Goal: Transaction & Acquisition: Purchase product/service

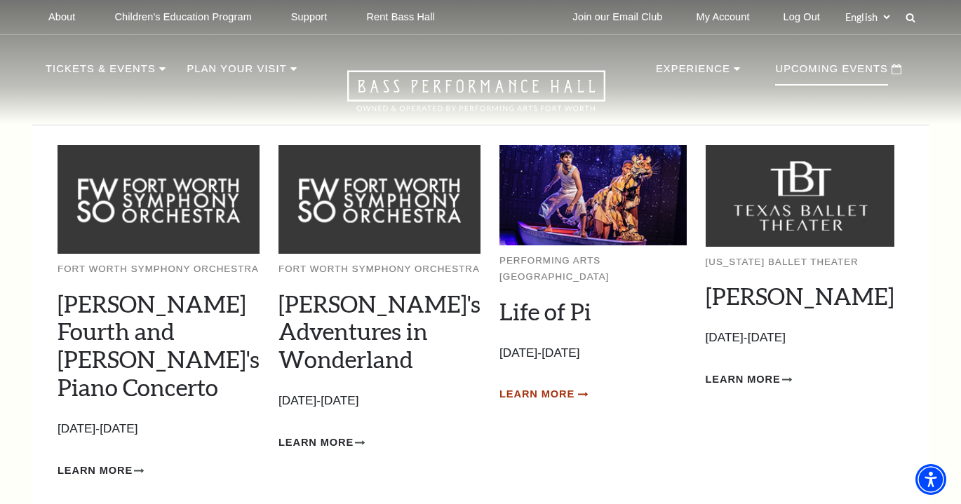
click at [526, 386] on span "Learn More" at bounding box center [536, 395] width 75 height 18
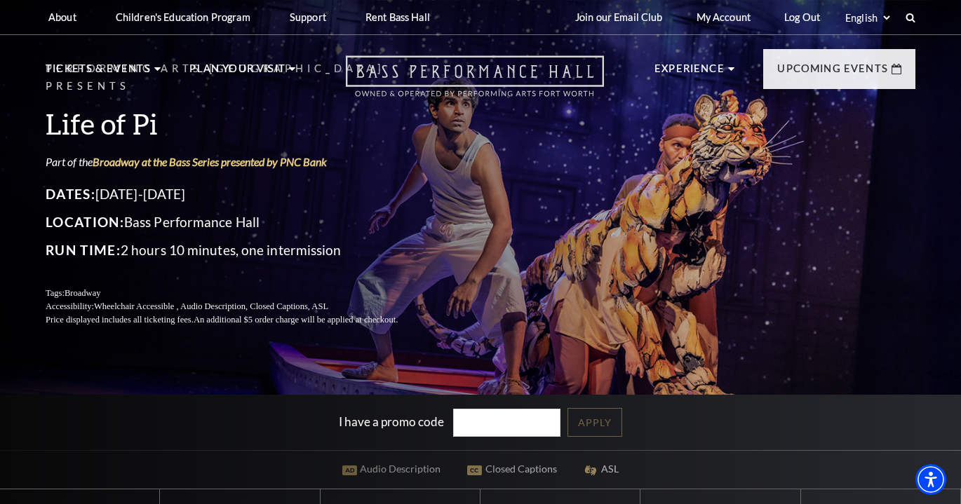
click at [432, 84] on icon "Open this option" at bounding box center [475, 75] width 258 height 41
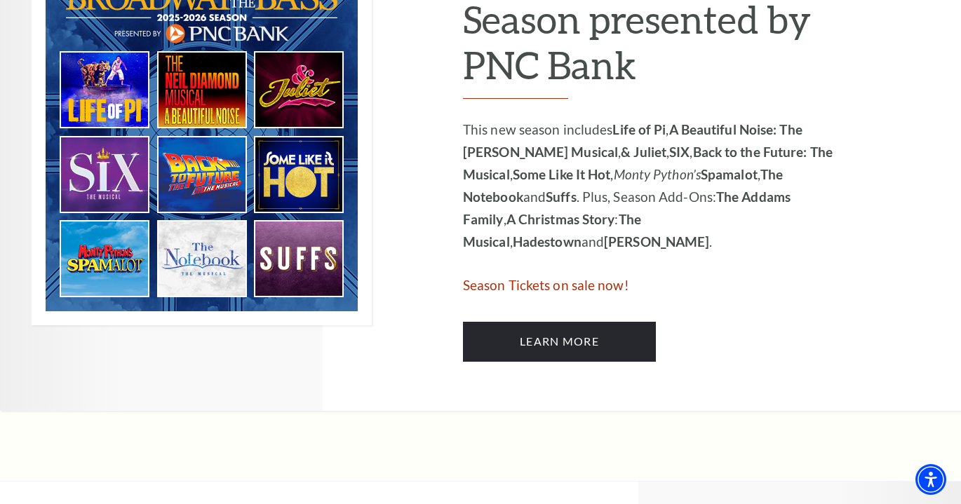
scroll to position [808, 0]
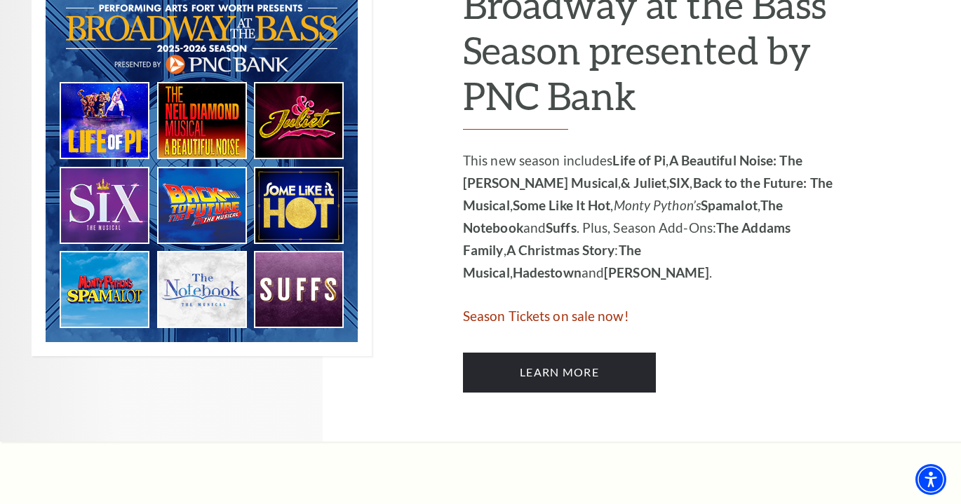
click at [277, 206] on img at bounding box center [202, 164] width 340 height 383
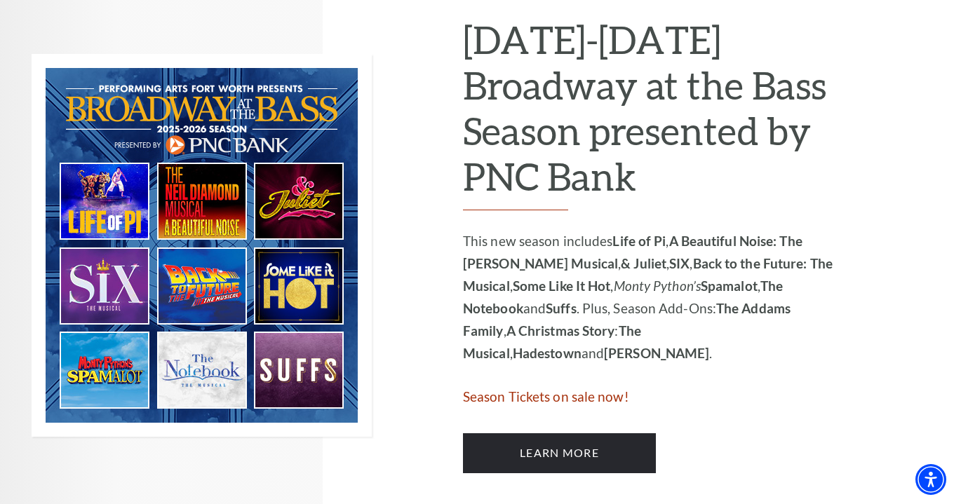
scroll to position [716, 0]
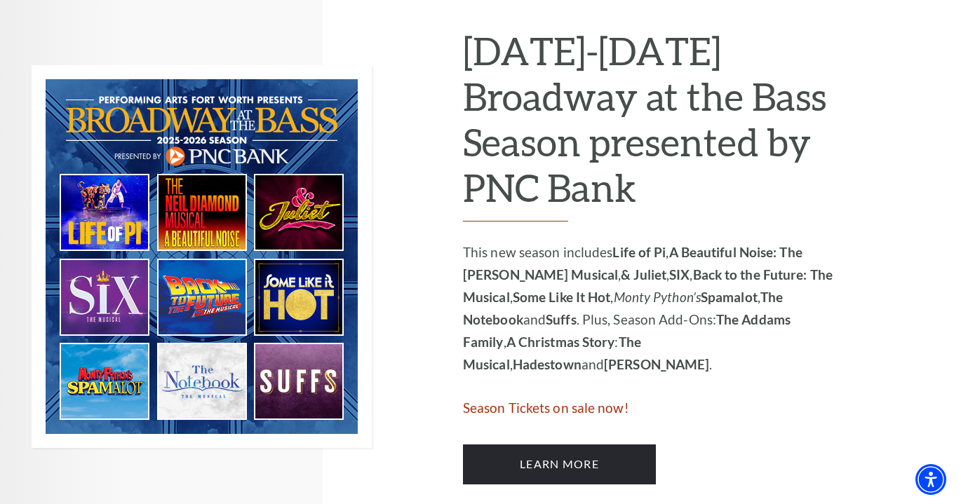
click at [534, 400] on span "Season Tickets on sale now!" at bounding box center [546, 408] width 166 height 16
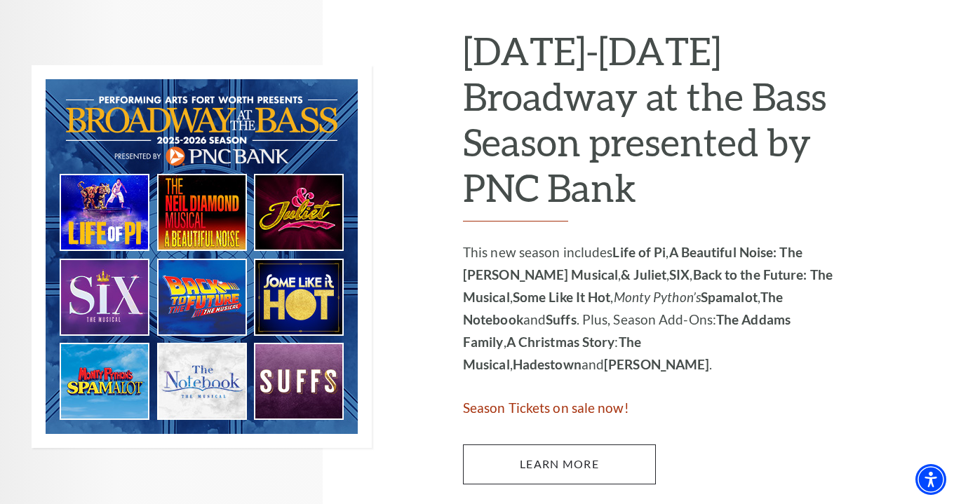
click at [528, 451] on link "Learn More" at bounding box center [559, 464] width 193 height 39
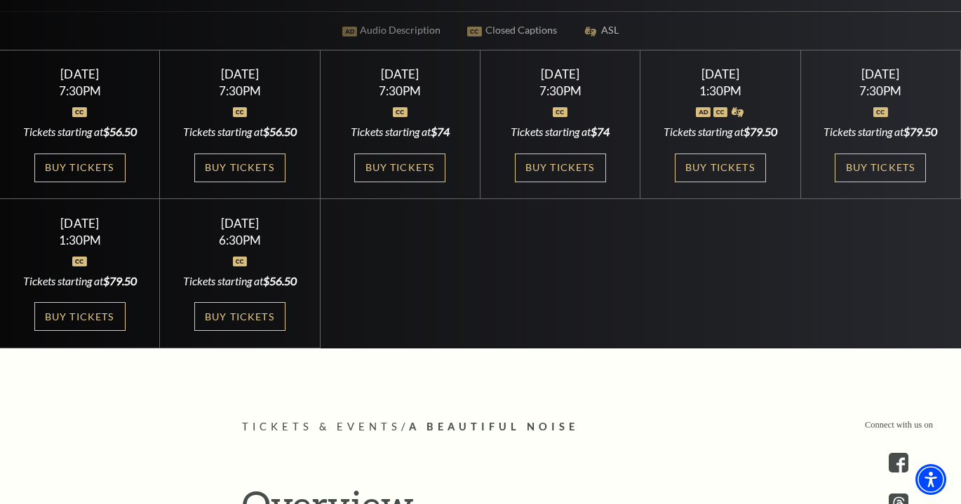
scroll to position [442, 0]
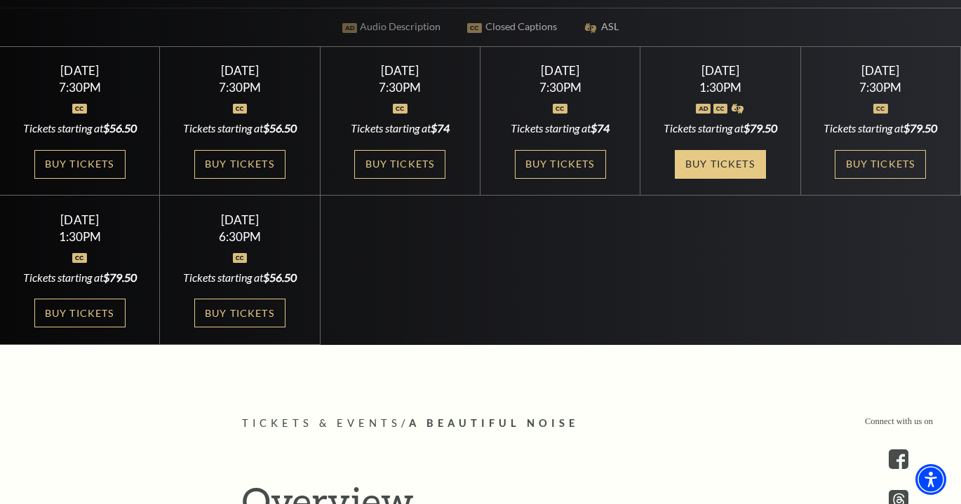
click at [724, 162] on link "Buy Tickets" at bounding box center [720, 164] width 91 height 29
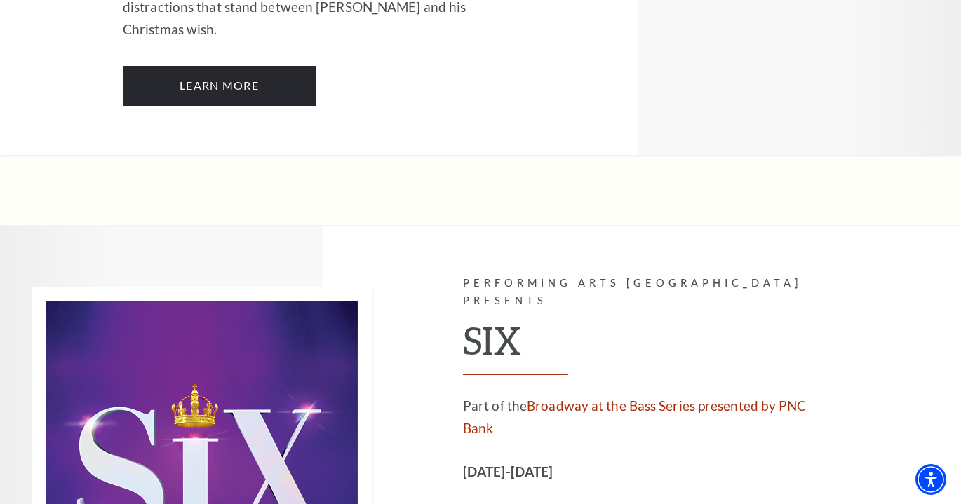
scroll to position [4964, 0]
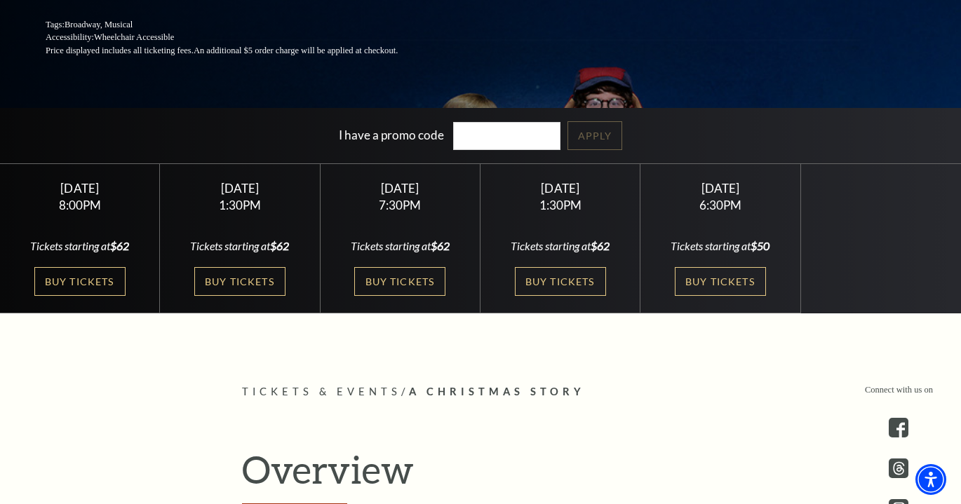
scroll to position [288, 0]
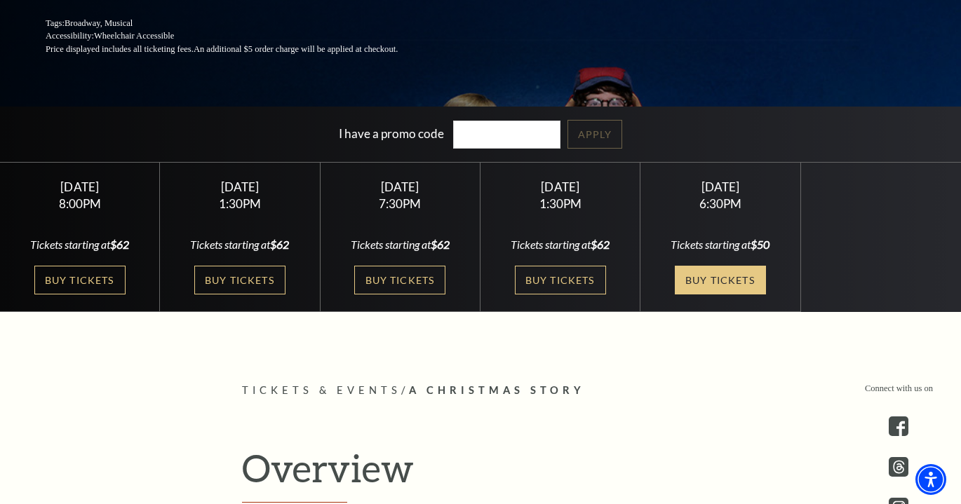
click at [726, 282] on link "Buy Tickets" at bounding box center [720, 280] width 91 height 29
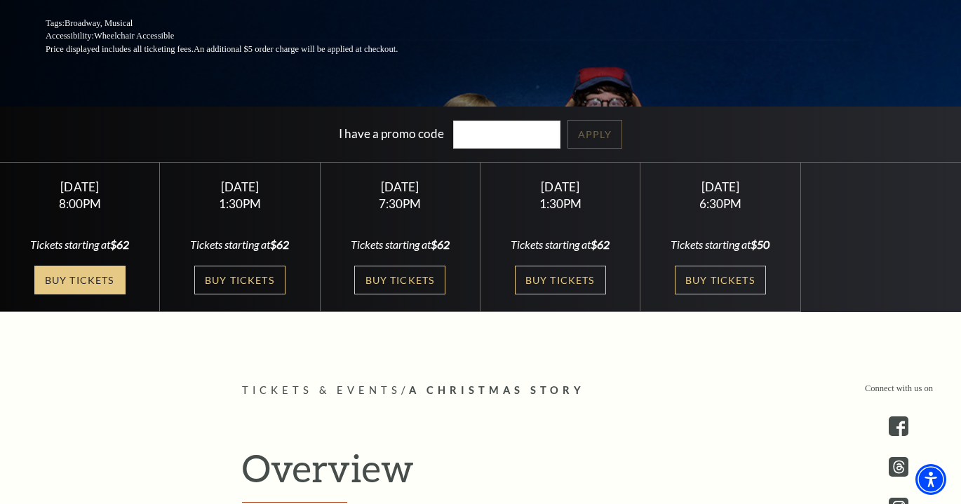
click at [69, 277] on link "Buy Tickets" at bounding box center [79, 280] width 91 height 29
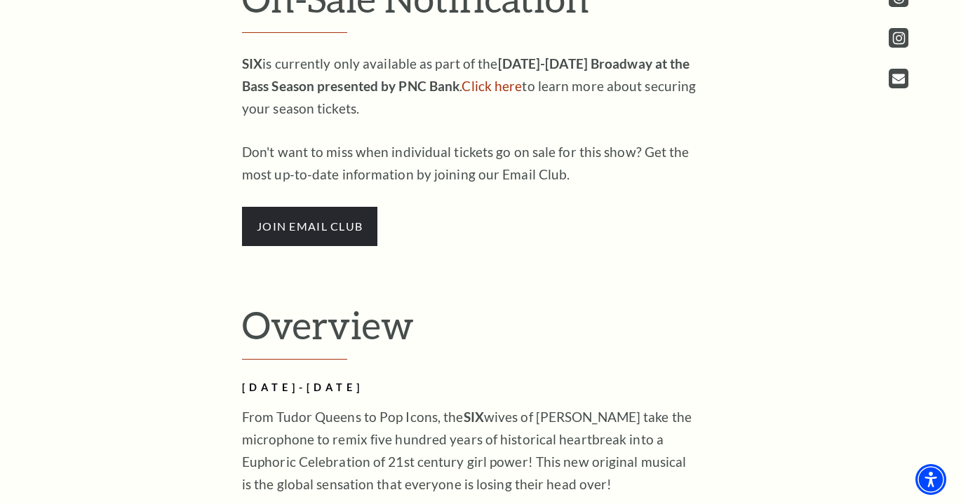
scroll to position [826, 0]
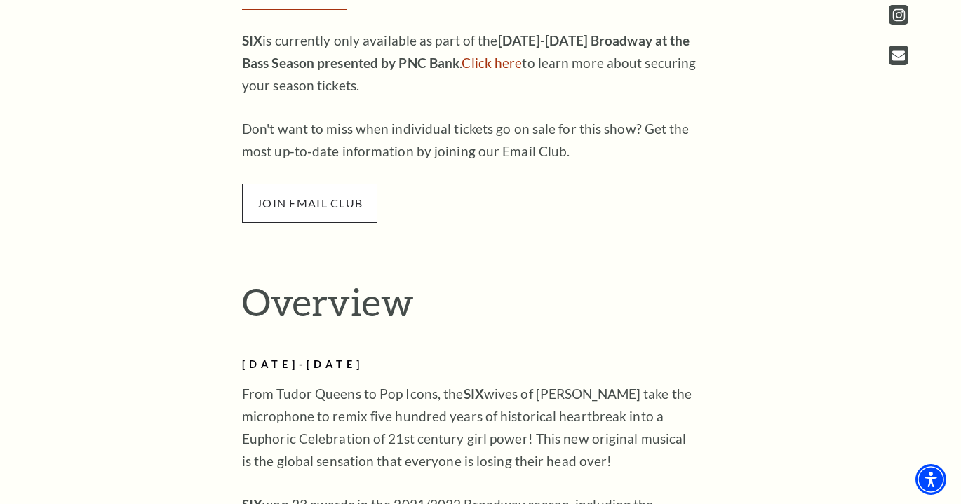
click at [324, 215] on span "join email club" at bounding box center [309, 203] width 135 height 39
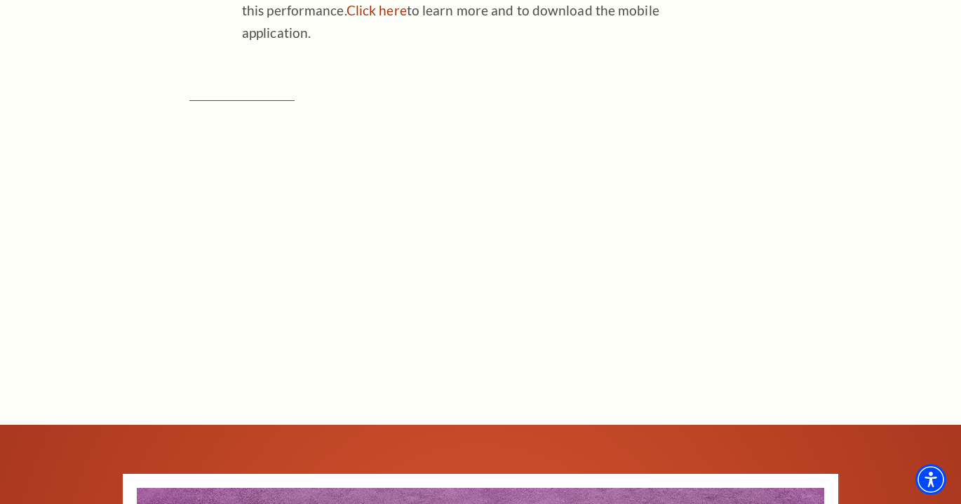
scroll to position [1672, 0]
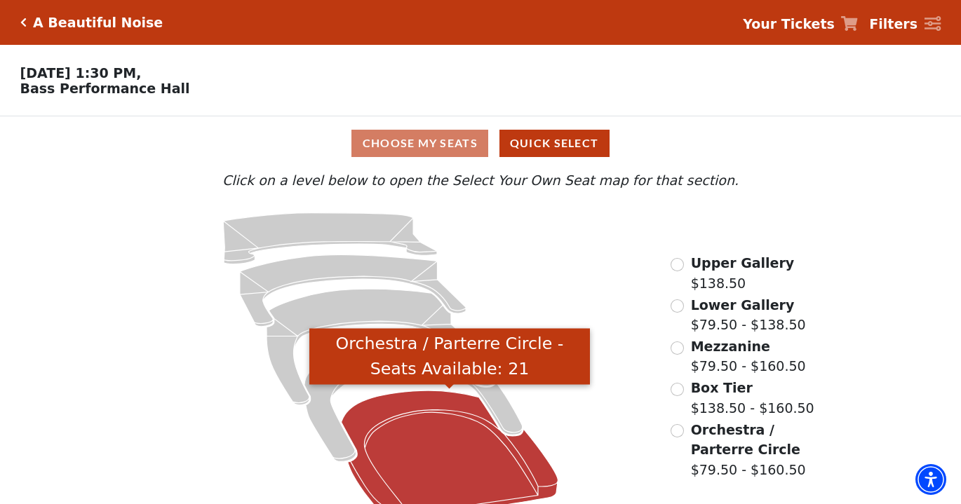
click at [471, 452] on icon "Orchestra / Parterre Circle - Seats Available: 21" at bounding box center [449, 456] width 217 height 130
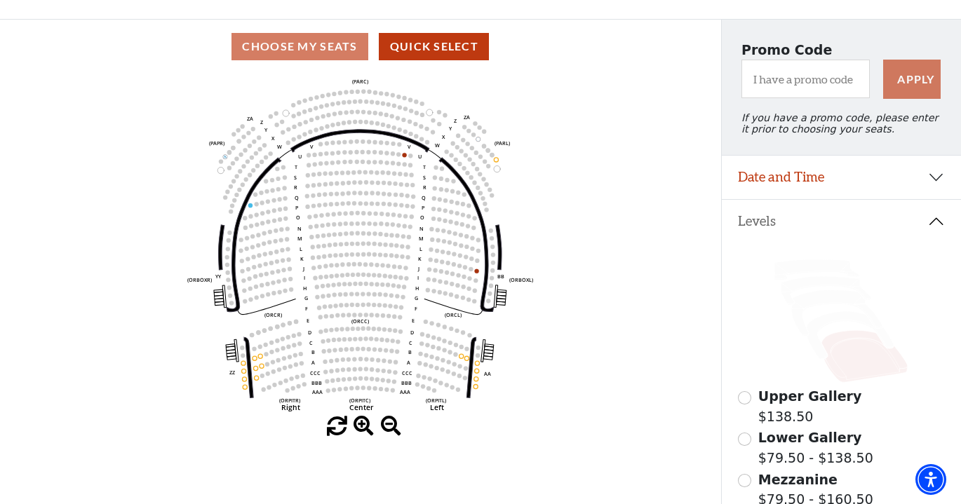
scroll to position [44, 0]
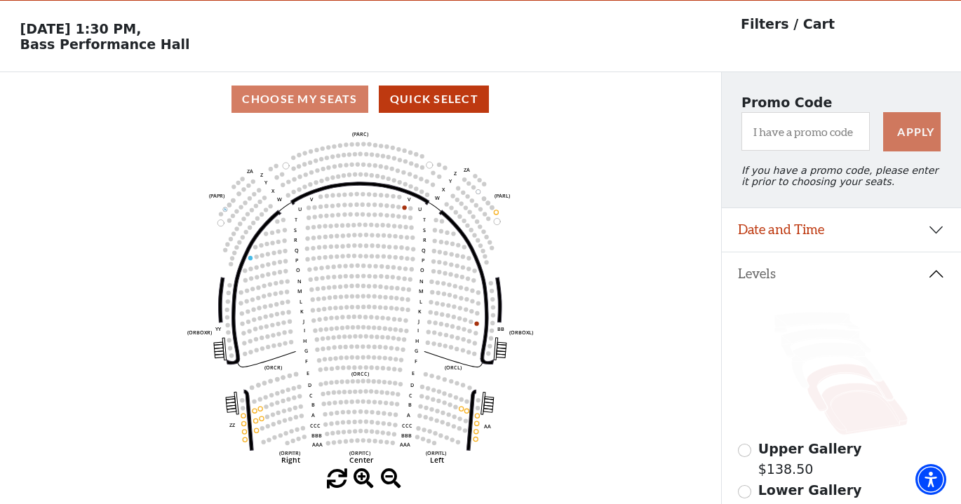
click at [844, 374] on icon at bounding box center [849, 388] width 87 height 47
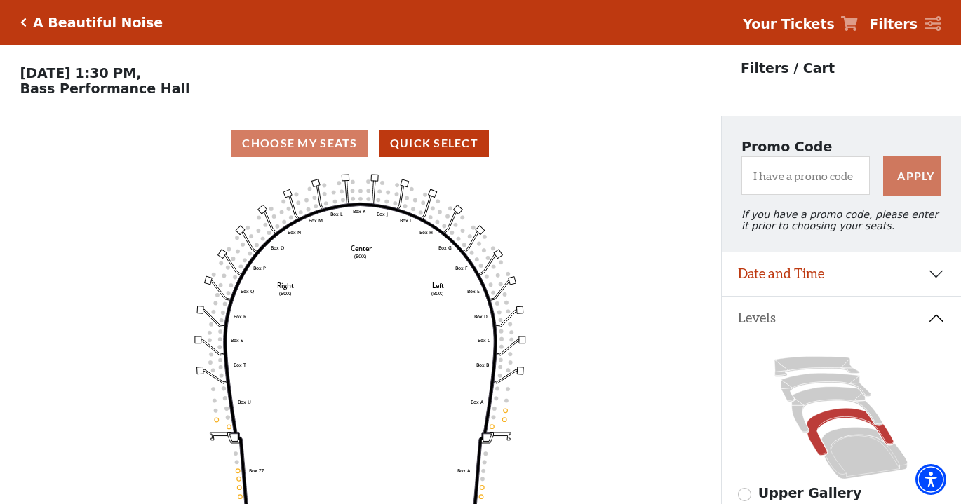
scroll to position [65, 0]
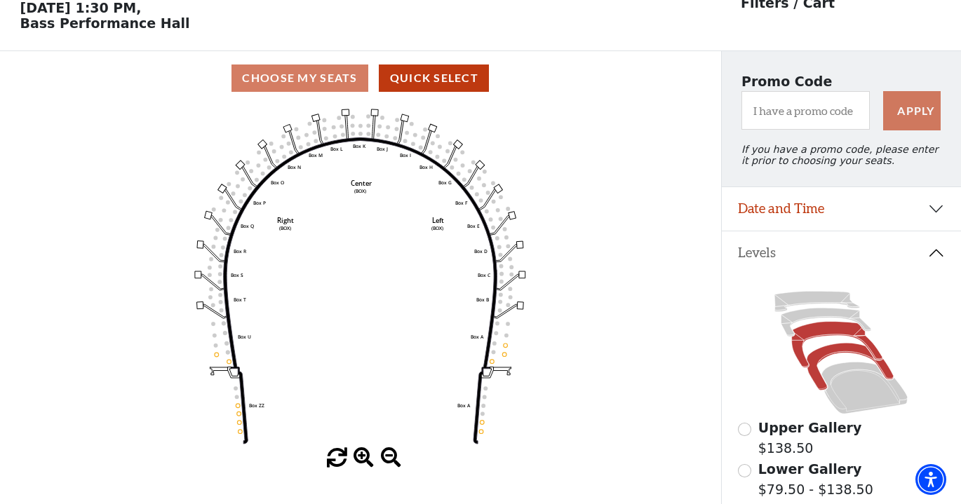
click at [834, 332] on icon at bounding box center [837, 345] width 90 height 46
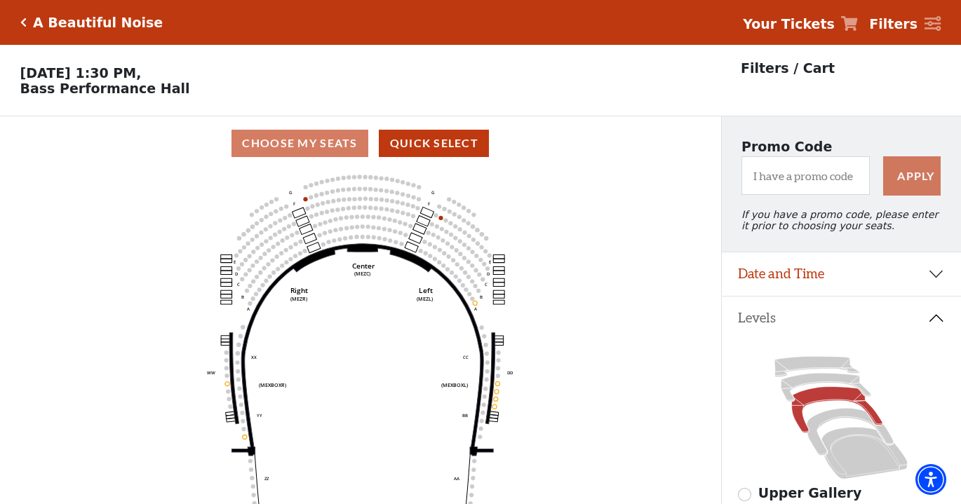
scroll to position [0, 0]
click at [23, 22] on icon "Click here to go back to filters" at bounding box center [23, 23] width 6 height 10
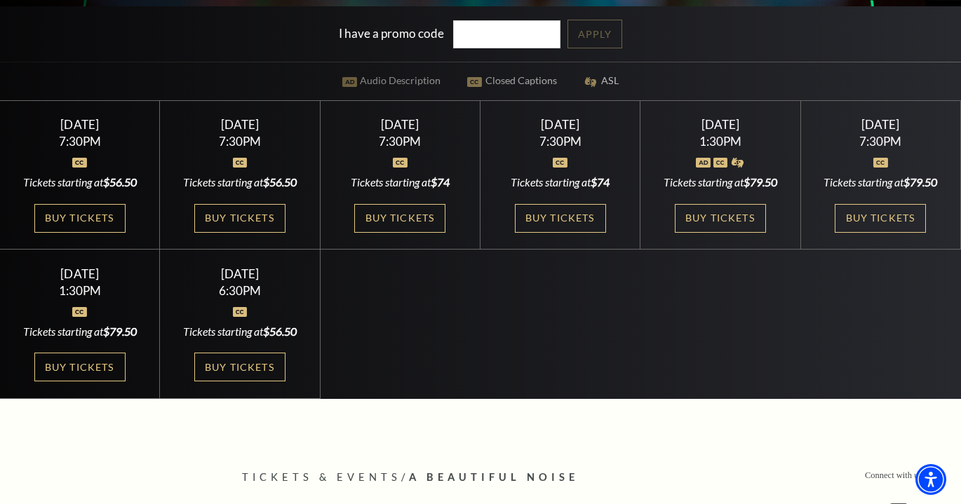
scroll to position [435, 0]
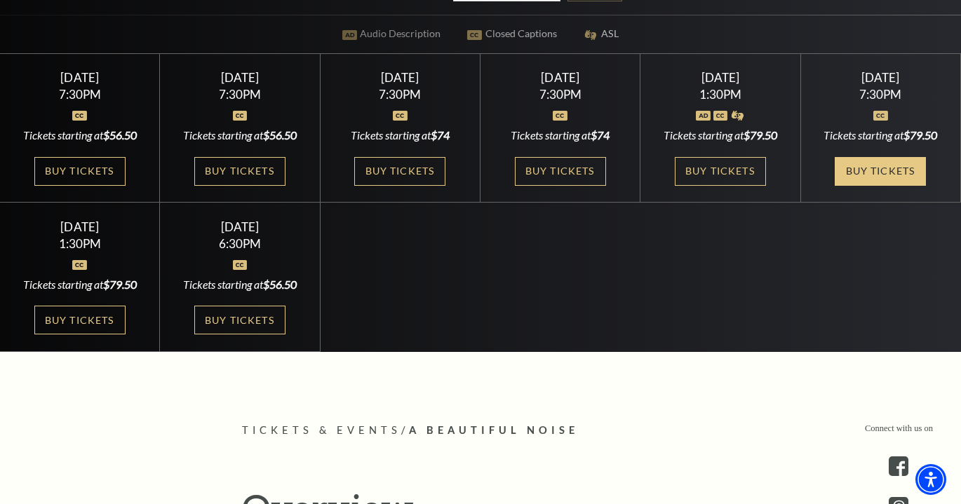
click at [891, 173] on link "Buy Tickets" at bounding box center [879, 171] width 91 height 29
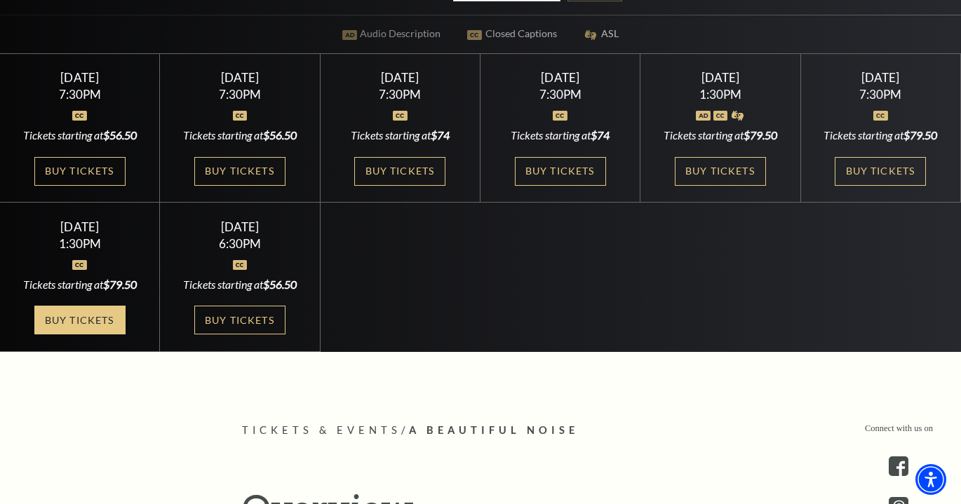
click at [73, 313] on link "Buy Tickets" at bounding box center [79, 320] width 91 height 29
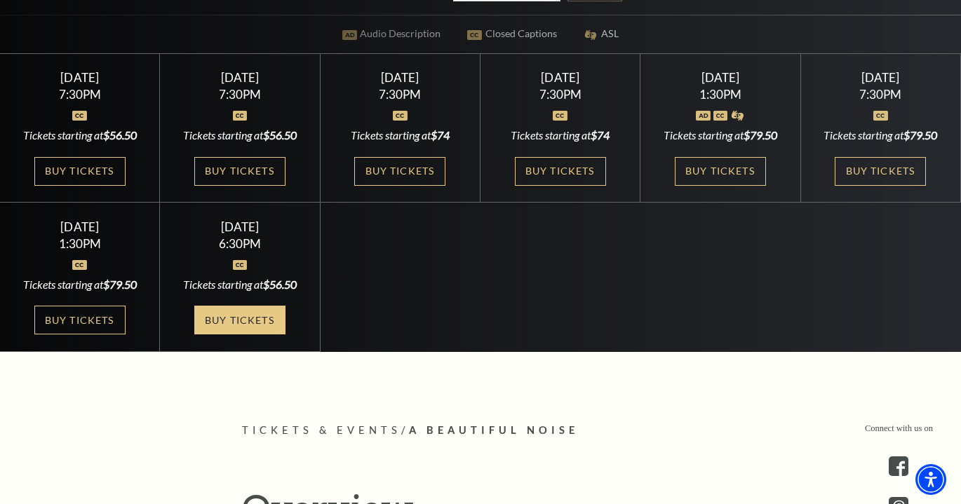
click at [236, 317] on link "Buy Tickets" at bounding box center [239, 320] width 91 height 29
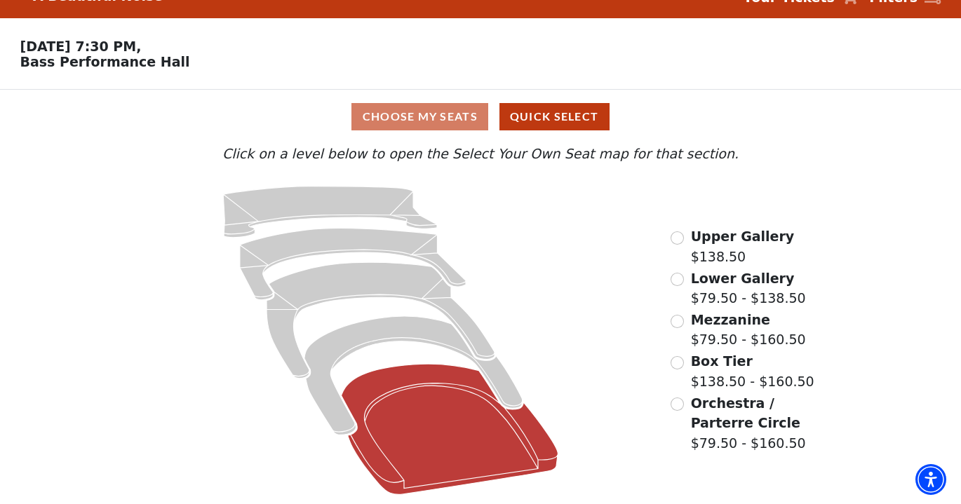
scroll to position [27, 0]
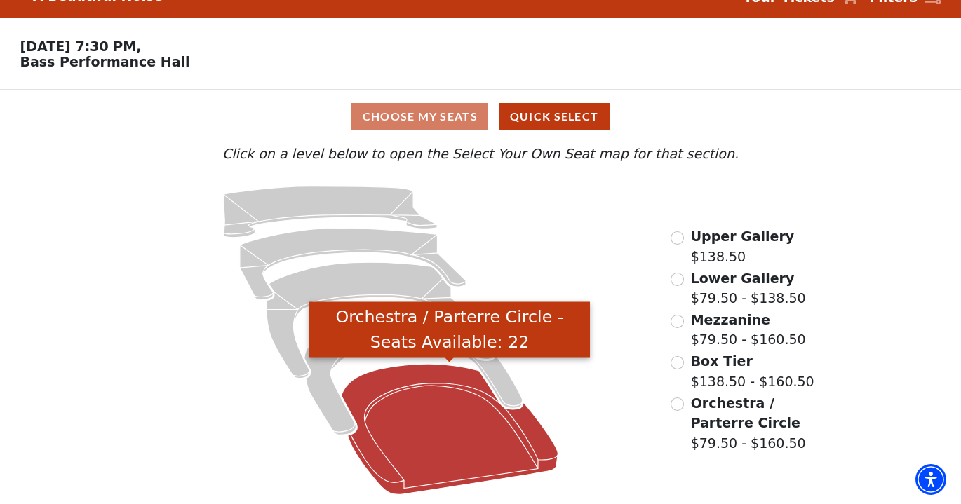
click at [492, 435] on icon "Orchestra / Parterre Circle - Seats Available: 22" at bounding box center [449, 429] width 217 height 130
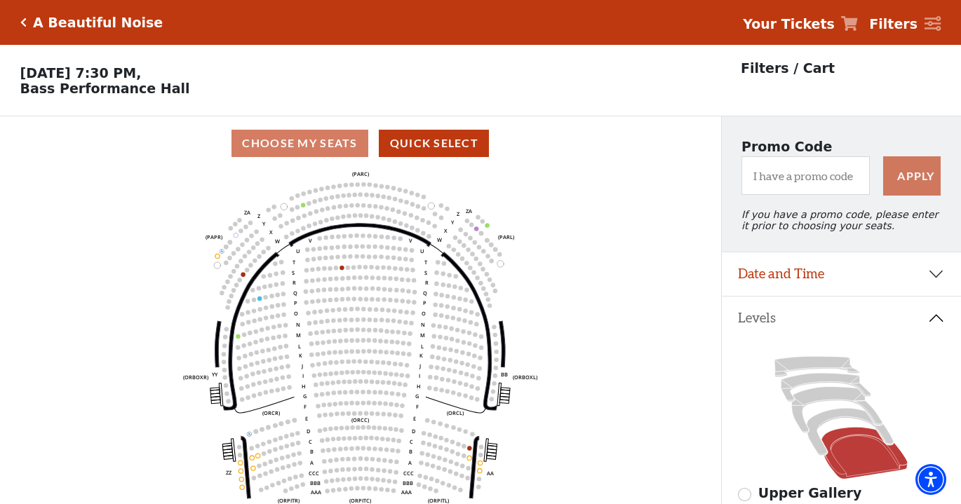
scroll to position [65, 0]
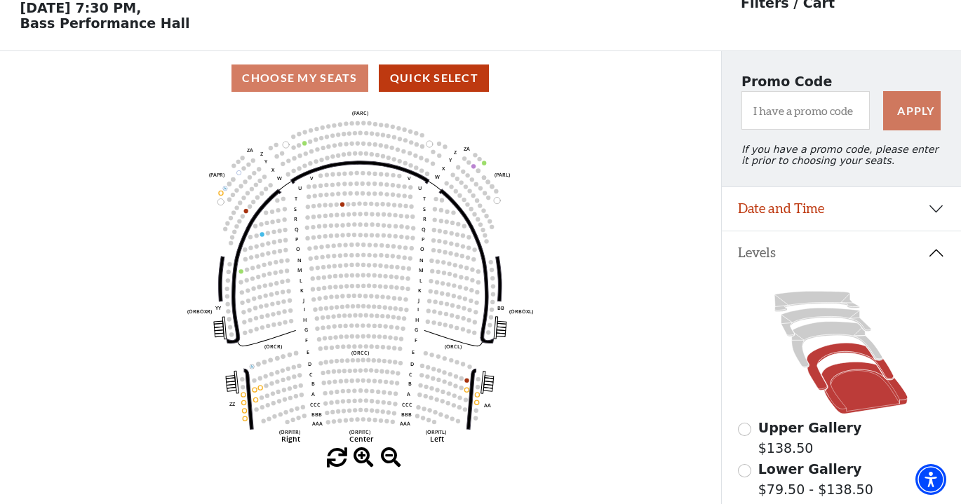
click at [834, 351] on icon at bounding box center [849, 367] width 87 height 47
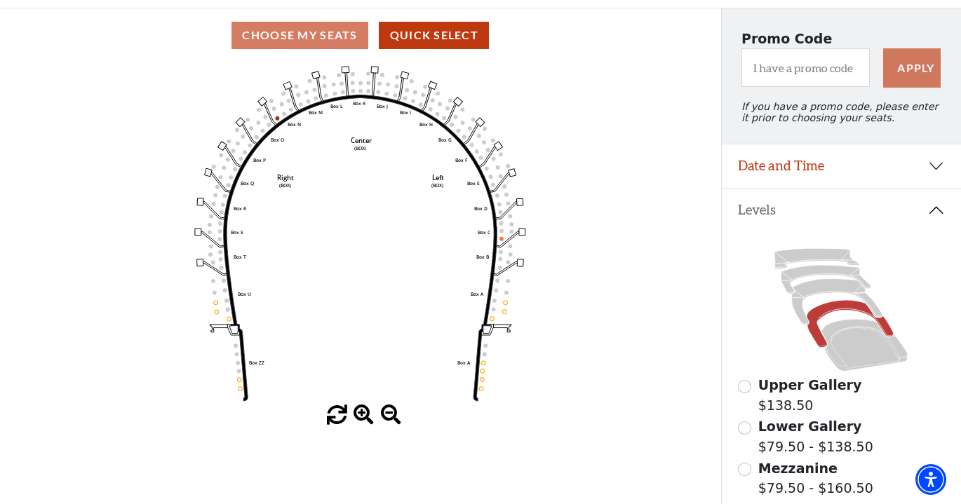
scroll to position [110, 0]
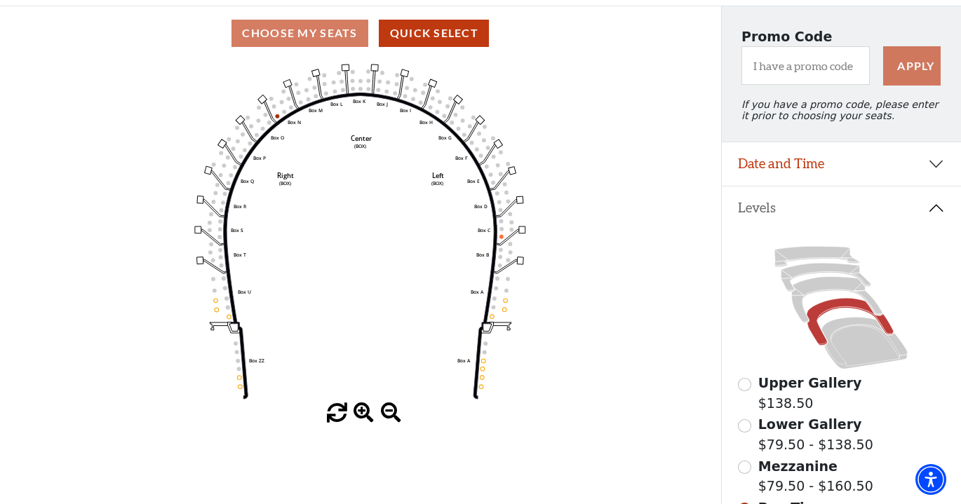
click at [745, 472] on input "Mezzanine$79.50 - $160.50\a" at bounding box center [744, 467] width 13 height 13
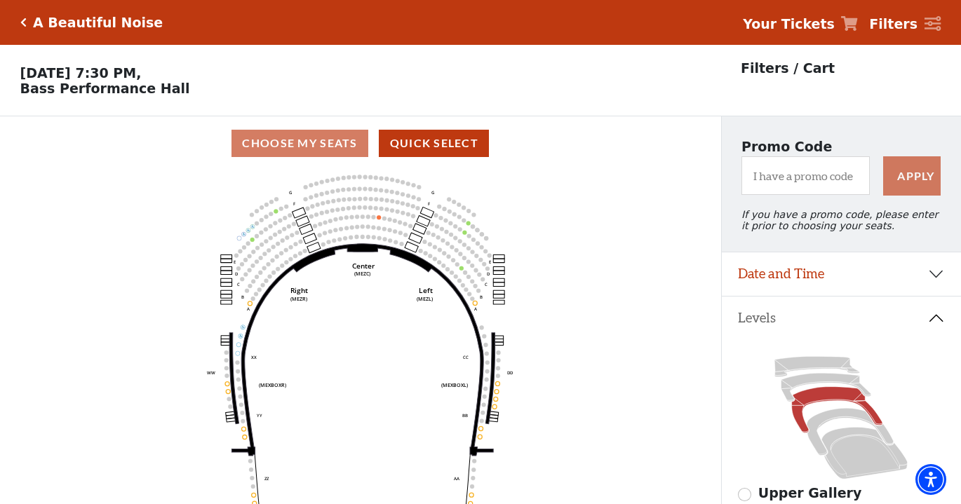
scroll to position [65, 0]
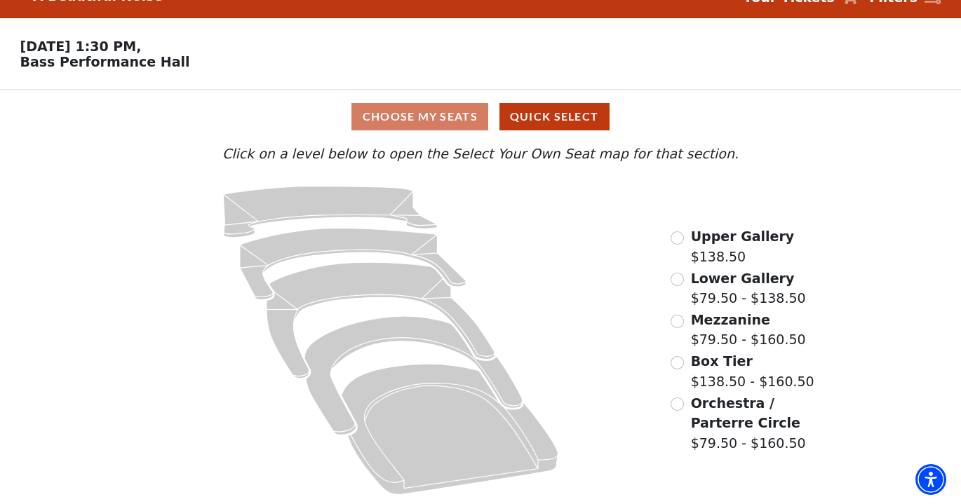
scroll to position [27, 0]
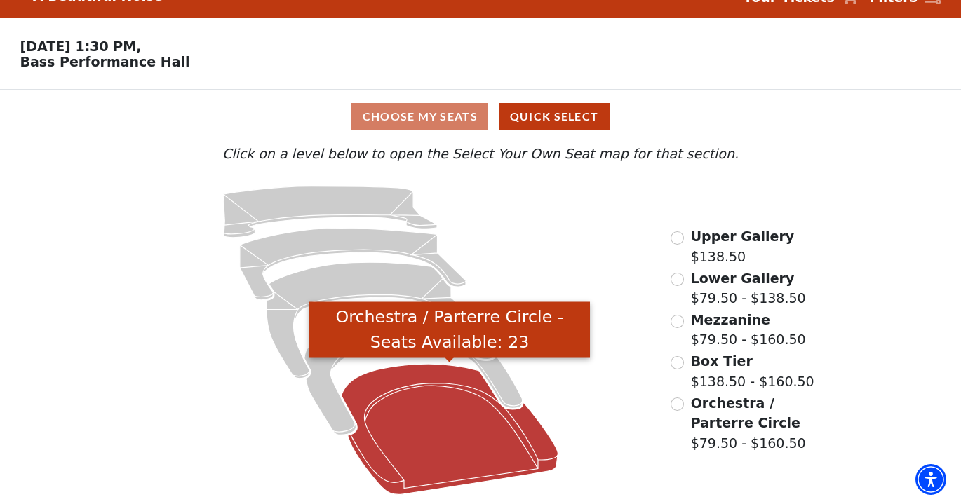
click at [499, 424] on icon "Orchestra / Parterre Circle - Seats Available: 23" at bounding box center [449, 429] width 217 height 130
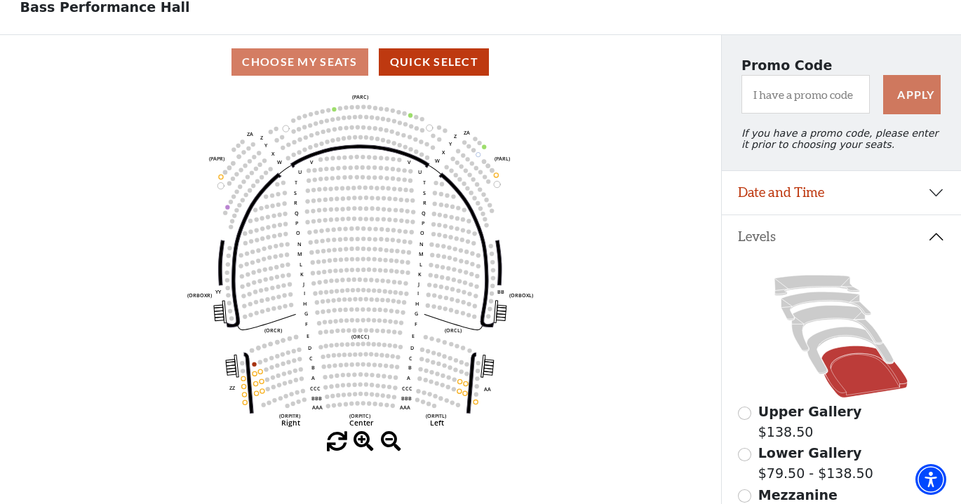
scroll to position [97, 0]
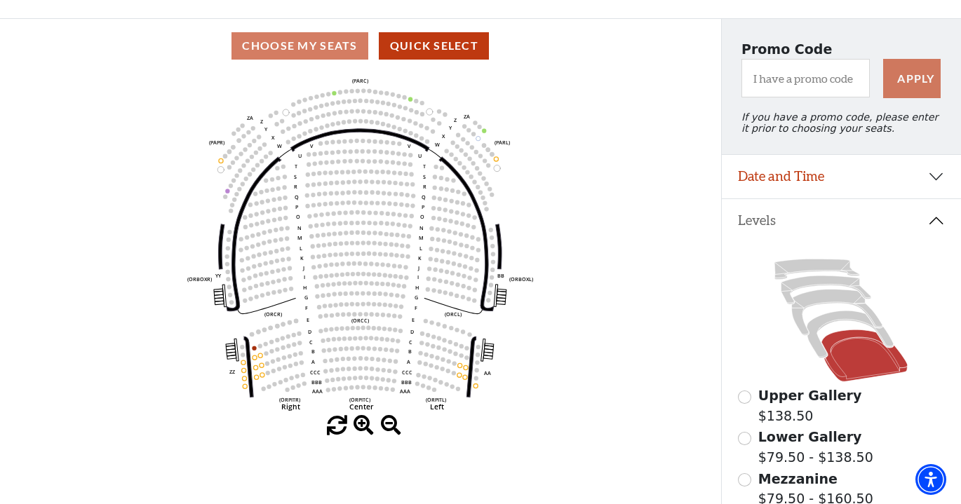
click at [743, 478] on input "Mezzanine$79.50 - $160.50\a" at bounding box center [744, 479] width 13 height 13
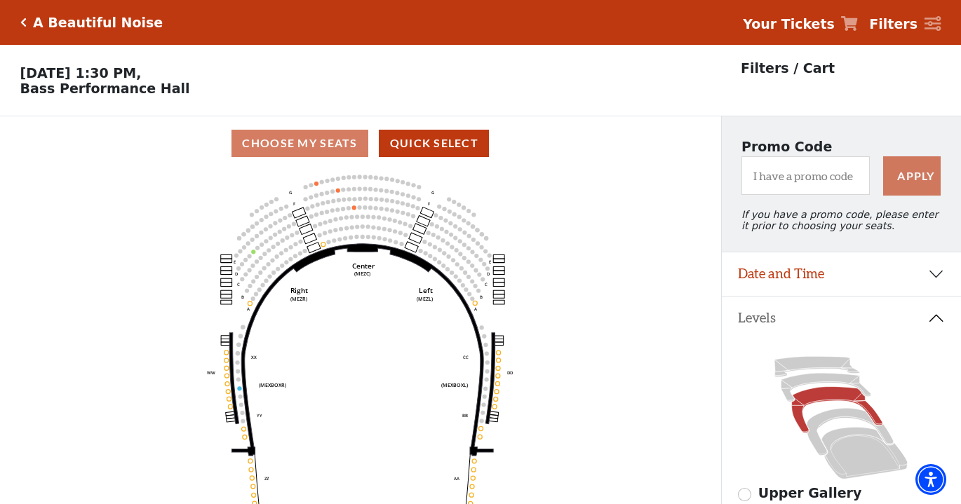
scroll to position [65, 0]
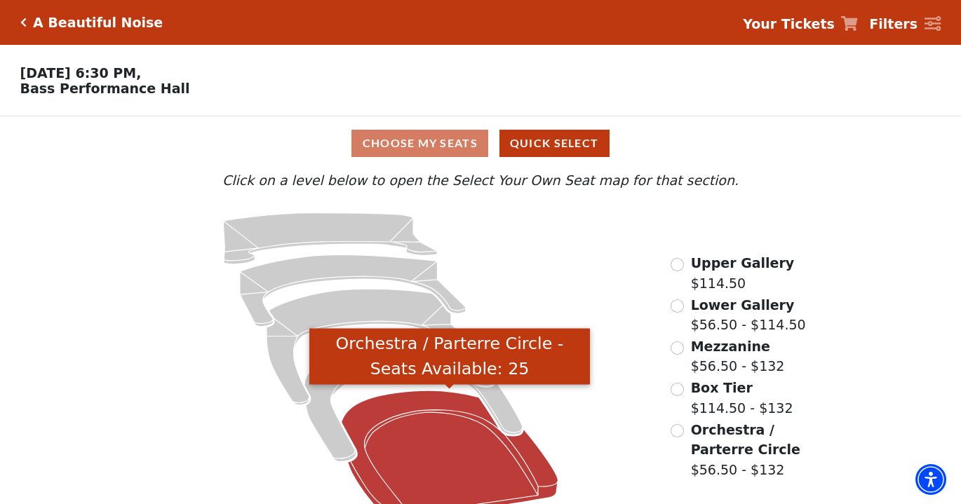
click at [480, 465] on icon "Orchestra / Parterre Circle - Seats Available: 25" at bounding box center [449, 456] width 217 height 130
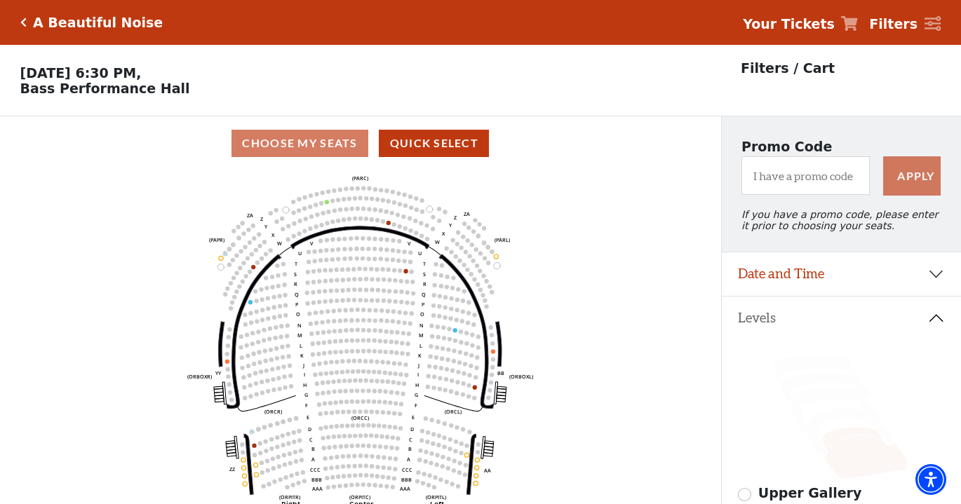
scroll to position [65, 0]
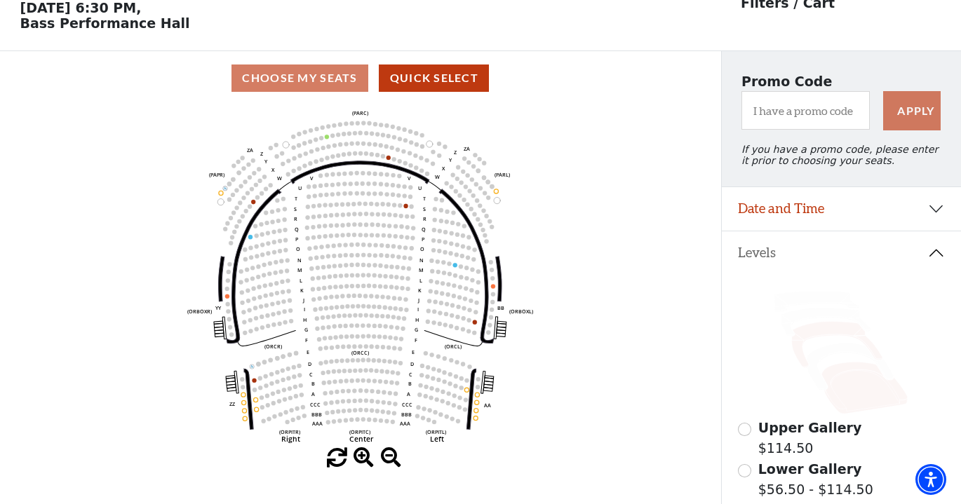
click at [831, 334] on icon at bounding box center [837, 345] width 90 height 46
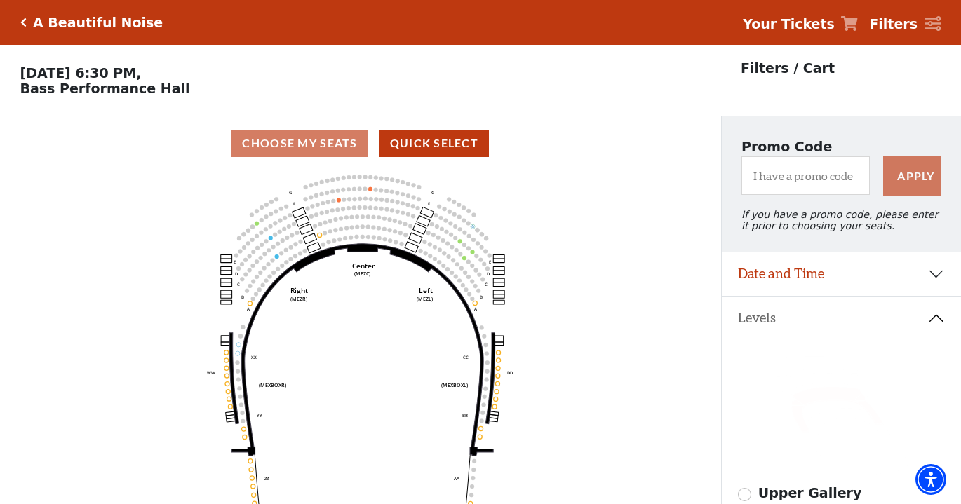
scroll to position [0, 0]
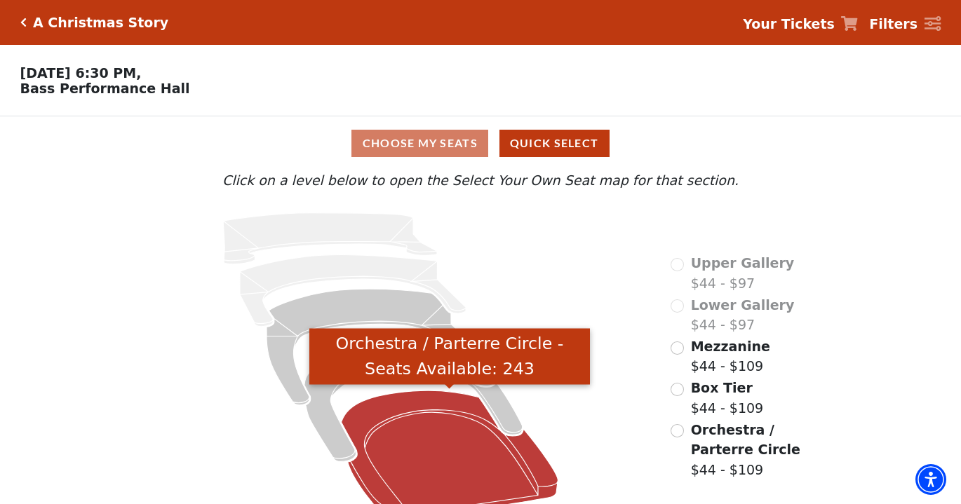
click at [439, 479] on icon "Orchestra / Parterre Circle - Seats Available: 243" at bounding box center [449, 456] width 217 height 130
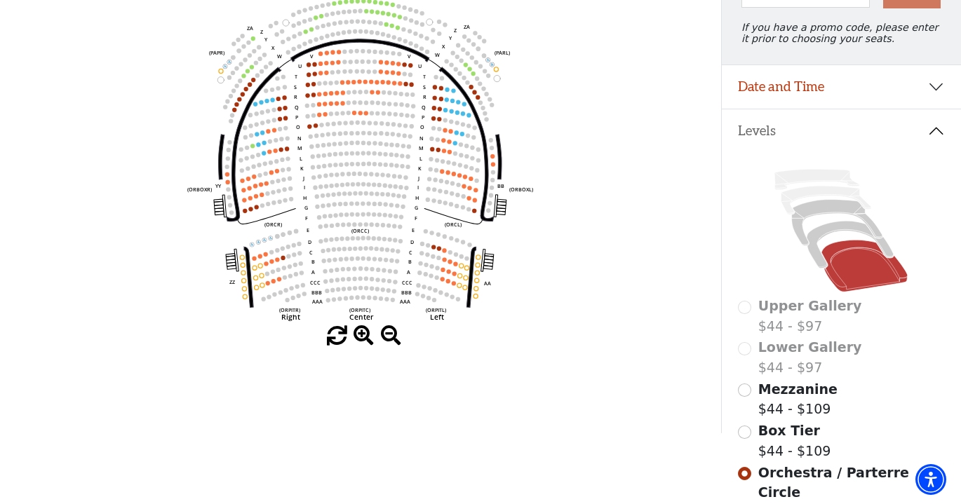
scroll to position [189, 0]
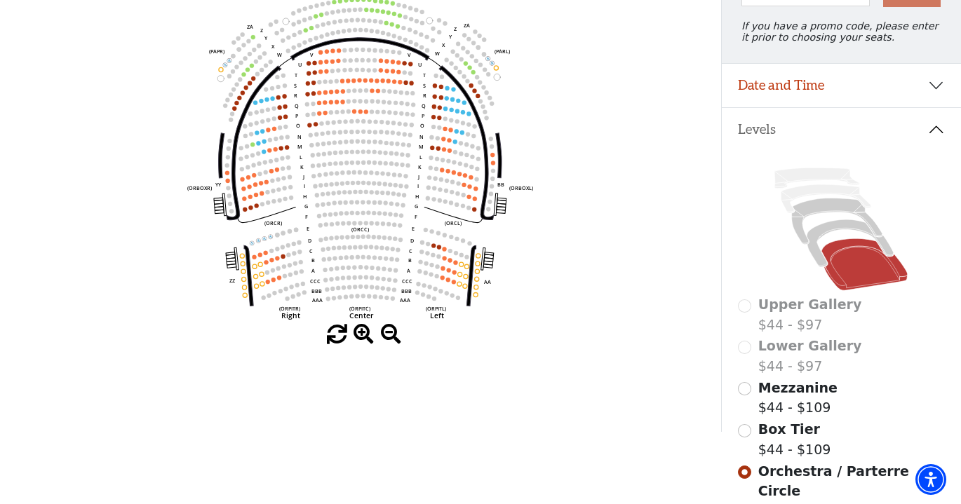
click at [745, 384] on input "Mezzanine$44 - $109\a" at bounding box center [744, 388] width 13 height 13
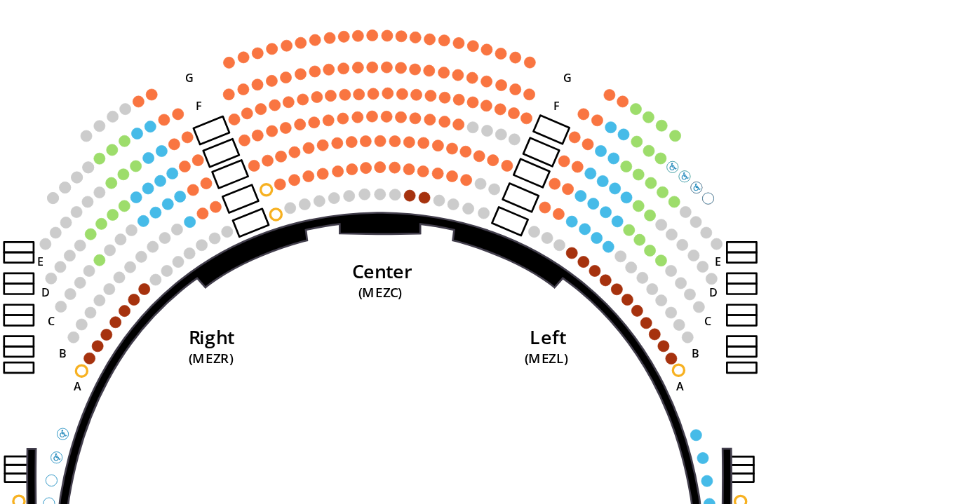
scroll to position [41, 0]
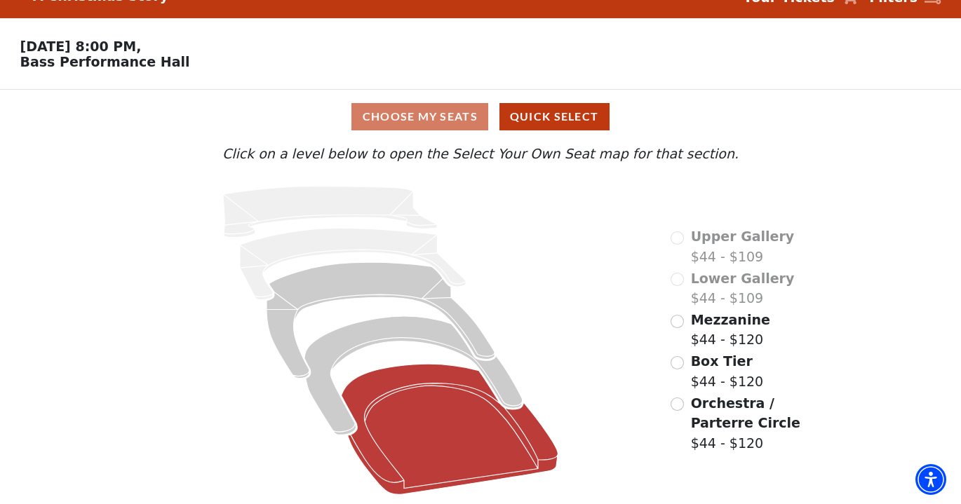
scroll to position [27, 0]
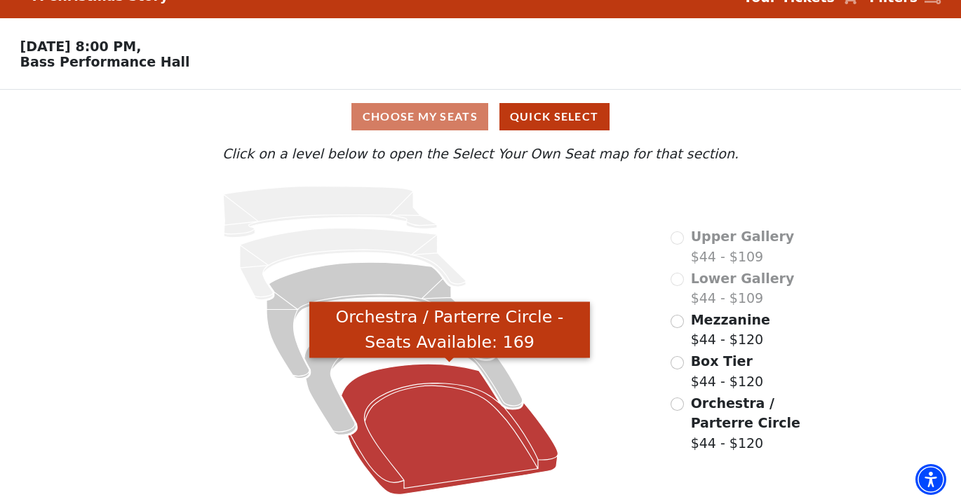
click at [438, 442] on icon "Orchestra / Parterre Circle - Seats Available: 169" at bounding box center [449, 429] width 217 height 130
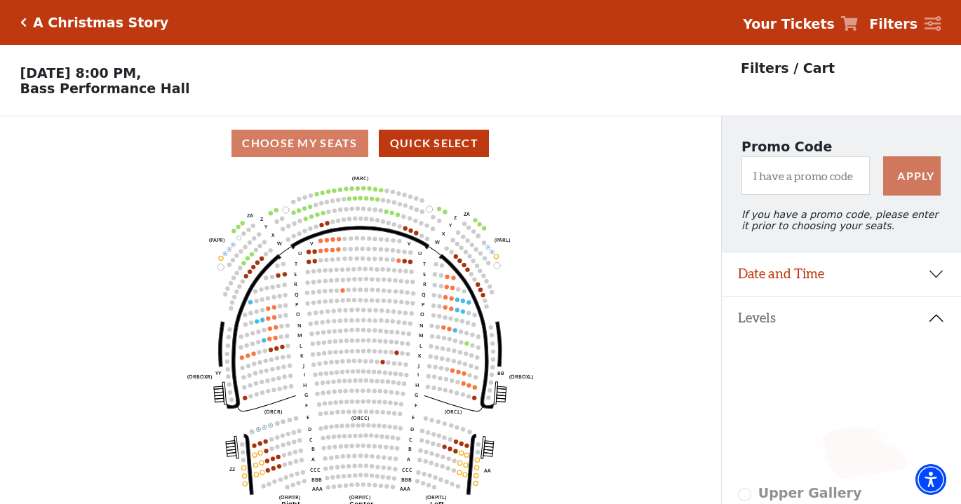
scroll to position [65, 0]
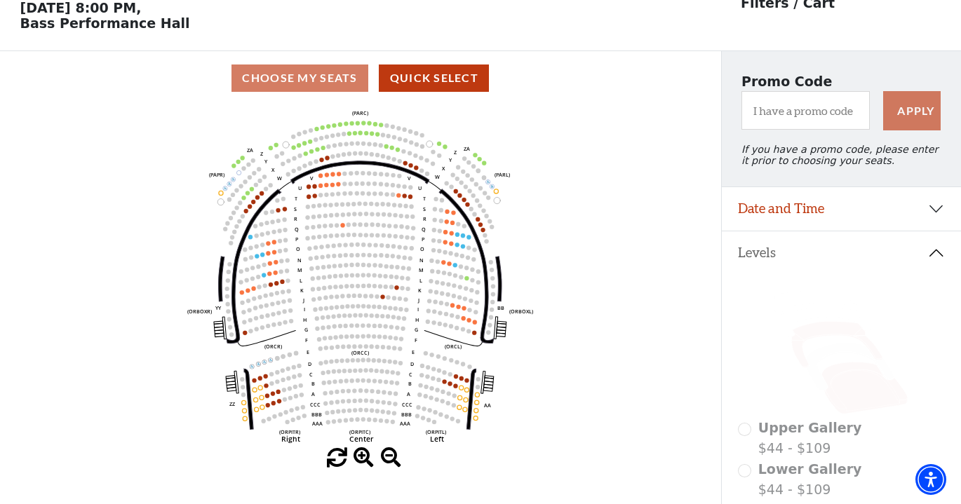
click at [827, 336] on icon at bounding box center [837, 345] width 90 height 46
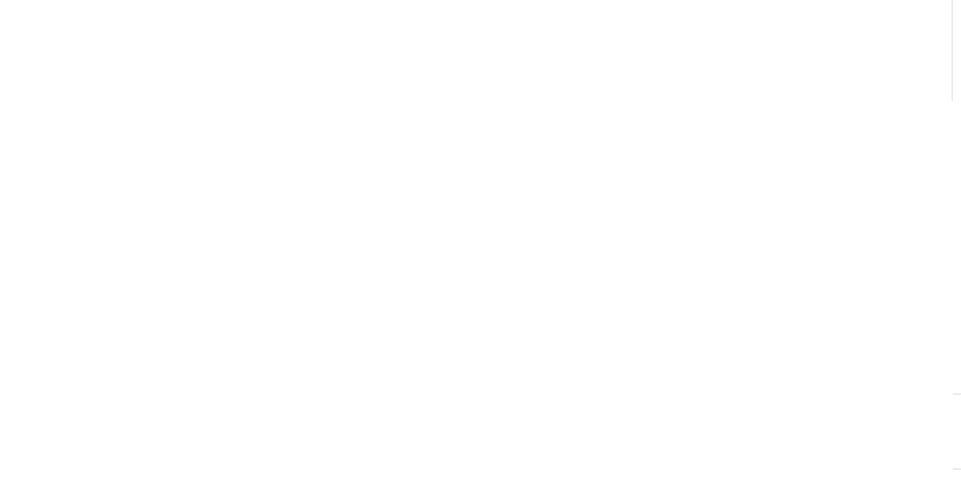
scroll to position [353, 0]
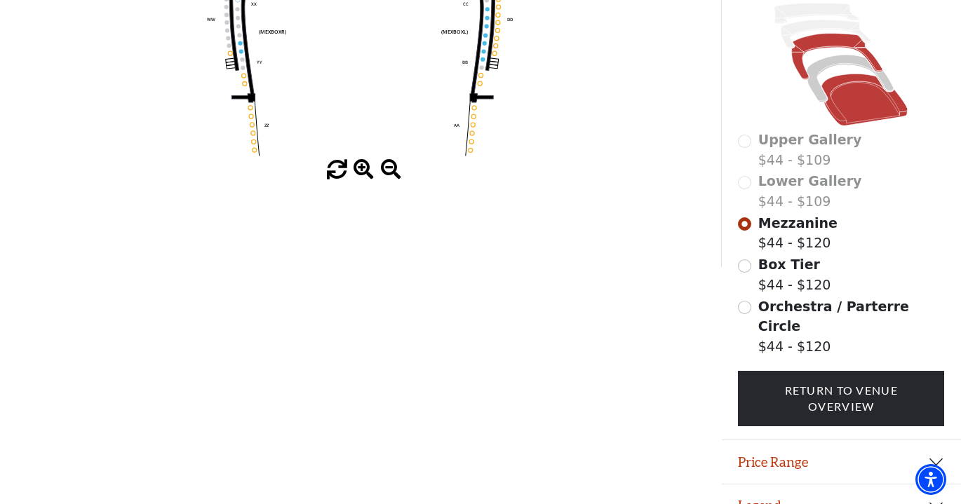
click at [865, 107] on icon at bounding box center [864, 100] width 86 height 52
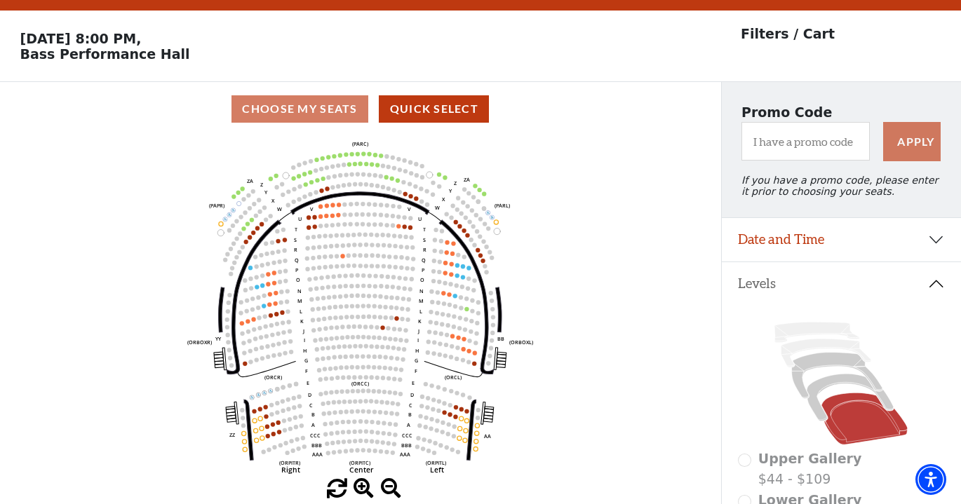
scroll to position [31, 0]
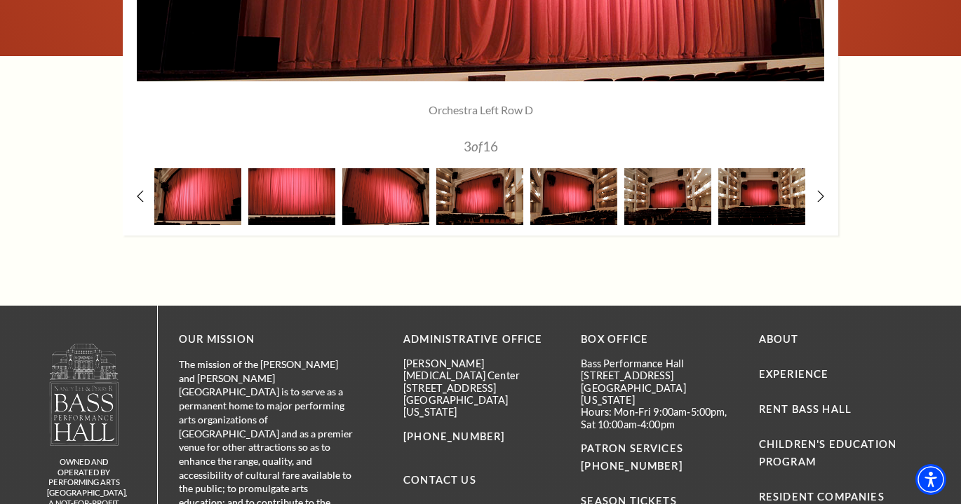
scroll to position [1284, 0]
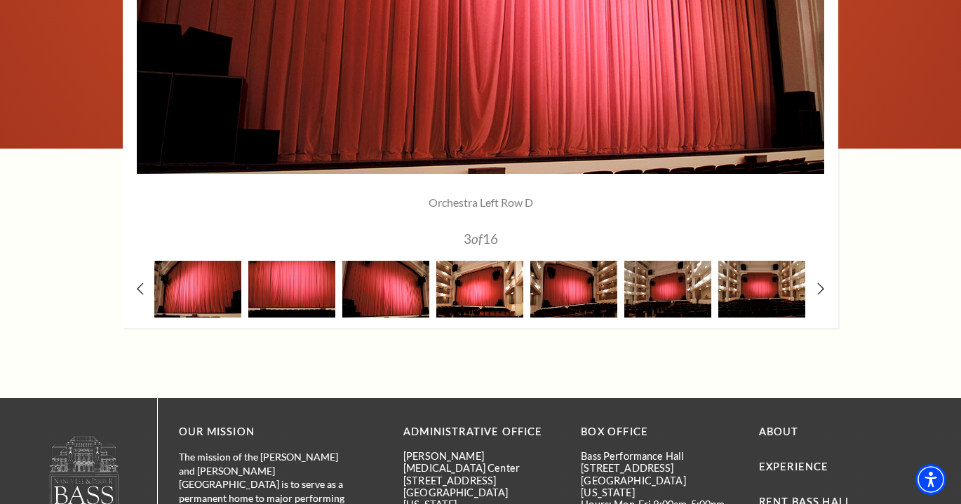
click at [466, 284] on img at bounding box center [479, 289] width 87 height 57
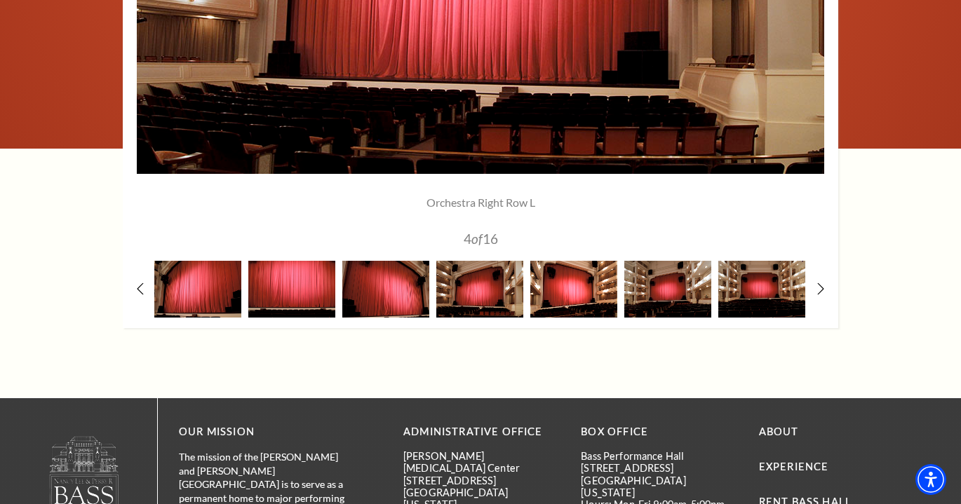
click at [560, 301] on img at bounding box center [573, 289] width 87 height 57
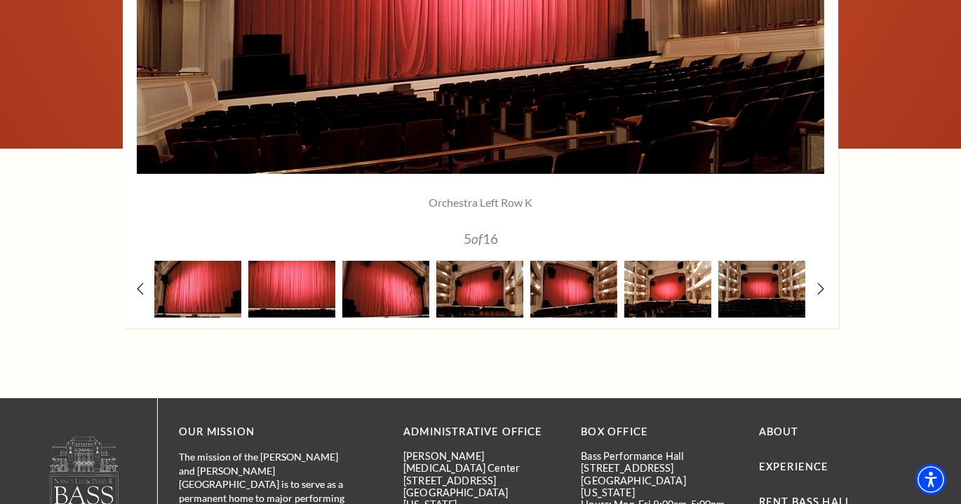
click at [635, 299] on img at bounding box center [667, 289] width 87 height 57
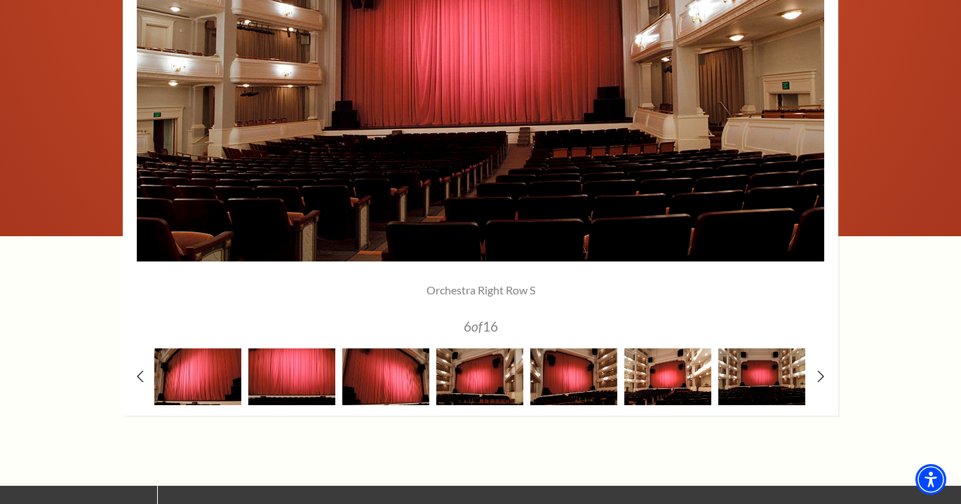
scroll to position [1190, 0]
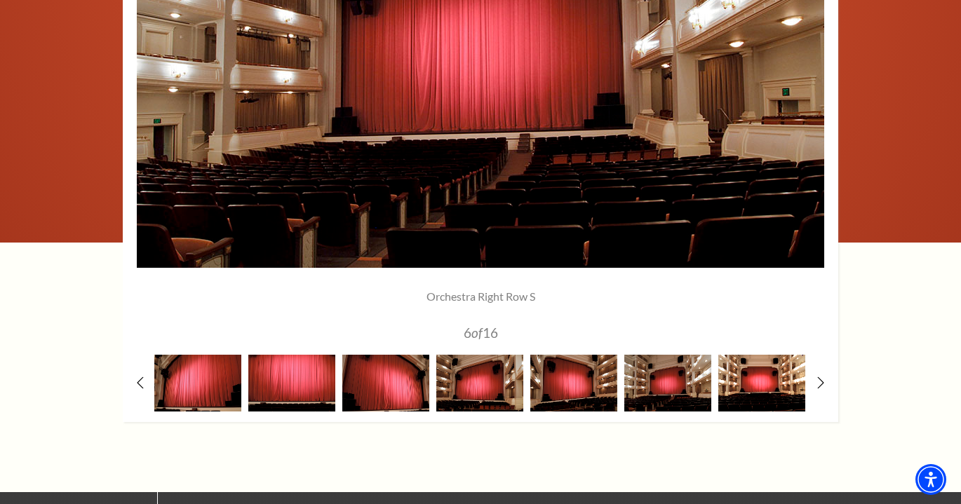
click at [761, 382] on img at bounding box center [761, 383] width 87 height 57
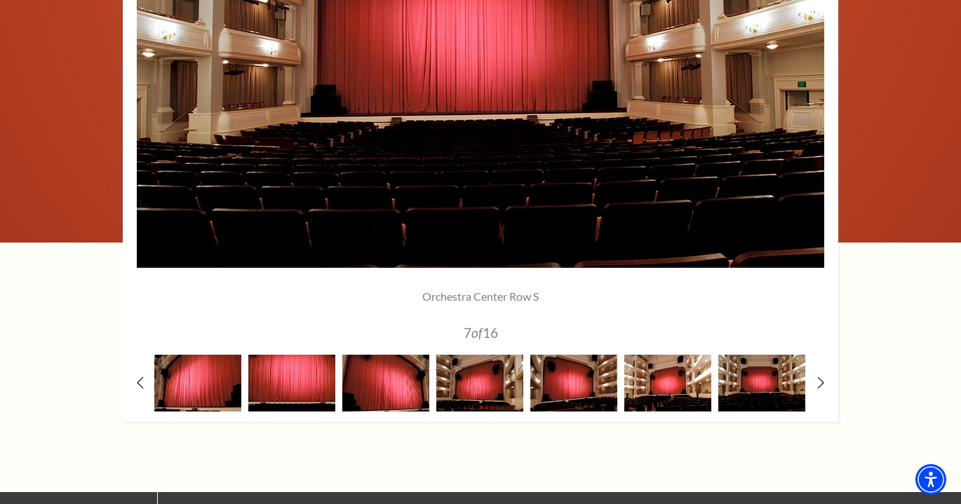
click at [653, 387] on img at bounding box center [667, 383] width 87 height 57
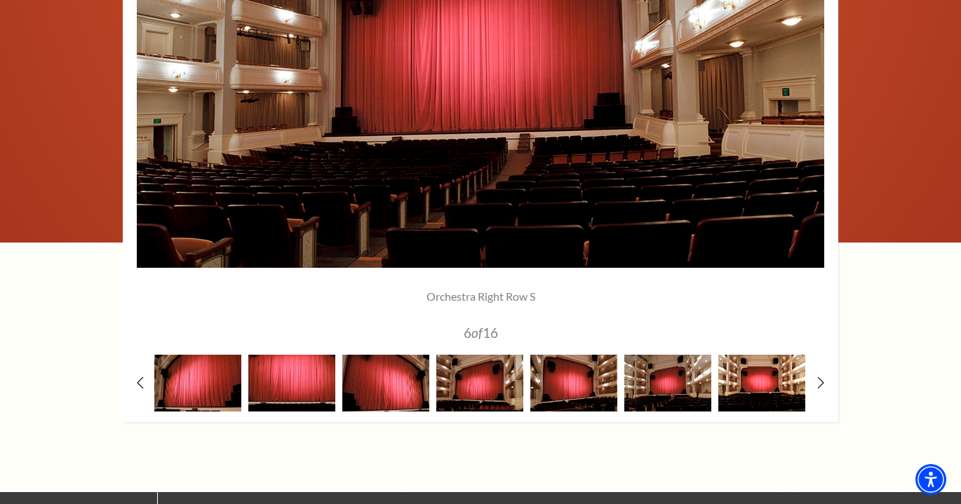
click at [746, 389] on img at bounding box center [761, 383] width 87 height 57
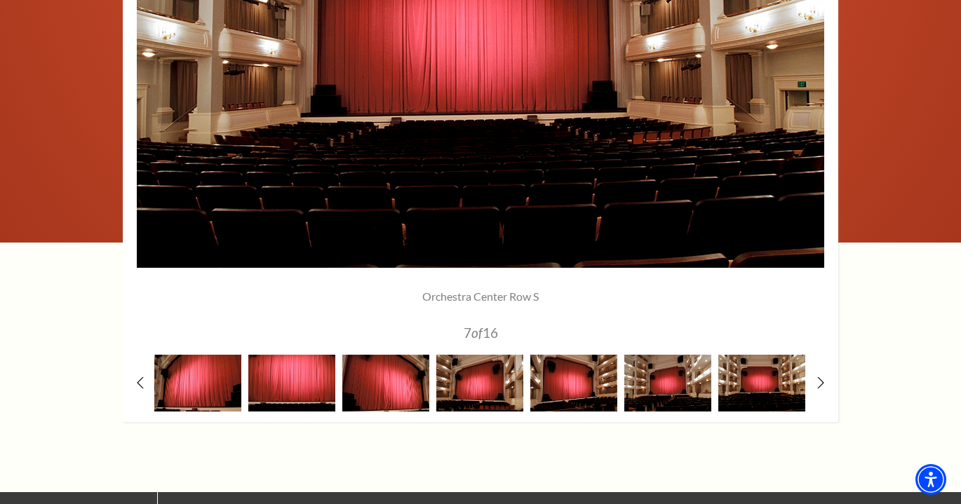
click at [816, 385] on div at bounding box center [480, 113] width 715 height 618
click at [822, 376] on icon at bounding box center [820, 382] width 9 height 15
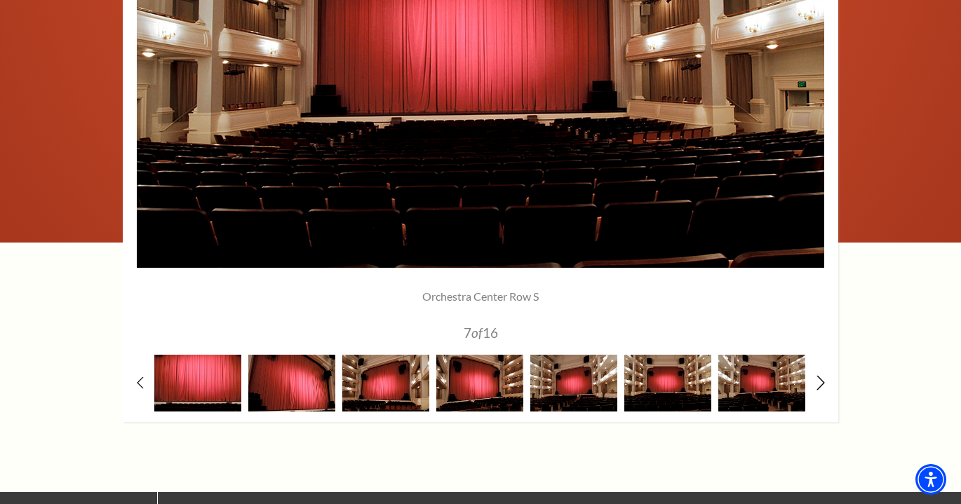
click at [822, 376] on icon at bounding box center [820, 382] width 9 height 15
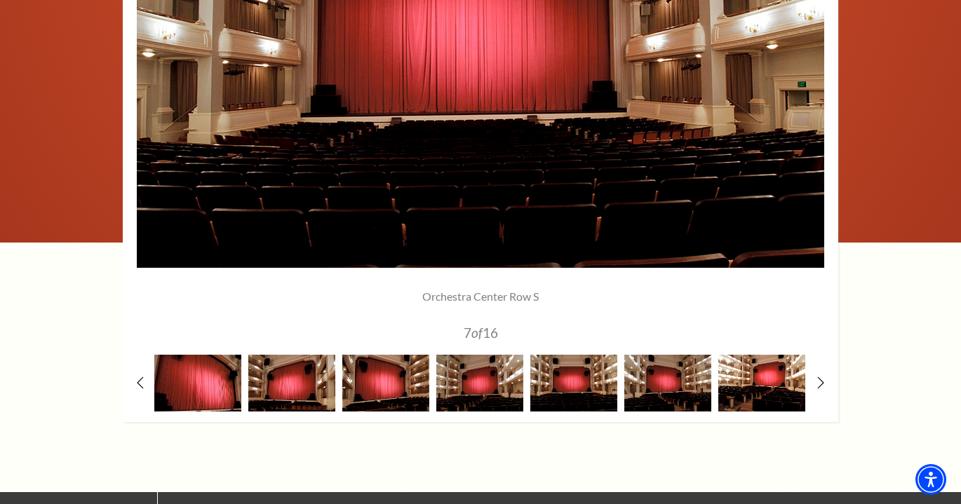
click at [758, 375] on img at bounding box center [761, 383] width 87 height 57
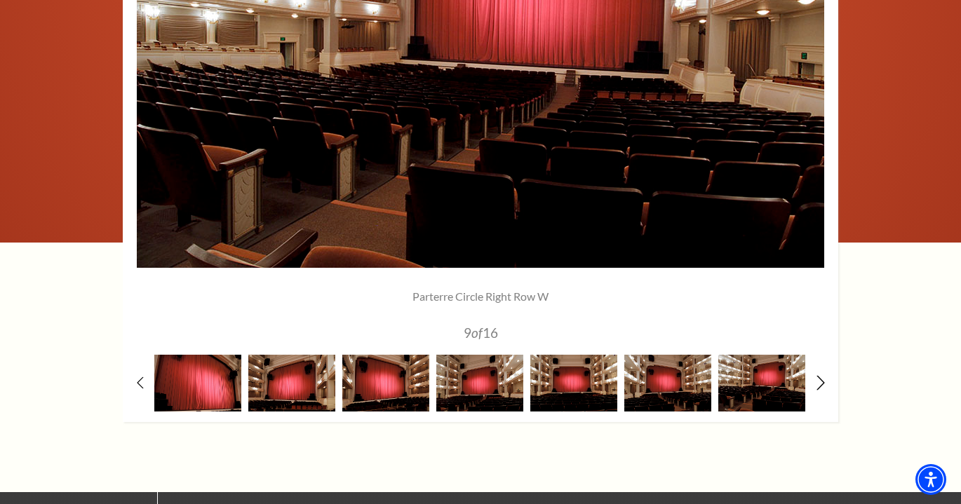
click at [820, 379] on icon at bounding box center [820, 382] width 9 height 15
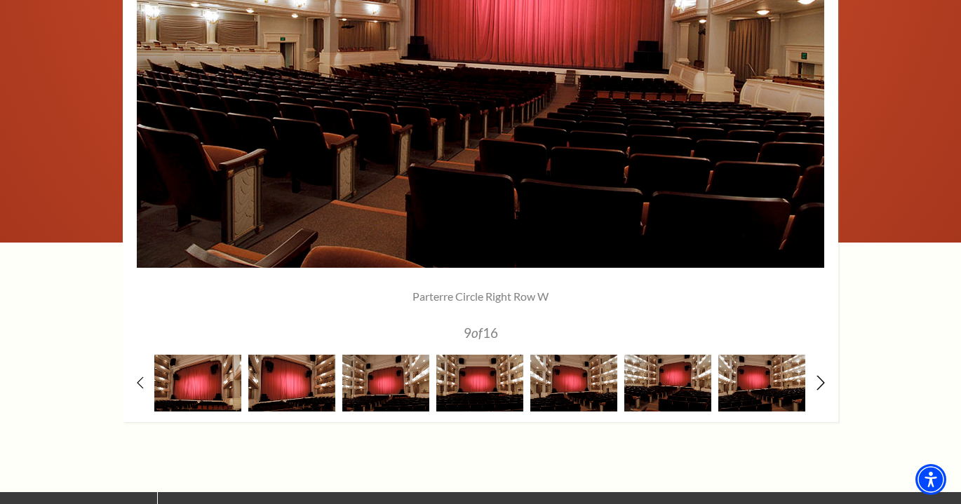
click at [820, 379] on icon at bounding box center [820, 382] width 9 height 15
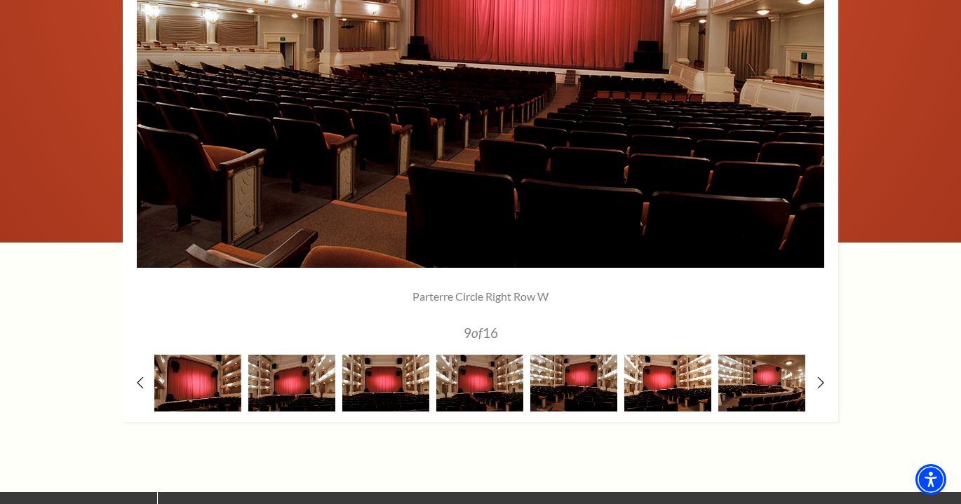
click at [698, 379] on img at bounding box center [667, 383] width 87 height 57
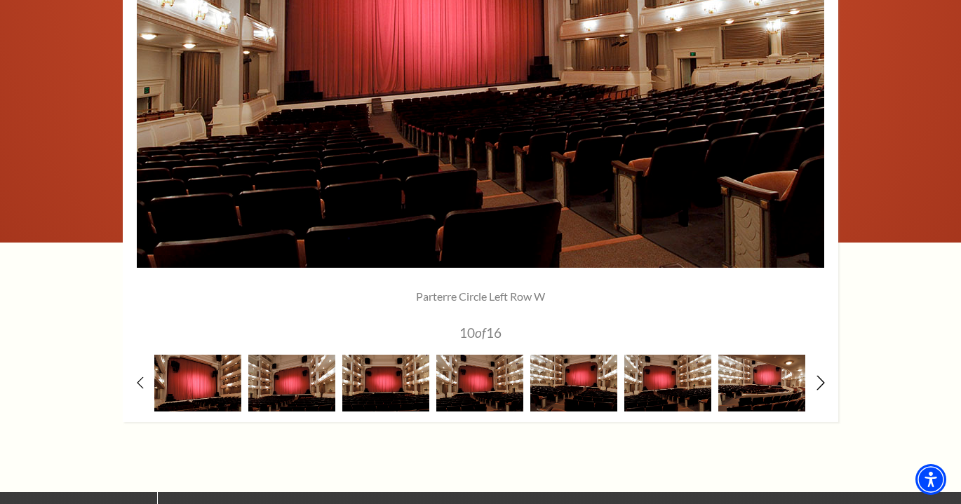
click at [819, 378] on icon at bounding box center [820, 382] width 9 height 15
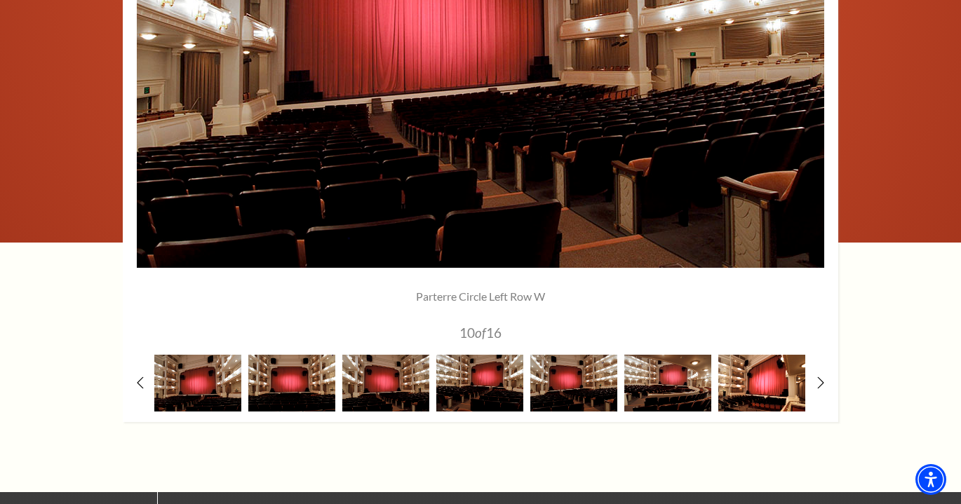
click at [755, 375] on img at bounding box center [761, 383] width 87 height 57
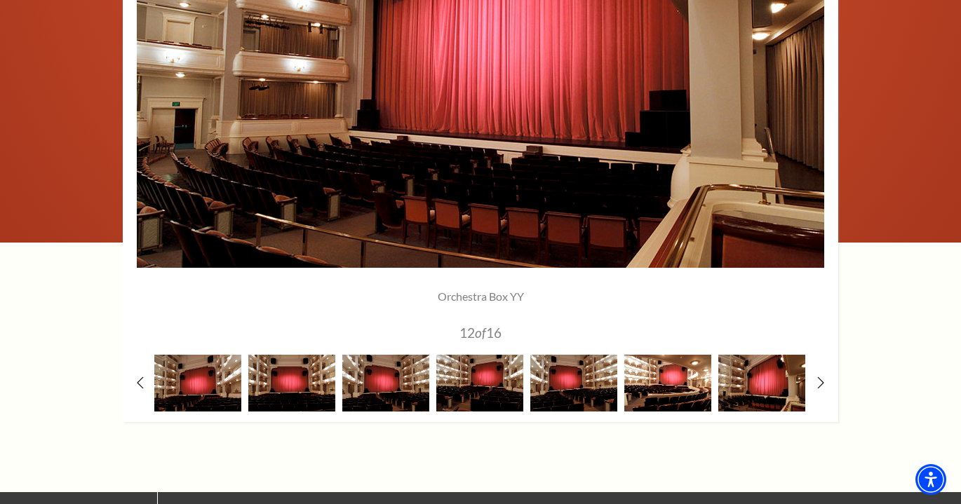
click at [671, 391] on img at bounding box center [667, 383] width 87 height 57
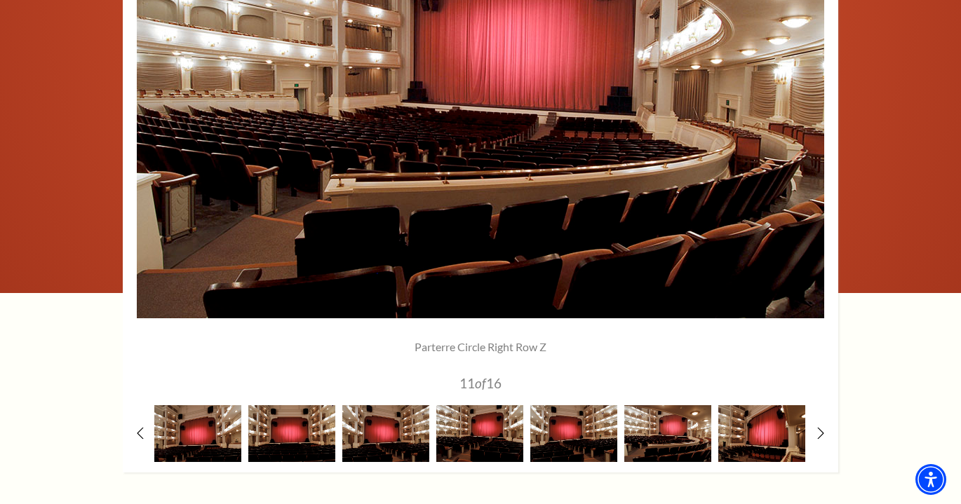
scroll to position [1153, 0]
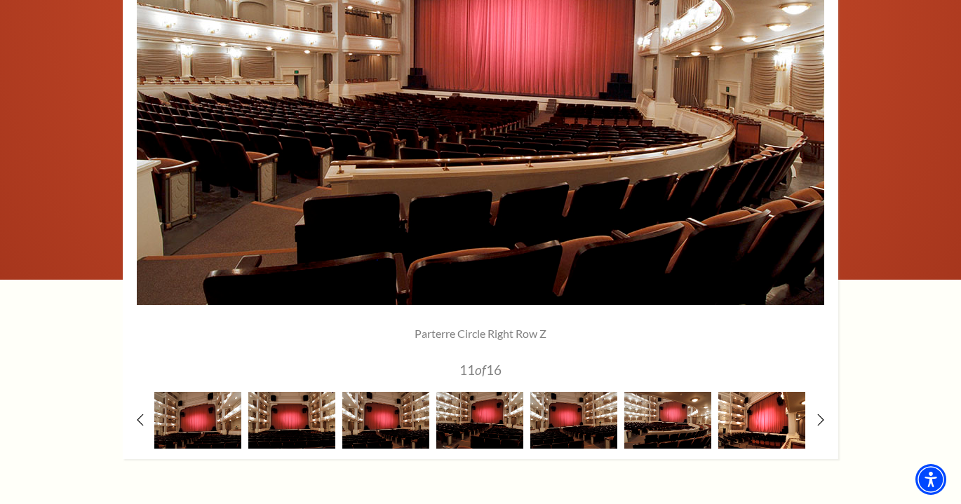
click at [774, 419] on img at bounding box center [761, 420] width 87 height 57
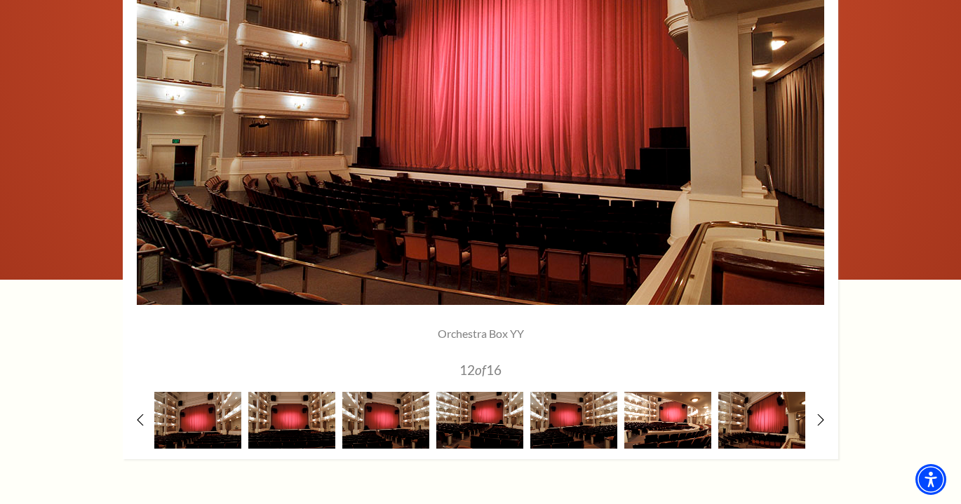
click at [674, 405] on img at bounding box center [667, 420] width 87 height 57
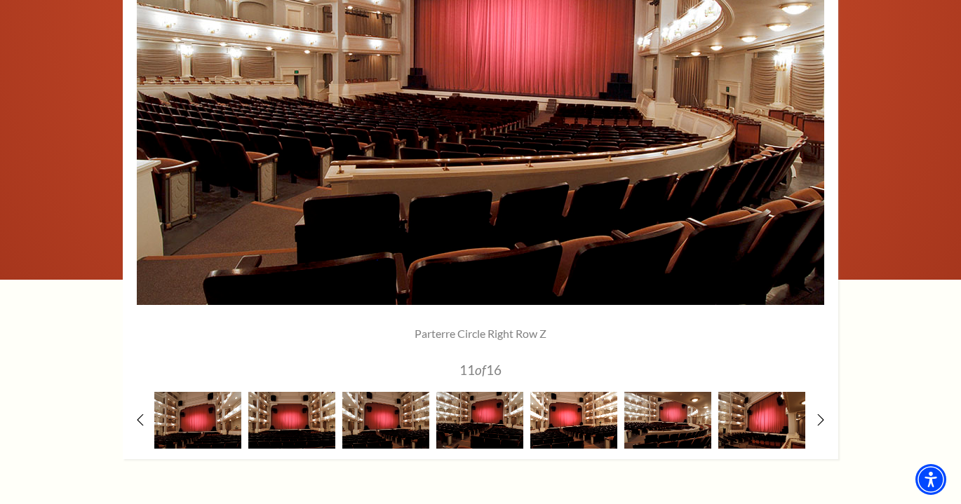
click at [584, 411] on img at bounding box center [573, 420] width 87 height 57
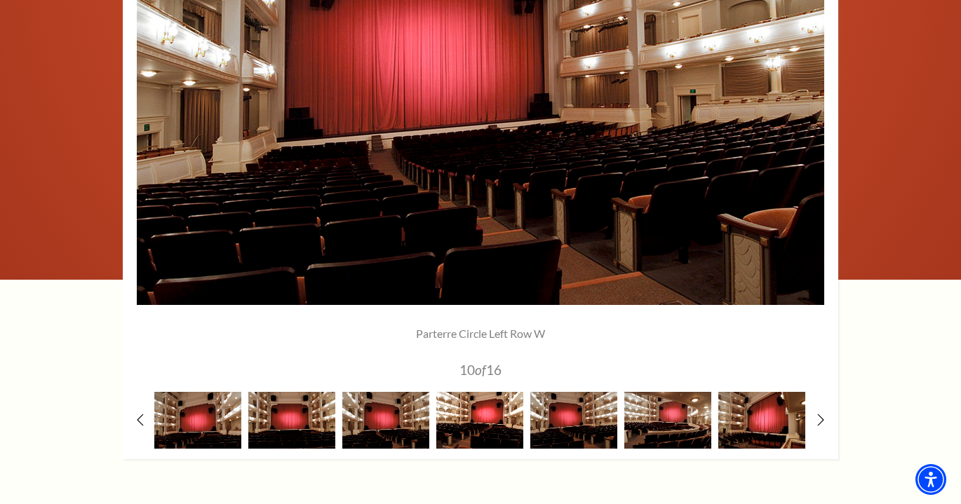
click at [479, 407] on img at bounding box center [479, 420] width 87 height 57
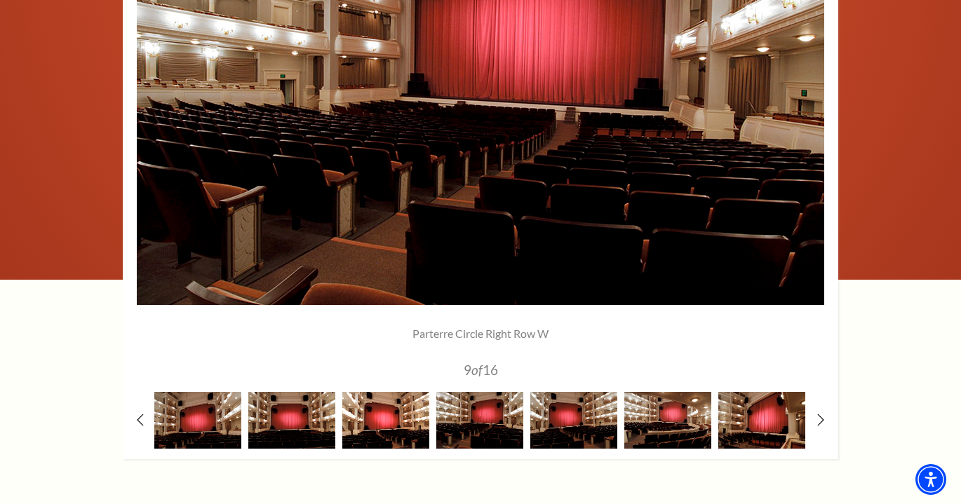
click at [387, 408] on img at bounding box center [385, 420] width 87 height 57
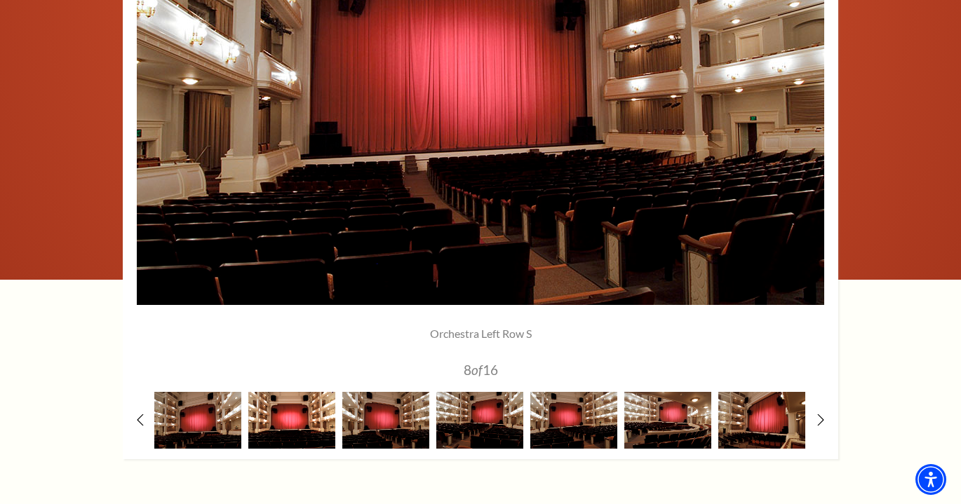
click at [325, 410] on img at bounding box center [291, 420] width 87 height 57
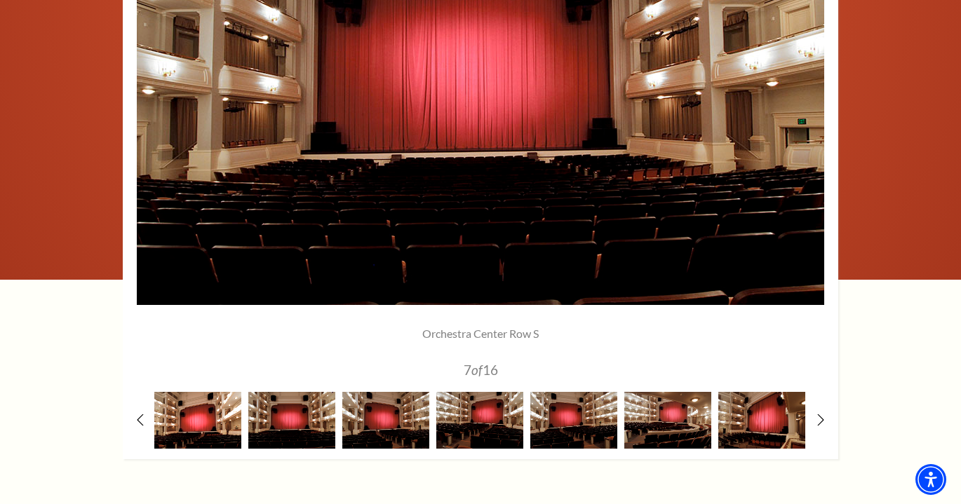
click at [215, 408] on img at bounding box center [197, 420] width 87 height 57
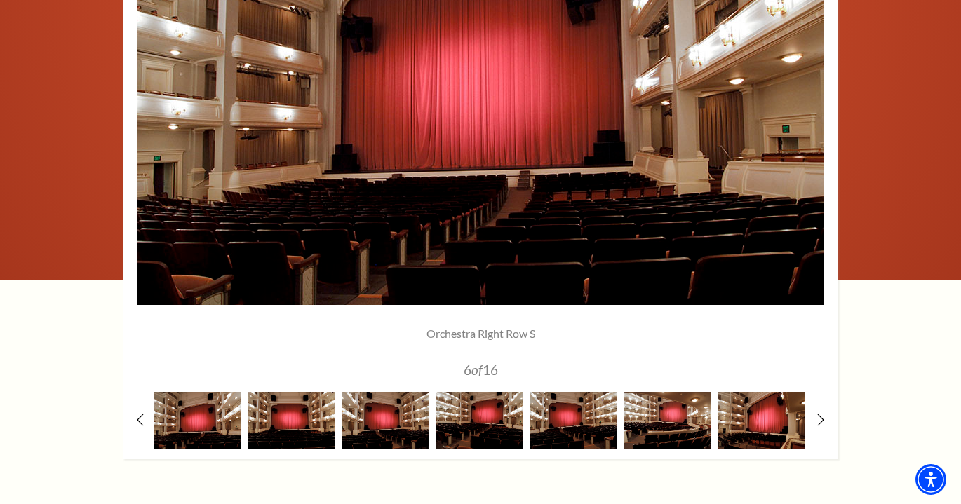
click at [136, 409] on div at bounding box center [480, 150] width 715 height 618
click at [137, 412] on icon at bounding box center [140, 419] width 9 height 15
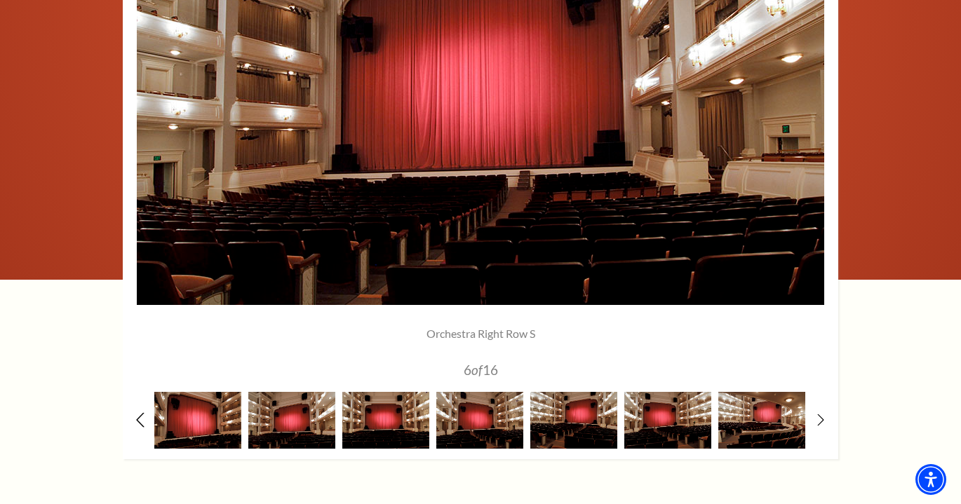
click at [137, 412] on icon at bounding box center [140, 419] width 9 height 15
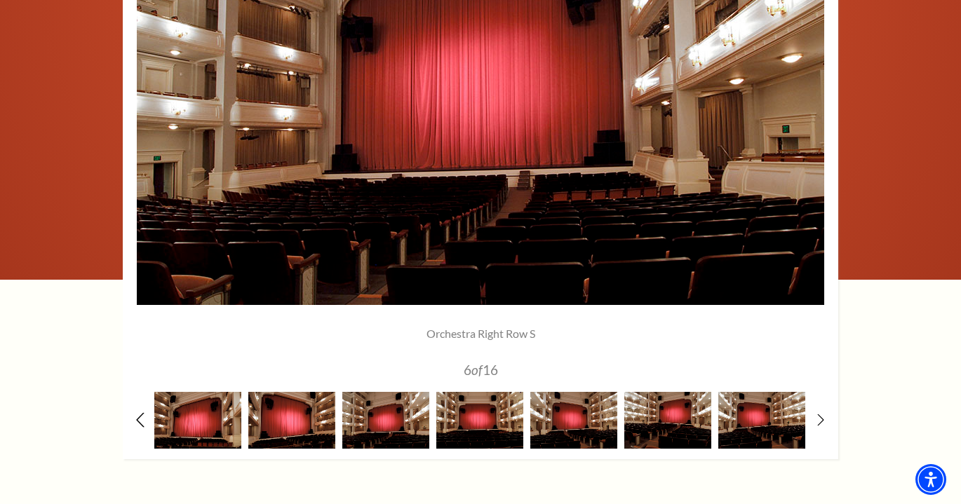
click at [137, 412] on icon at bounding box center [140, 419] width 9 height 15
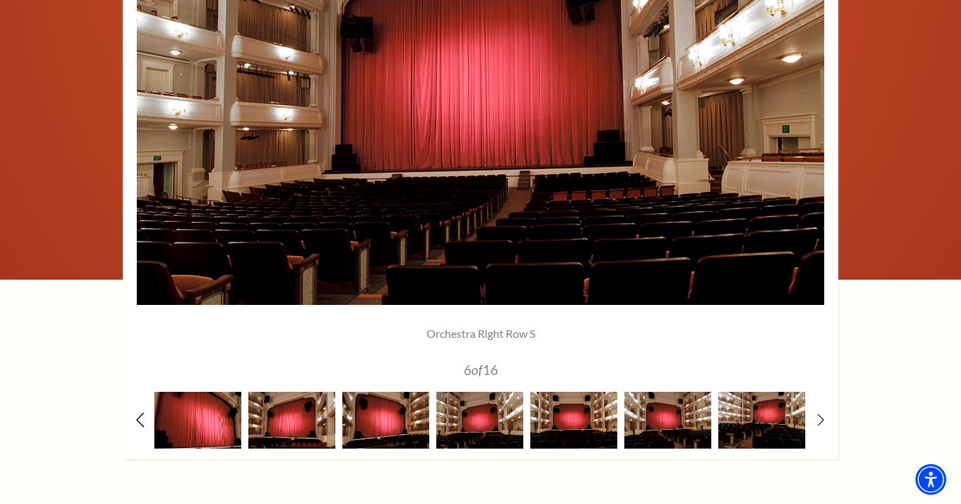
click at [137, 412] on icon at bounding box center [140, 419] width 9 height 15
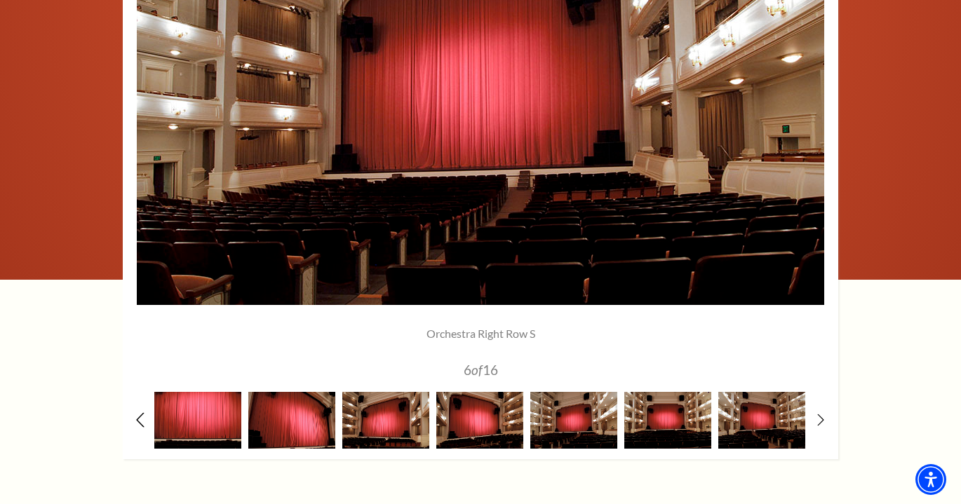
click at [137, 412] on icon at bounding box center [140, 419] width 9 height 15
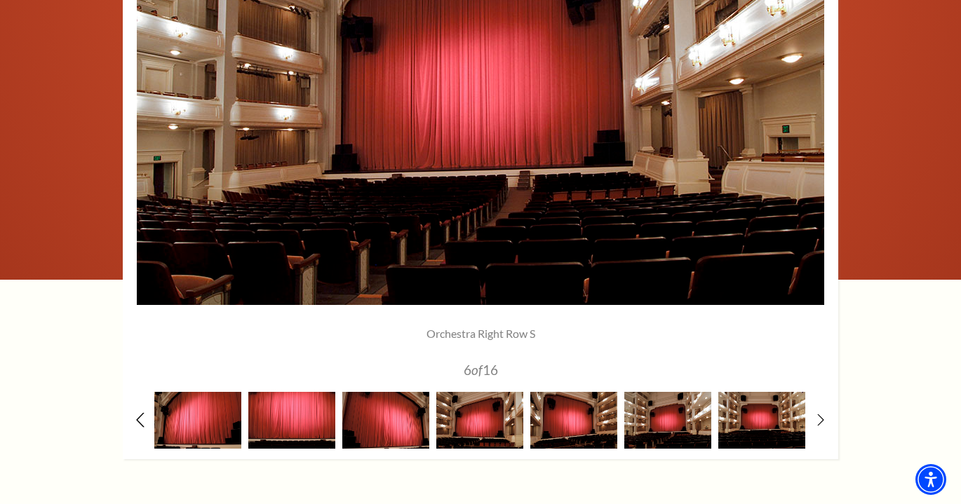
click at [137, 412] on icon at bounding box center [140, 419] width 9 height 15
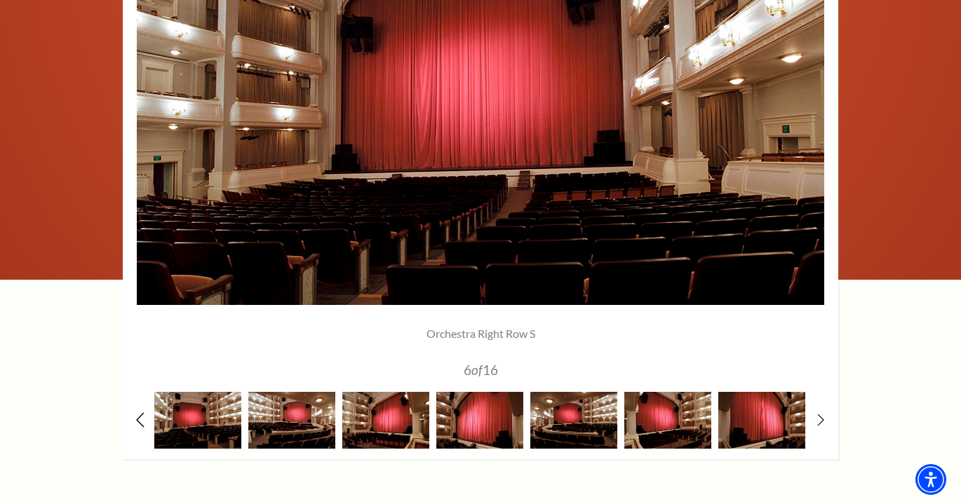
click at [137, 412] on icon at bounding box center [140, 419] width 9 height 15
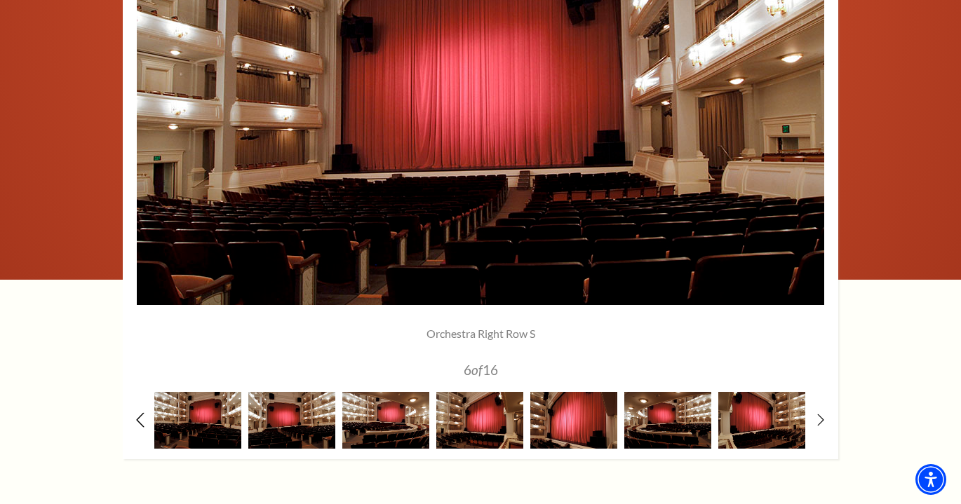
click at [137, 412] on icon at bounding box center [140, 419] width 9 height 15
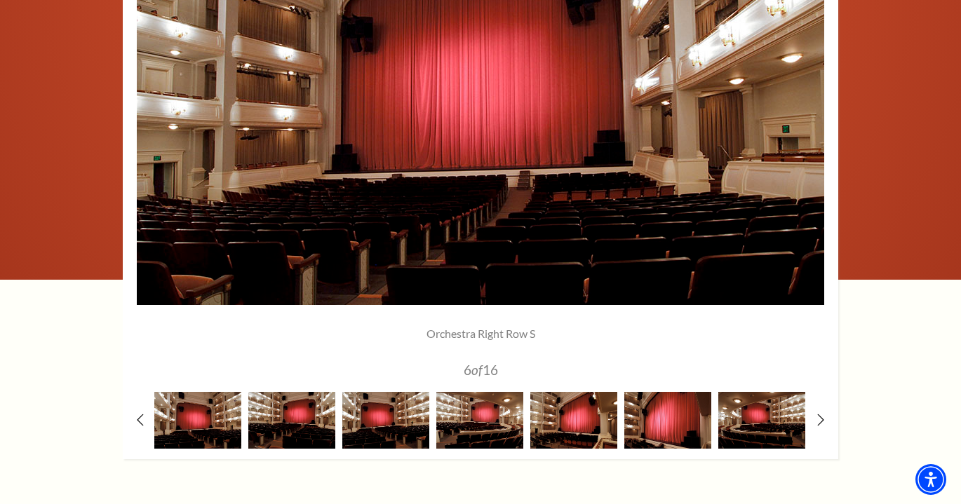
click at [815, 421] on div at bounding box center [480, 150] width 715 height 618
click at [822, 414] on use at bounding box center [820, 419] width 8 height 15
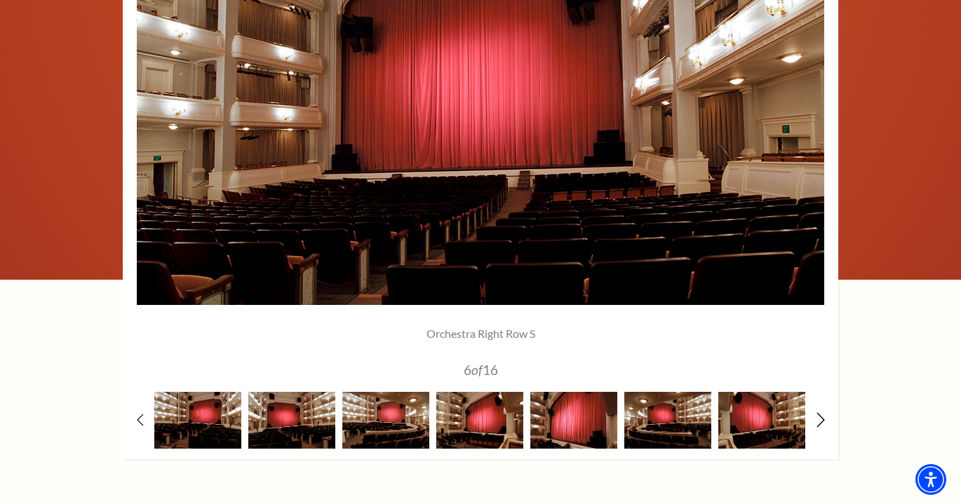
click at [822, 414] on use at bounding box center [820, 419] width 8 height 15
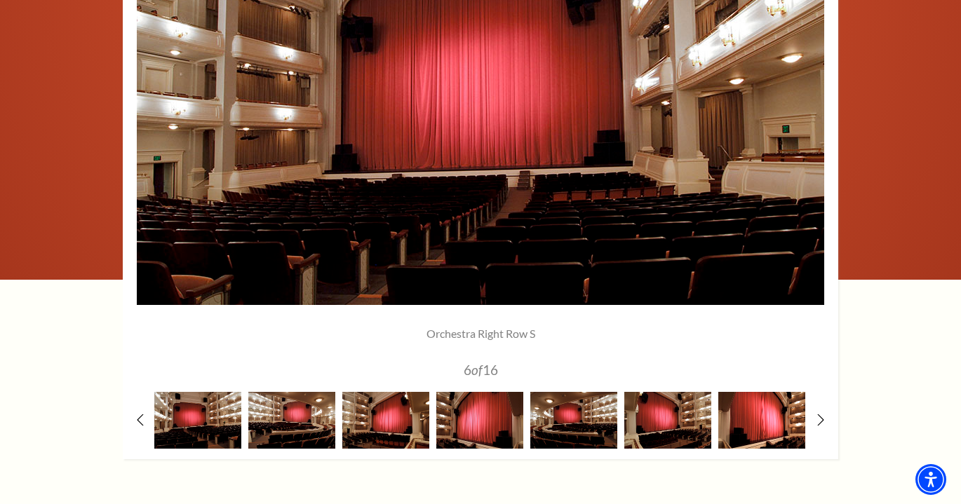
click at [783, 422] on img at bounding box center [761, 420] width 87 height 57
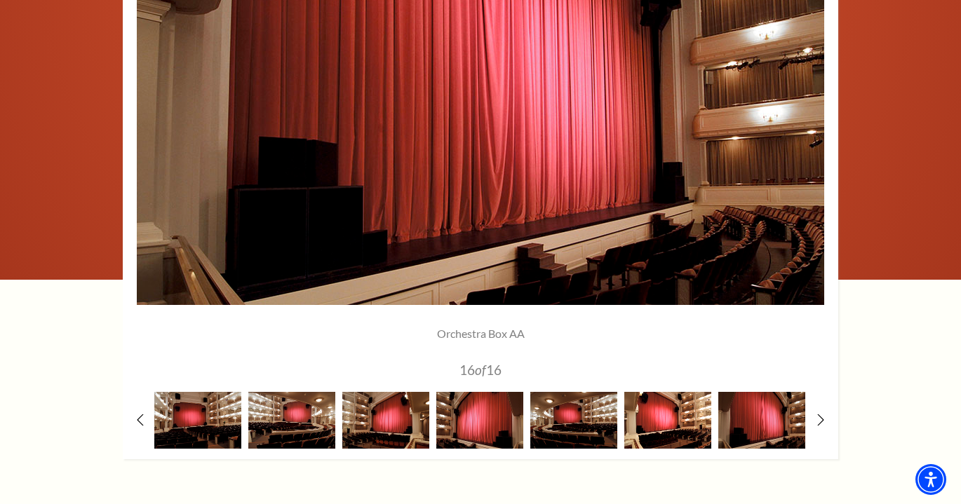
click at [696, 426] on img at bounding box center [667, 420] width 87 height 57
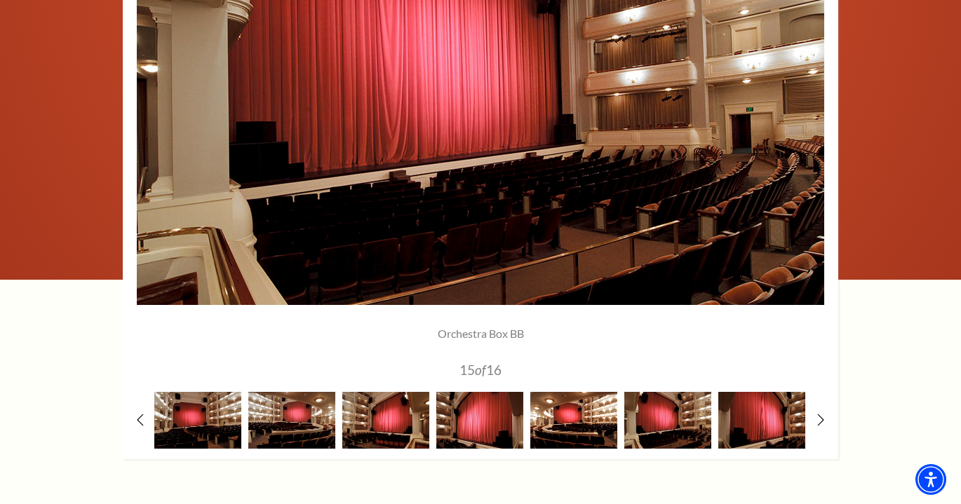
click at [616, 414] on img at bounding box center [573, 420] width 87 height 57
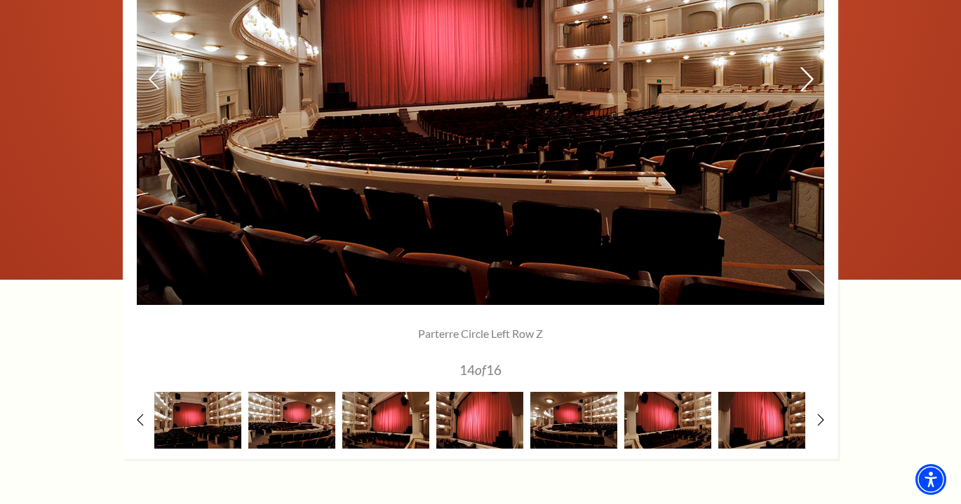
click at [804, 80] on icon at bounding box center [806, 79] width 15 height 25
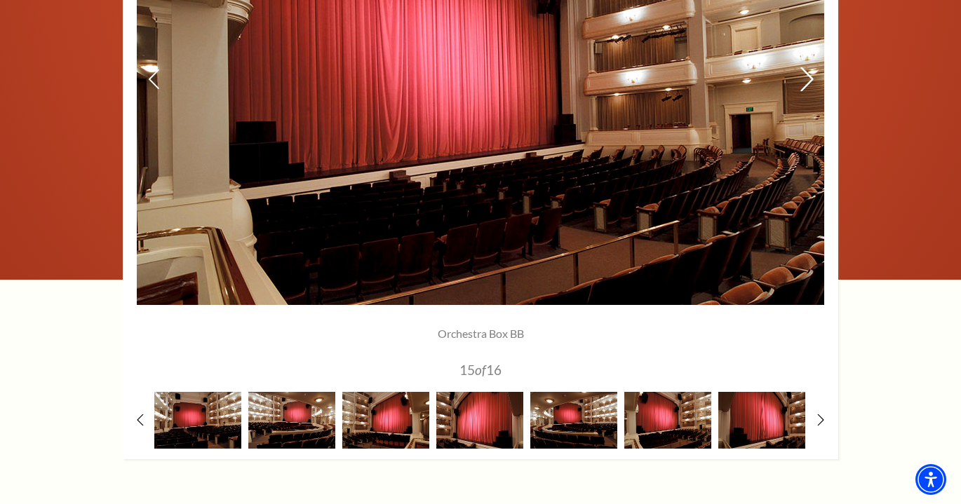
click at [804, 80] on icon at bounding box center [806, 79] width 15 height 25
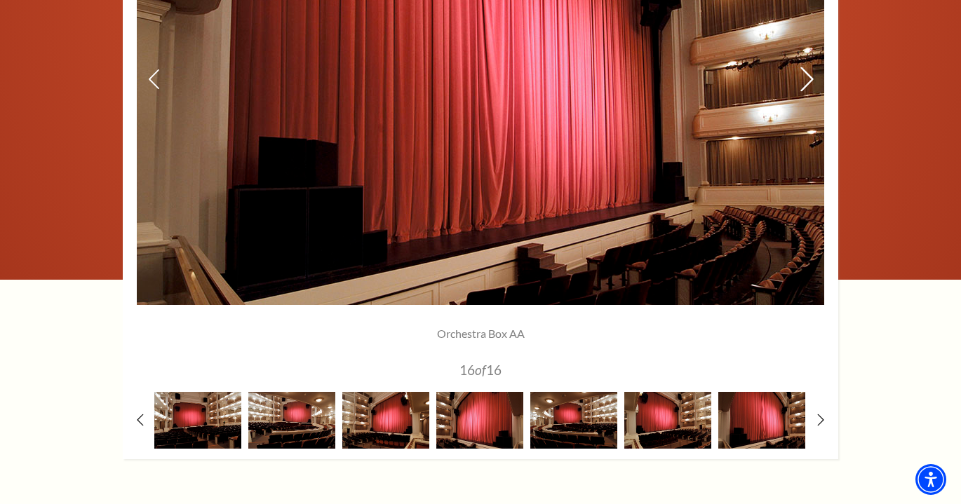
click at [804, 80] on icon at bounding box center [806, 79] width 15 height 25
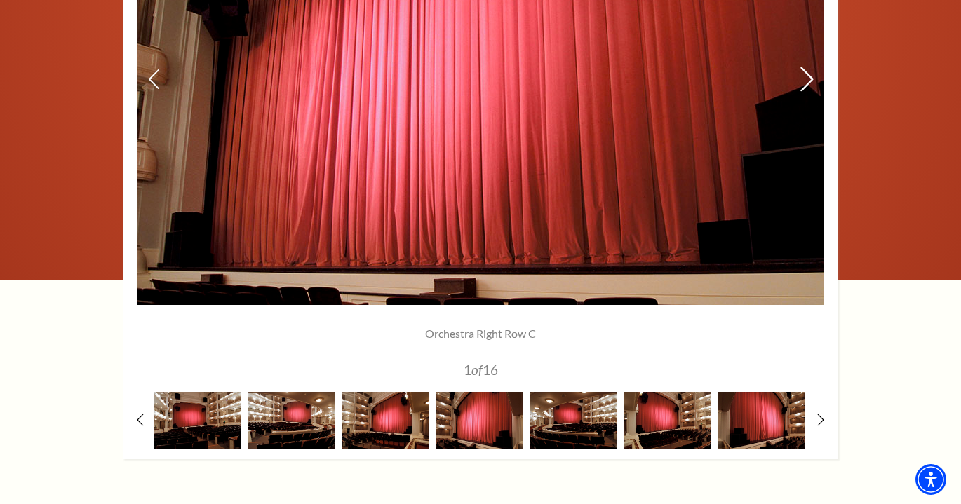
click at [804, 80] on icon at bounding box center [806, 79] width 15 height 25
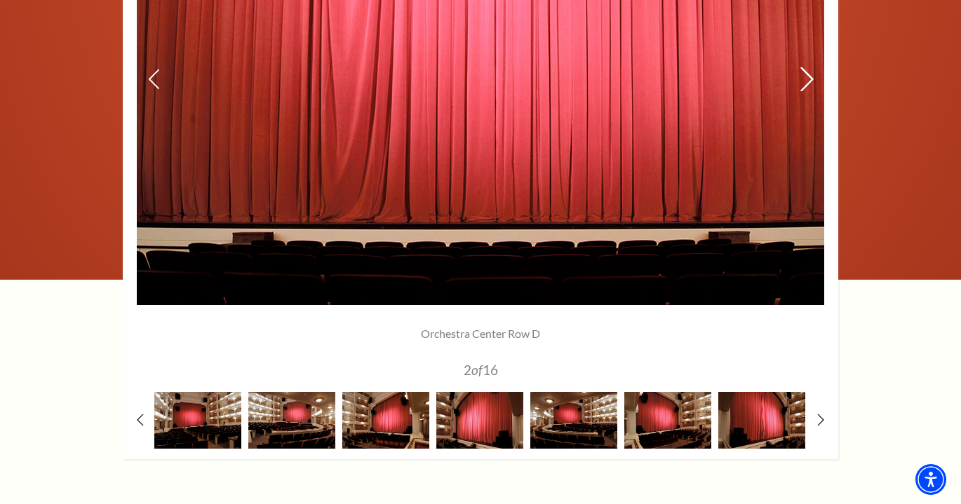
click at [804, 80] on icon at bounding box center [806, 79] width 15 height 25
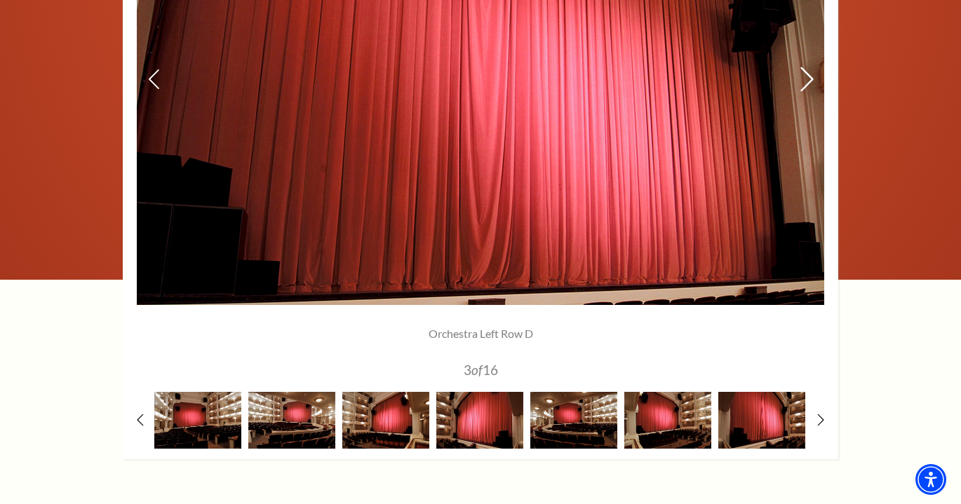
click at [804, 80] on icon at bounding box center [806, 79] width 15 height 25
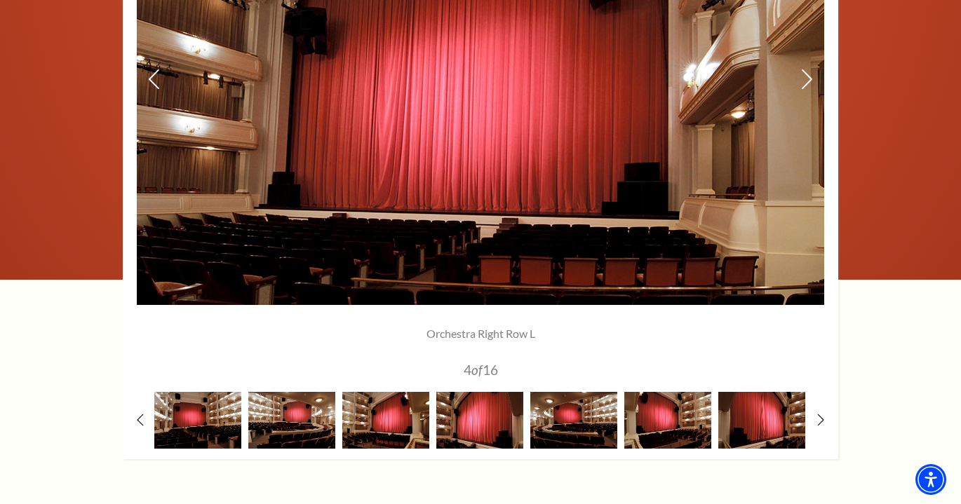
click at [818, 74] on img at bounding box center [480, 80] width 687 height 450
click at [809, 76] on icon at bounding box center [806, 79] width 15 height 25
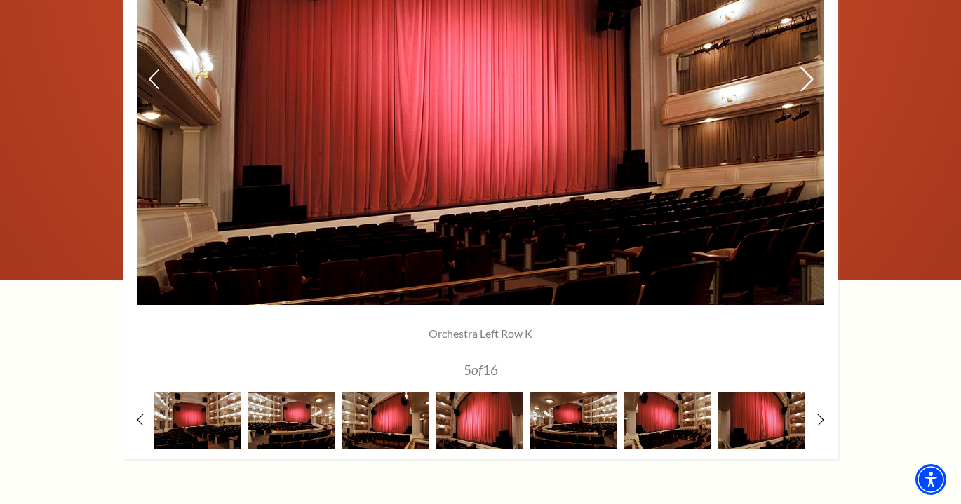
click at [809, 76] on icon at bounding box center [806, 79] width 15 height 25
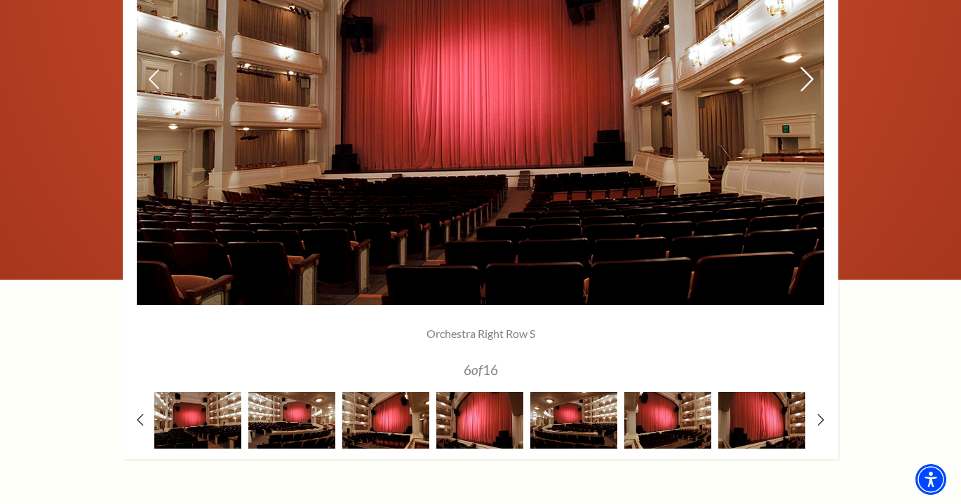
click at [809, 78] on icon at bounding box center [806, 79] width 15 height 25
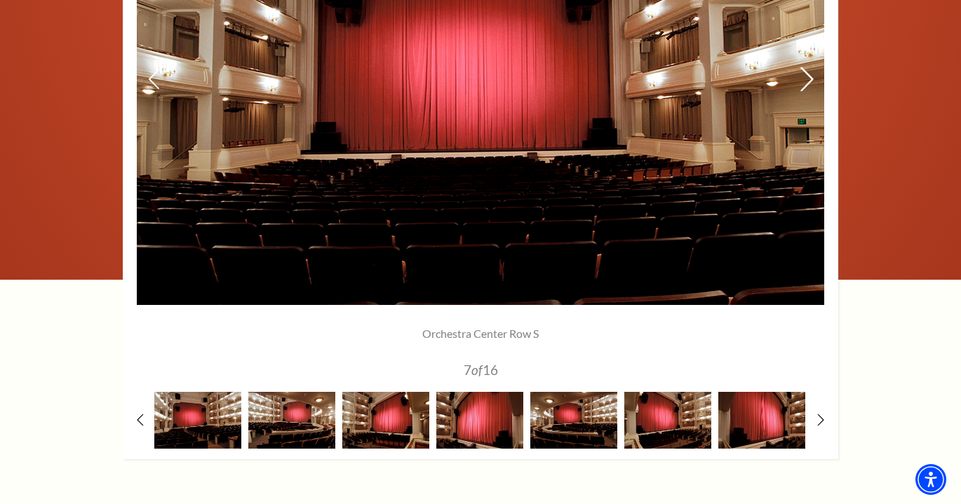
click at [810, 78] on icon at bounding box center [806, 79] width 15 height 25
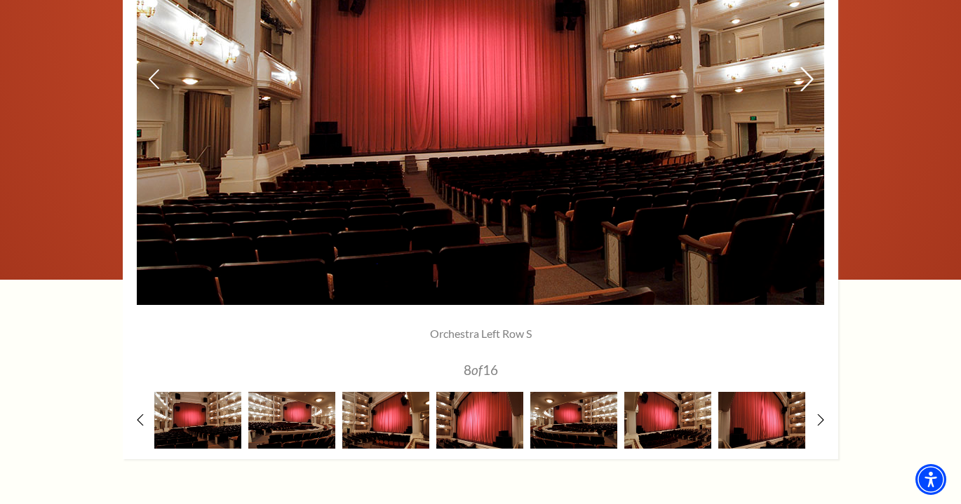
click at [810, 78] on use at bounding box center [806, 79] width 13 height 25
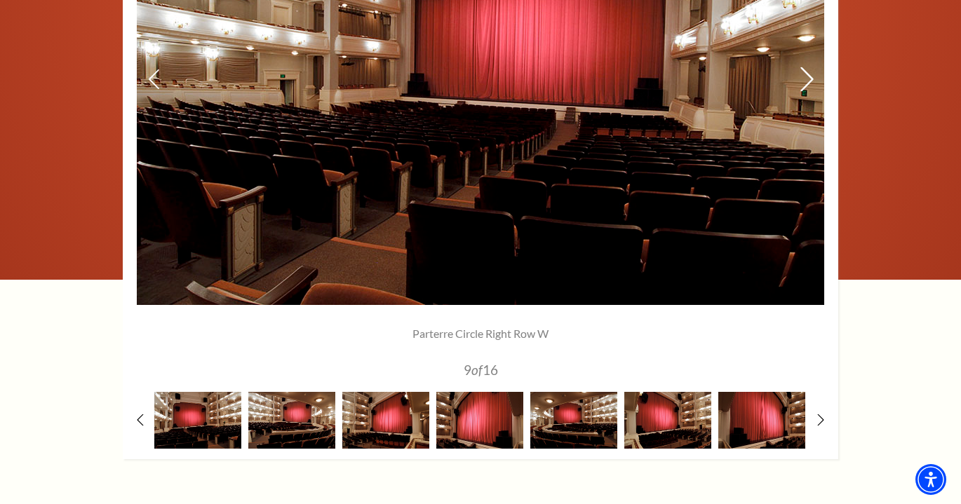
click at [810, 78] on use at bounding box center [806, 79] width 13 height 25
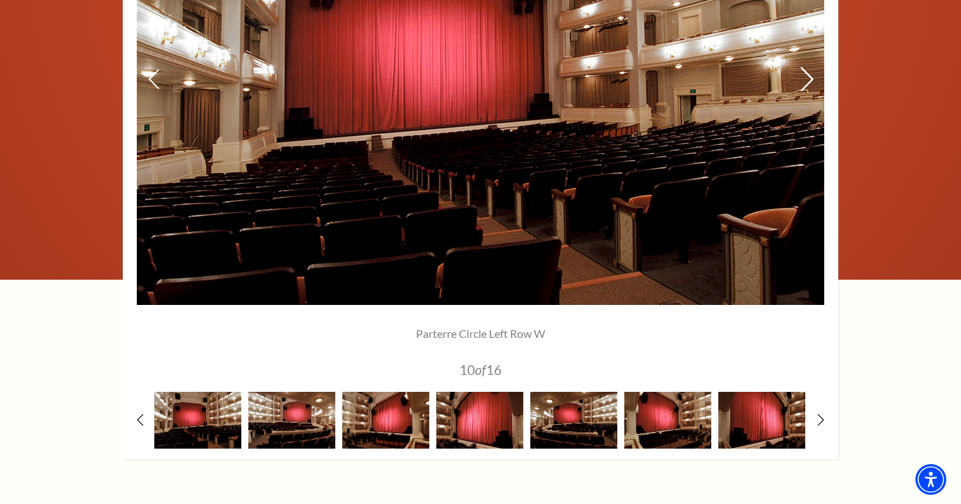
click at [810, 78] on use at bounding box center [806, 79] width 13 height 25
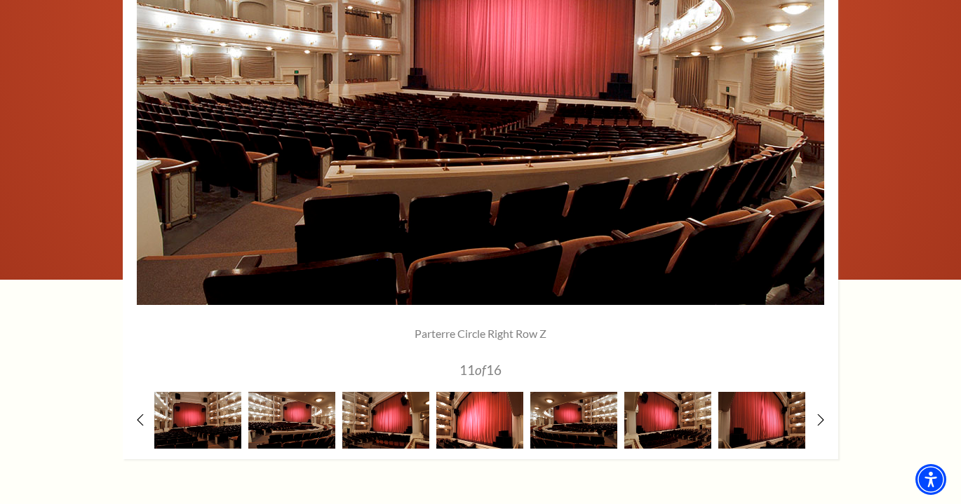
click at [471, 420] on img at bounding box center [479, 420] width 87 height 57
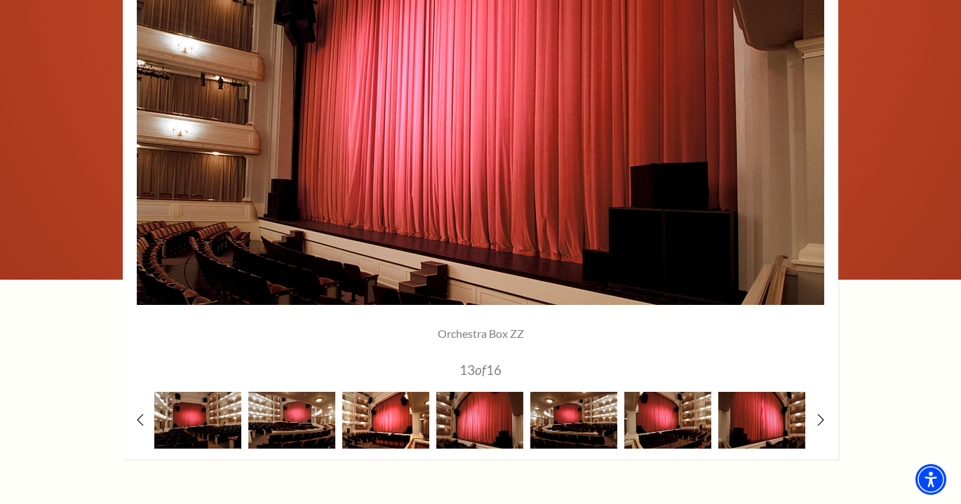
click at [400, 424] on img at bounding box center [385, 420] width 87 height 57
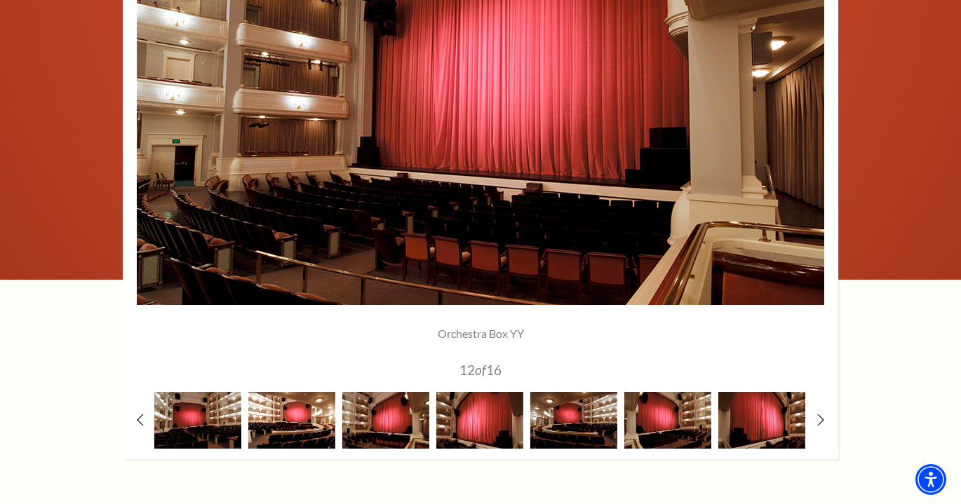
click at [319, 417] on img at bounding box center [291, 420] width 87 height 57
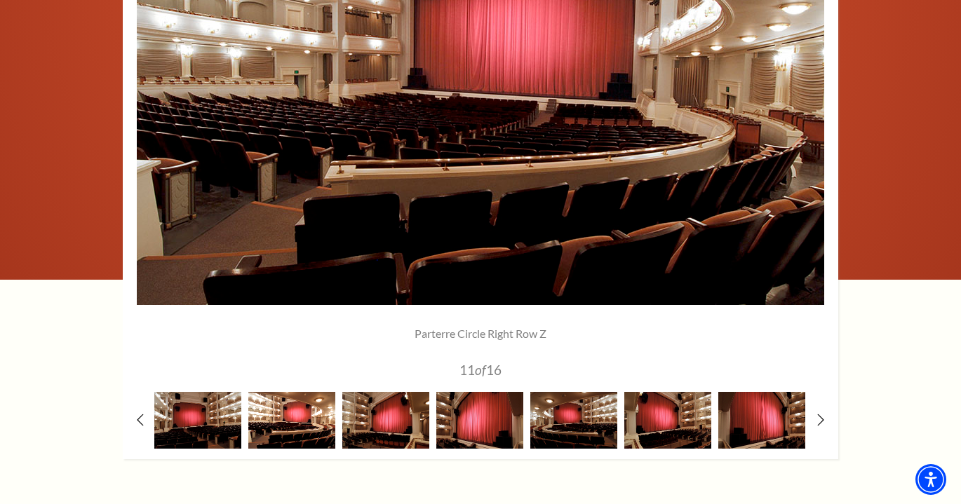
click at [271, 416] on img at bounding box center [291, 420] width 87 height 57
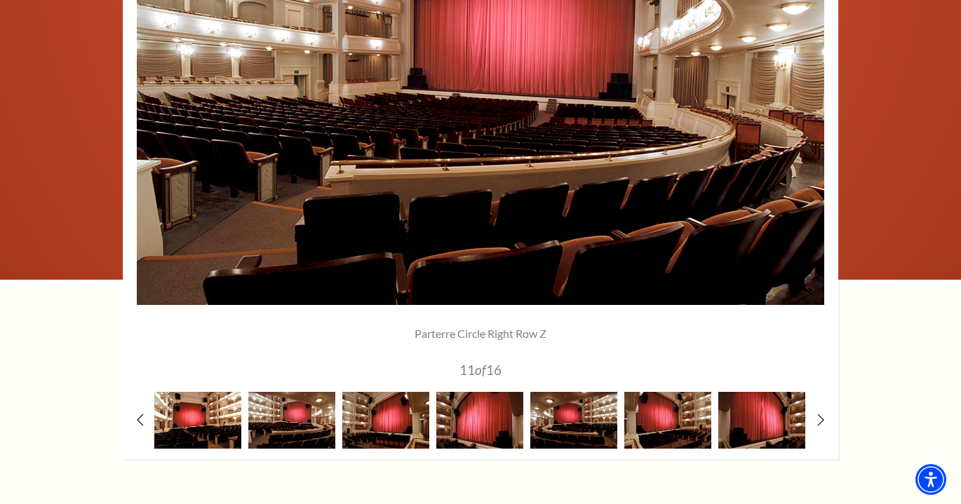
click at [215, 417] on img at bounding box center [197, 420] width 87 height 57
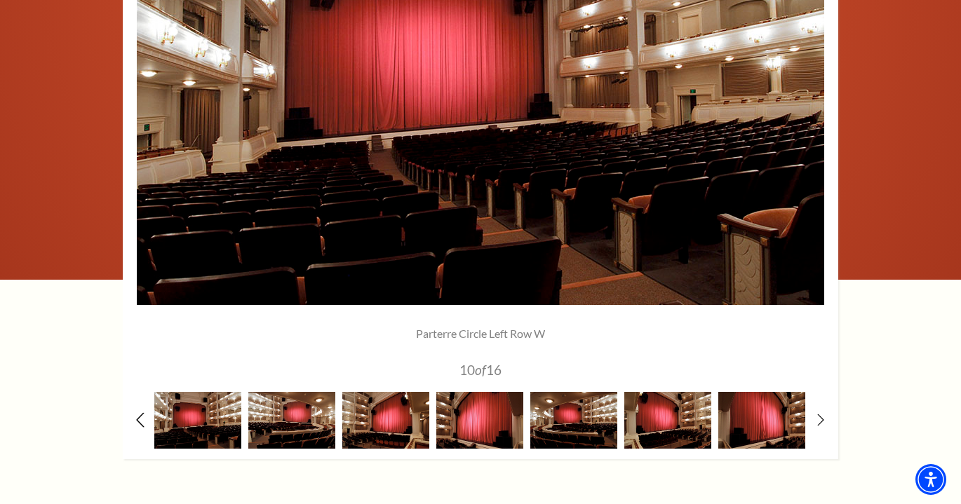
click at [142, 419] on icon at bounding box center [140, 419] width 9 height 15
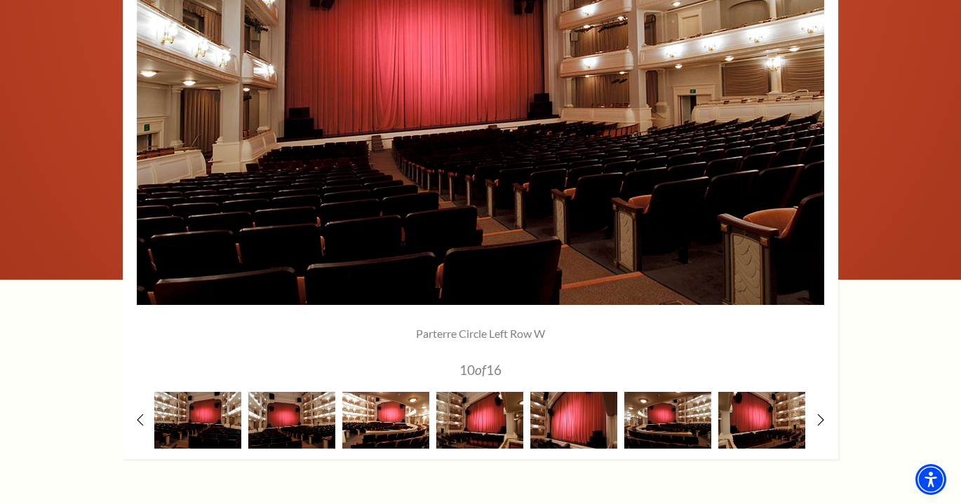
click at [386, 419] on img at bounding box center [385, 420] width 87 height 57
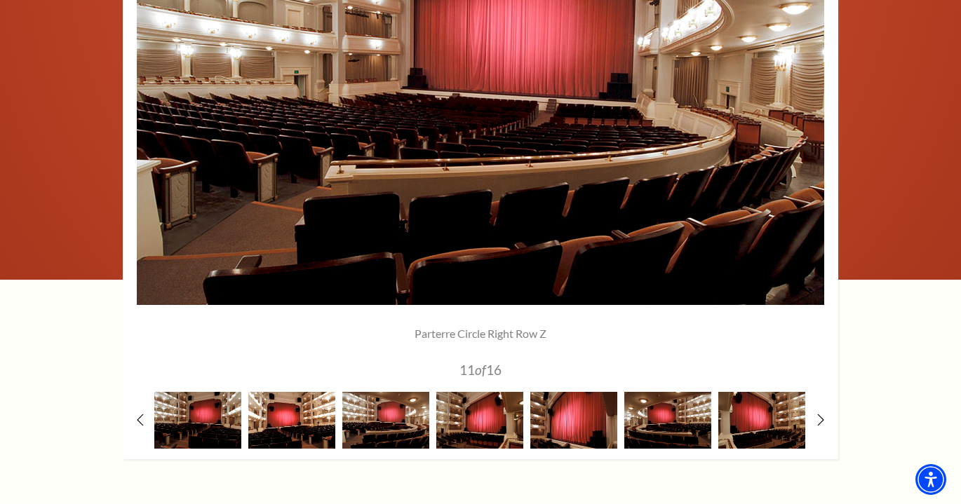
click at [313, 414] on img at bounding box center [291, 420] width 87 height 57
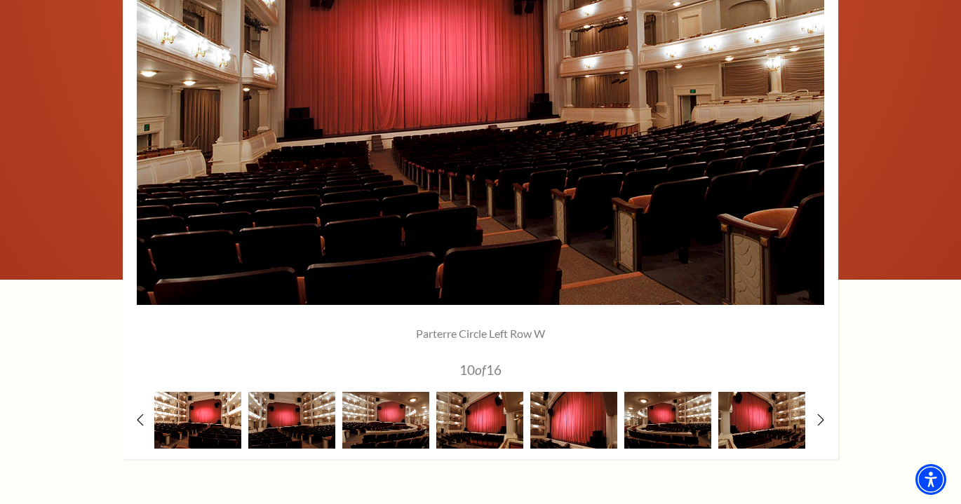
click at [215, 414] on img at bounding box center [197, 420] width 87 height 57
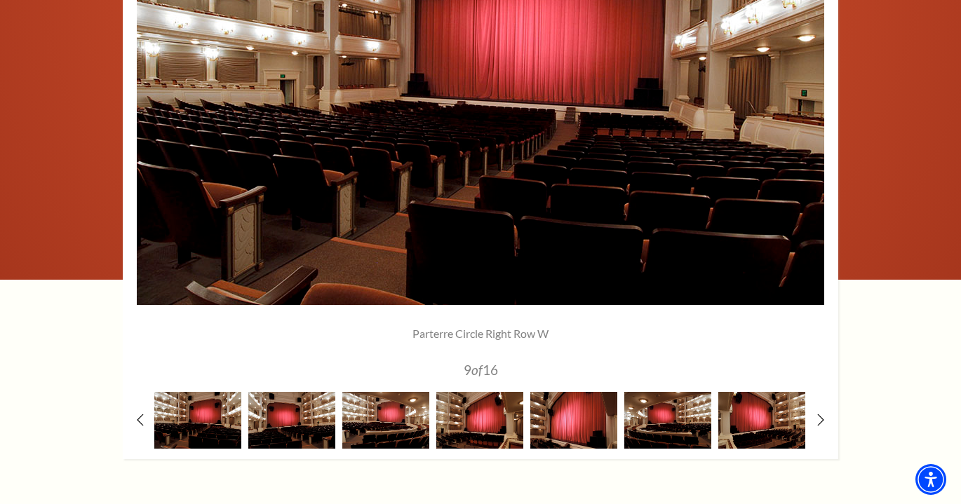
click at [136, 415] on div at bounding box center [480, 150] width 715 height 618
click at [138, 413] on icon at bounding box center [140, 419] width 9 height 15
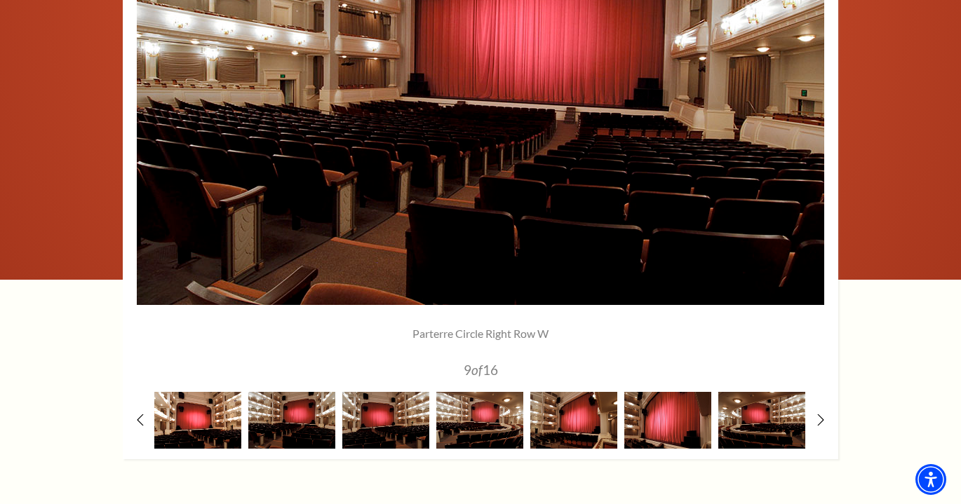
click at [230, 414] on img at bounding box center [197, 420] width 87 height 57
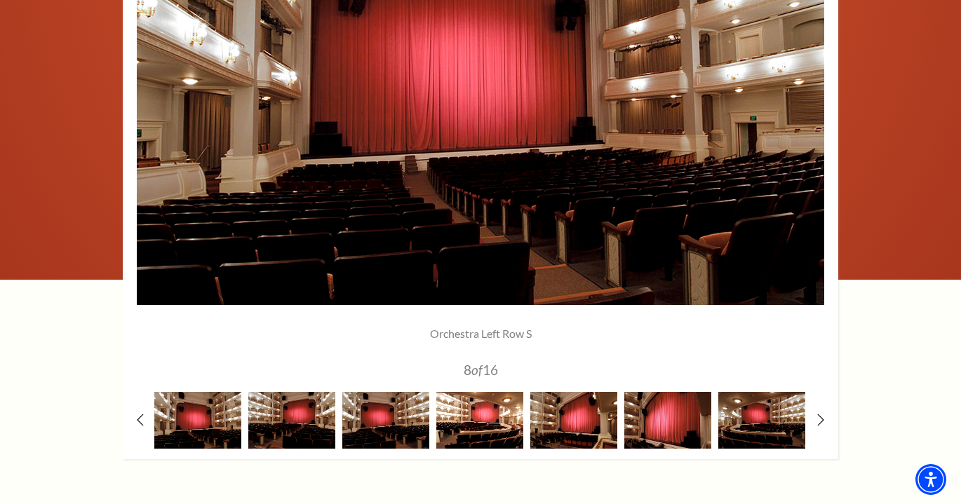
click at [483, 403] on img at bounding box center [479, 420] width 87 height 57
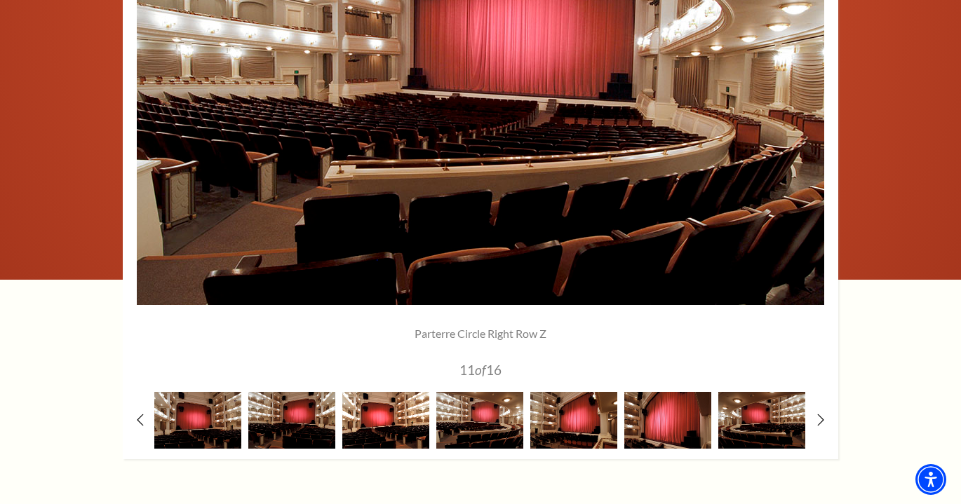
click at [379, 415] on img at bounding box center [385, 420] width 87 height 57
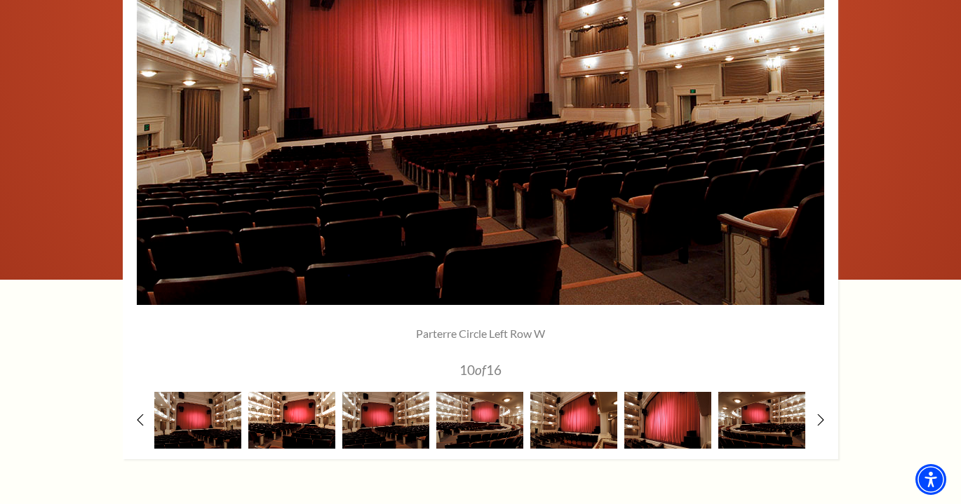
click at [325, 415] on img at bounding box center [291, 420] width 87 height 57
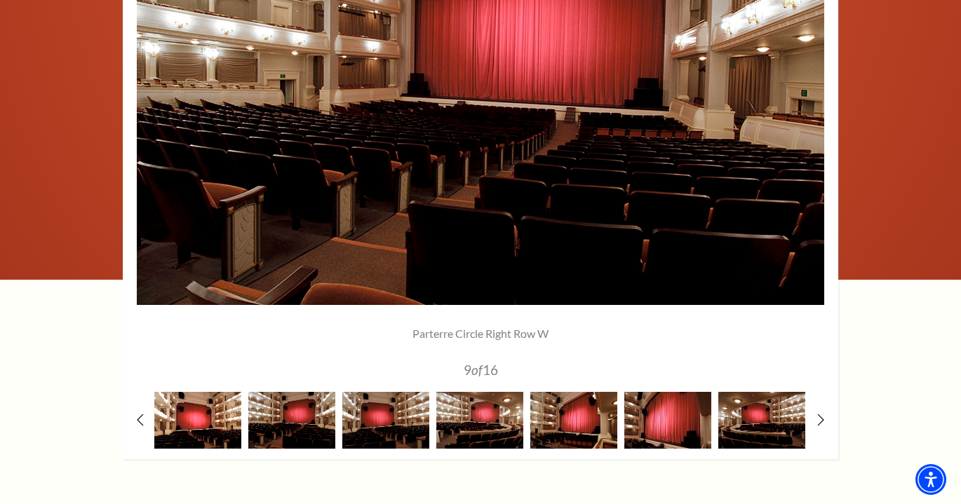
click at [208, 417] on img at bounding box center [197, 420] width 87 height 57
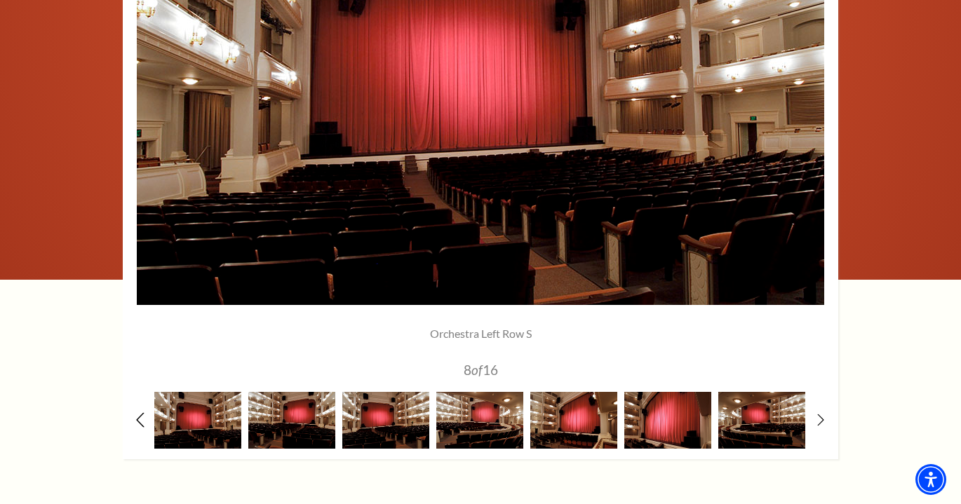
click at [140, 415] on icon at bounding box center [140, 419] width 9 height 15
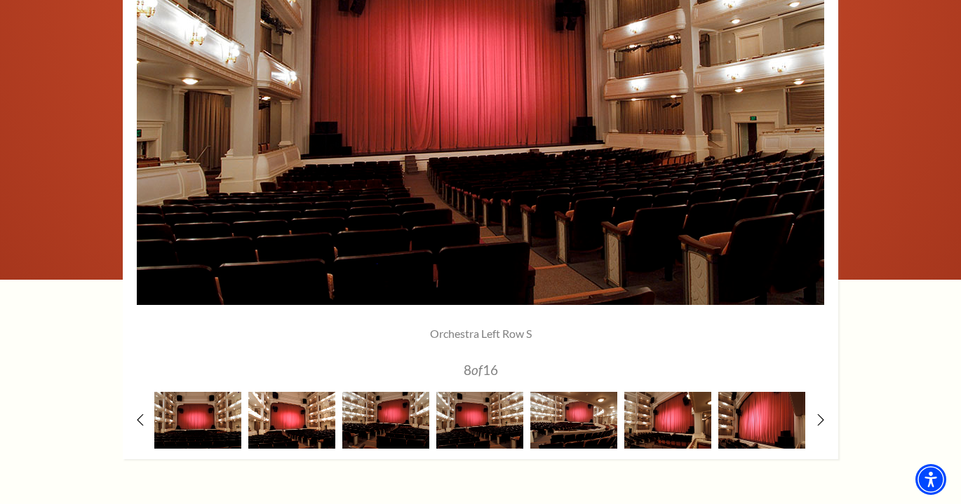
click at [316, 414] on img at bounding box center [291, 420] width 87 height 57
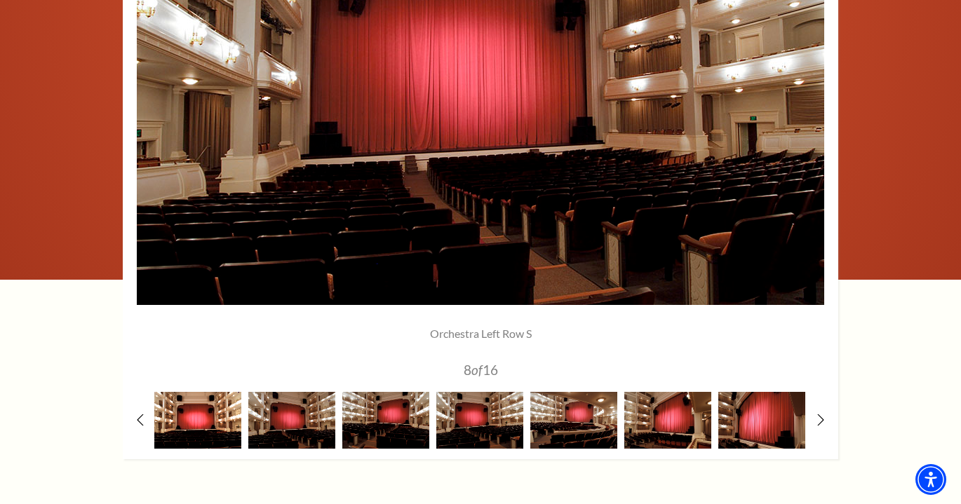
click at [208, 424] on img at bounding box center [197, 420] width 87 height 57
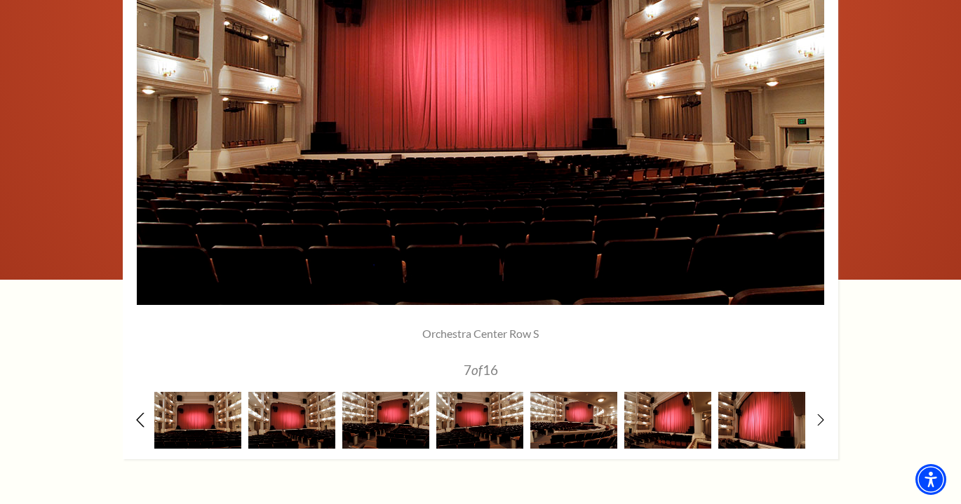
click at [139, 415] on icon at bounding box center [140, 419] width 9 height 15
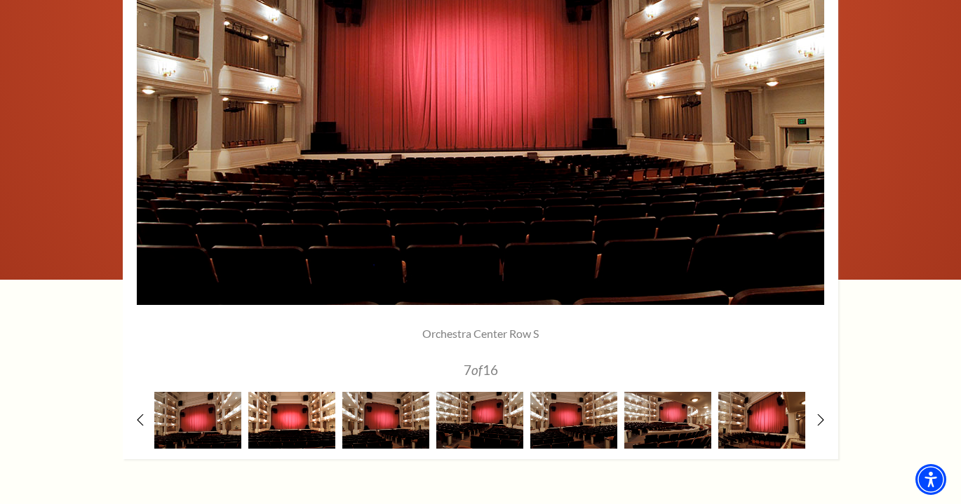
click at [296, 417] on img at bounding box center [291, 420] width 87 height 57
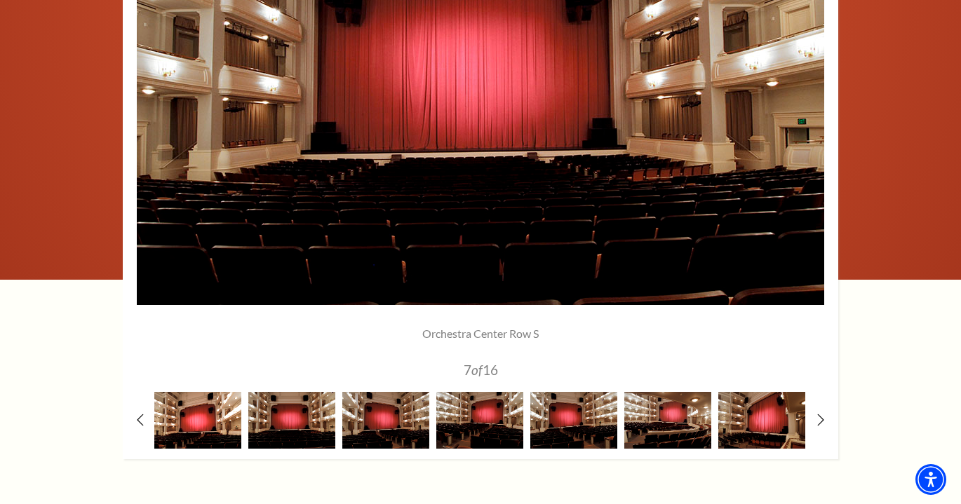
click at [210, 419] on img at bounding box center [197, 420] width 87 height 57
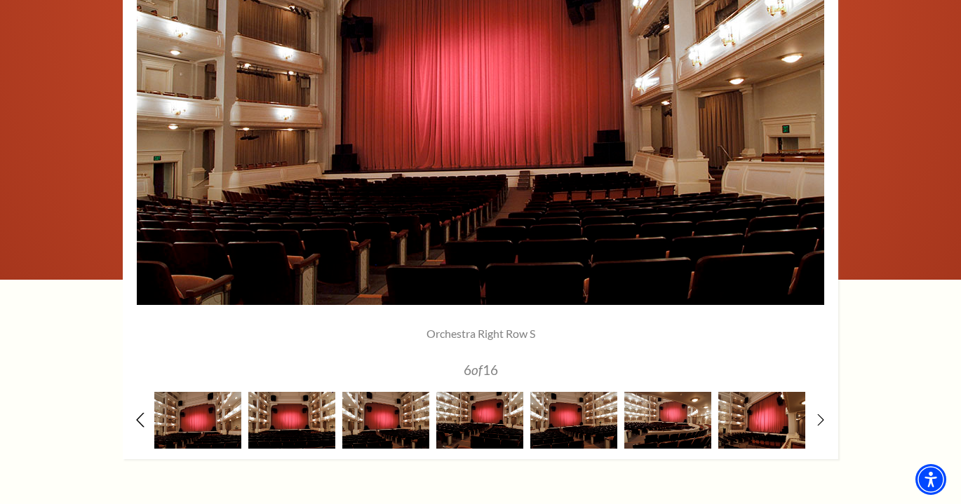
click at [140, 416] on icon at bounding box center [140, 419] width 9 height 15
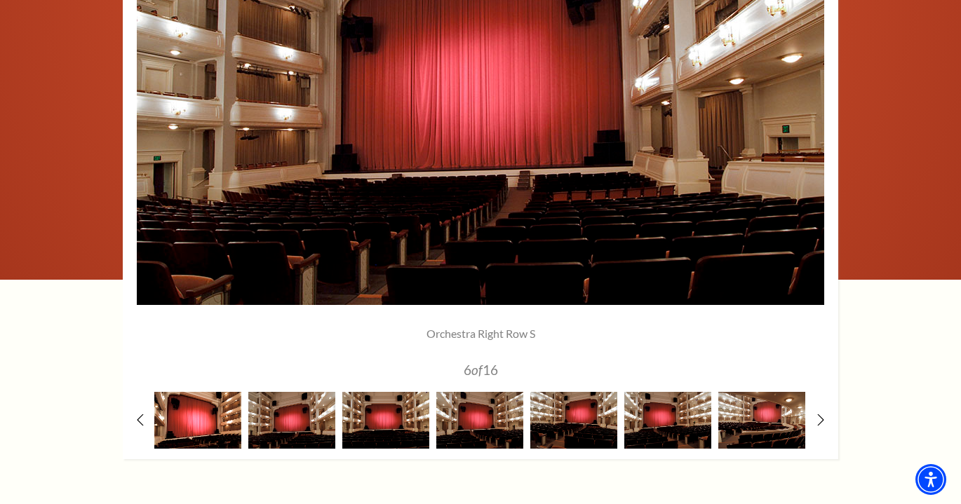
click at [205, 423] on img at bounding box center [197, 420] width 87 height 57
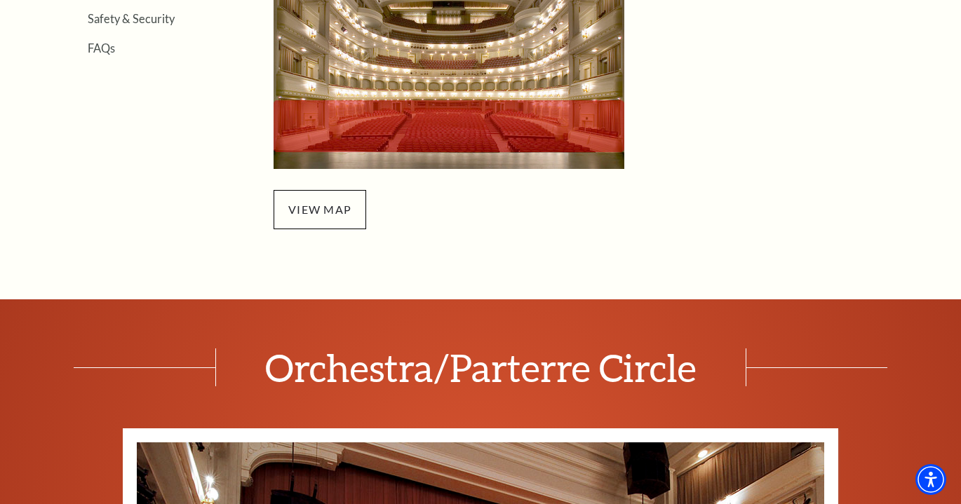
scroll to position [697, 0]
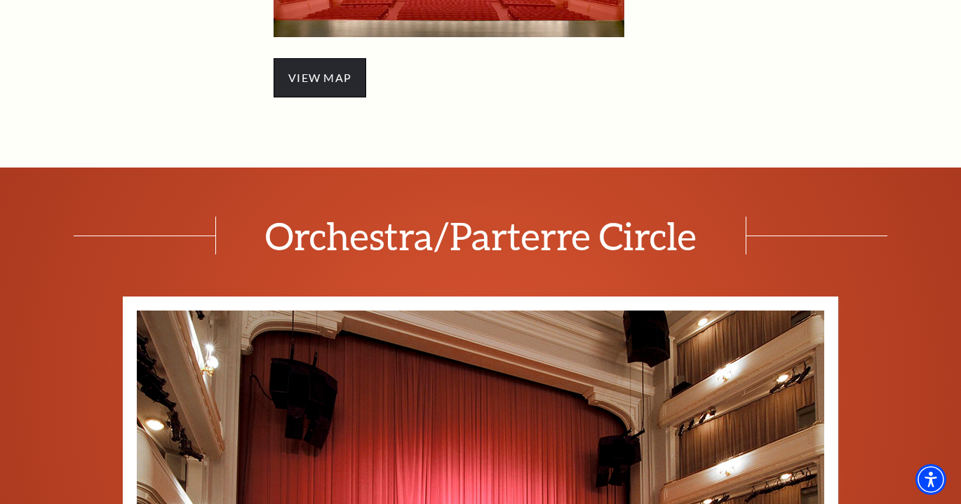
click at [325, 79] on span "view map" at bounding box center [319, 77] width 93 height 39
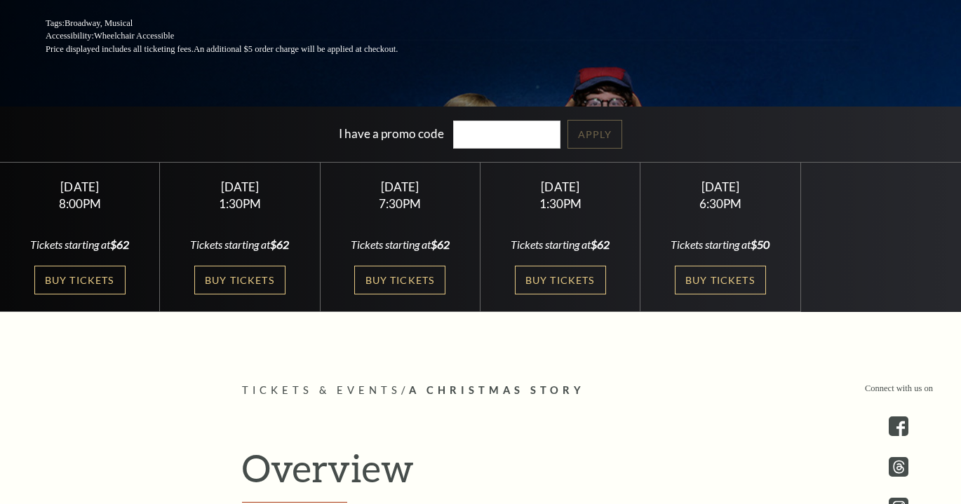
scroll to position [288, 0]
click at [553, 287] on link "Buy Tickets" at bounding box center [560, 280] width 91 height 29
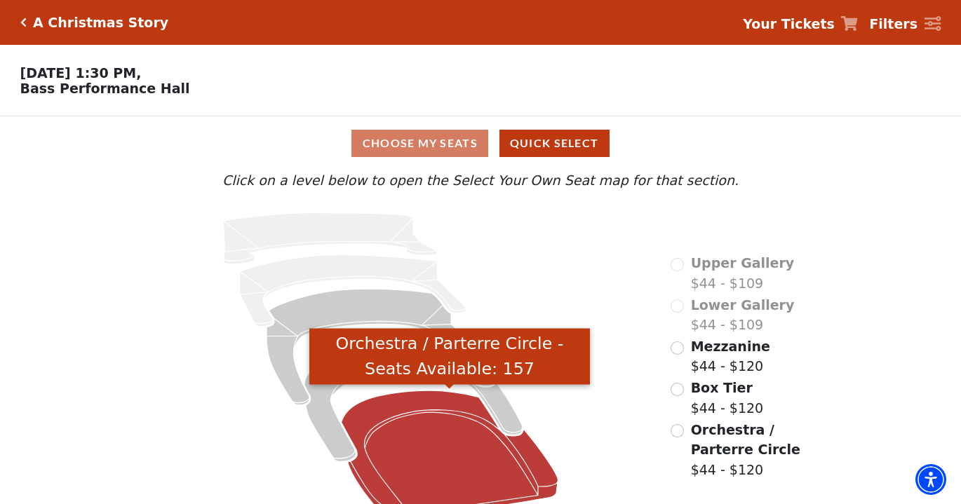
click at [489, 456] on icon "Orchestra / Parterre Circle - Seats Available: 157" at bounding box center [449, 456] width 217 height 130
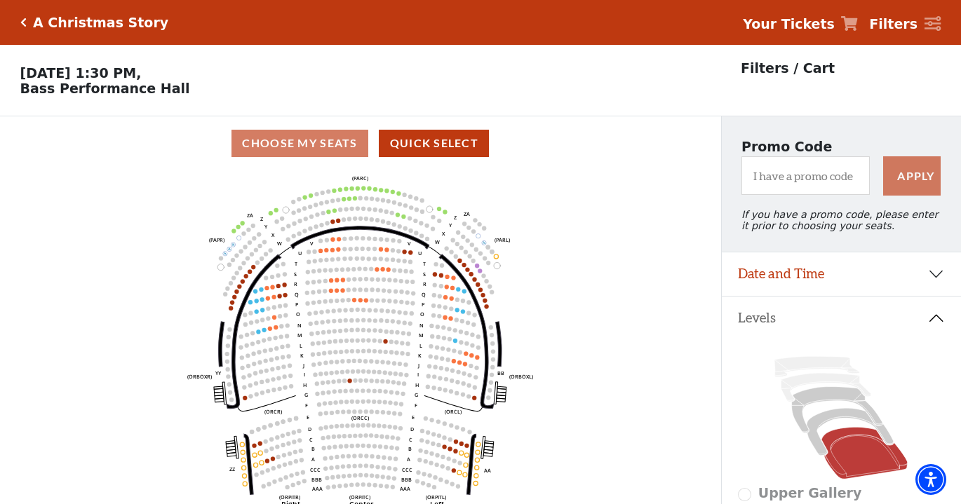
scroll to position [65, 0]
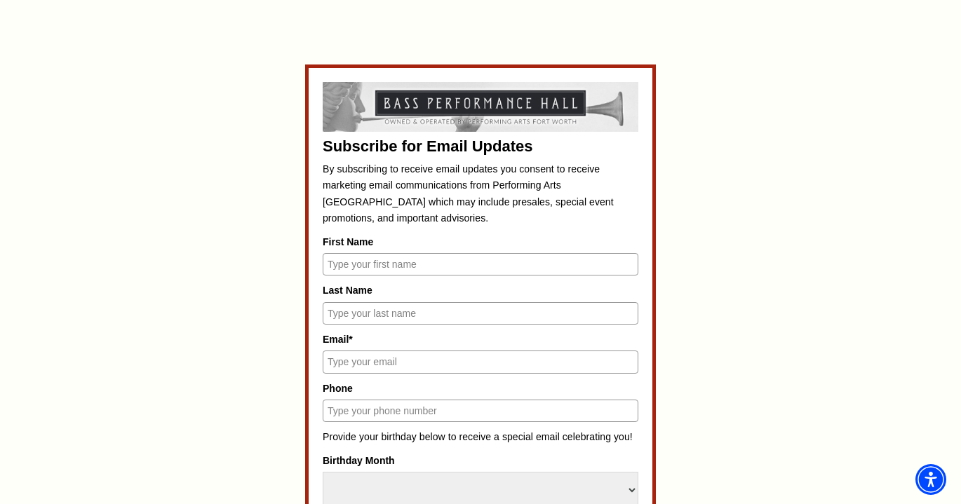
scroll to position [575, 0]
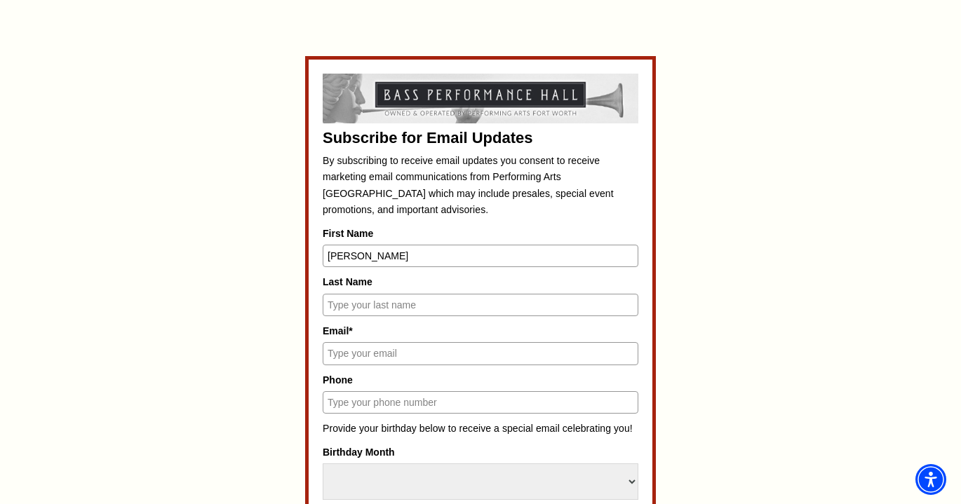
type input "[PERSON_NAME]"
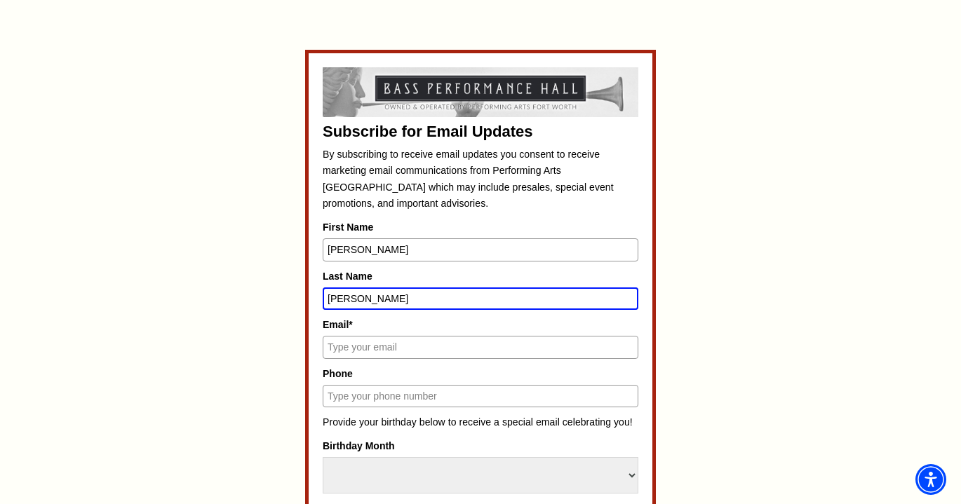
type input "[PERSON_NAME]"
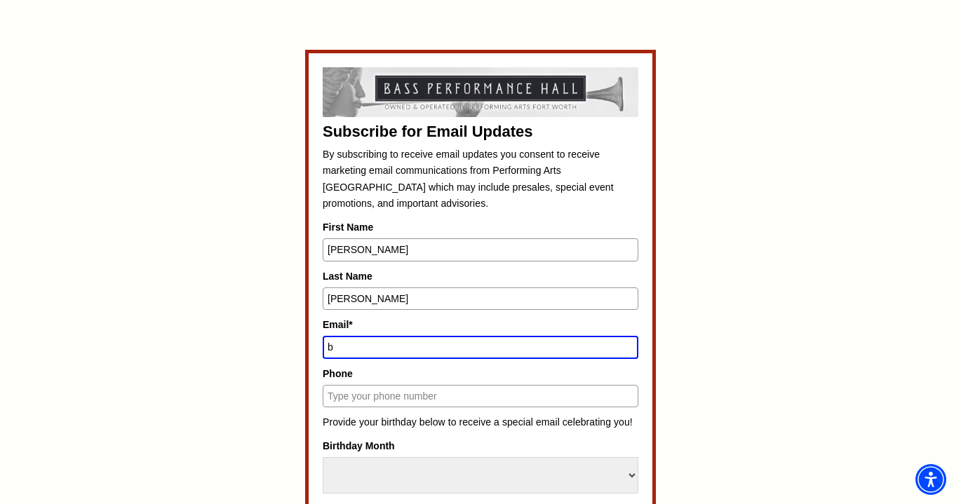
type input "be"
type input "[EMAIL_ADDRESS][DOMAIN_NAME]"
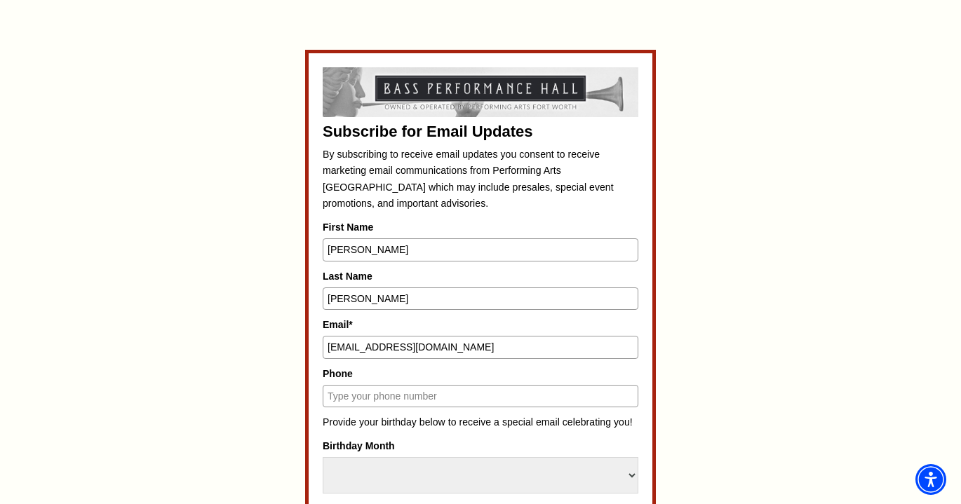
type input "9"
type input "8178459150"
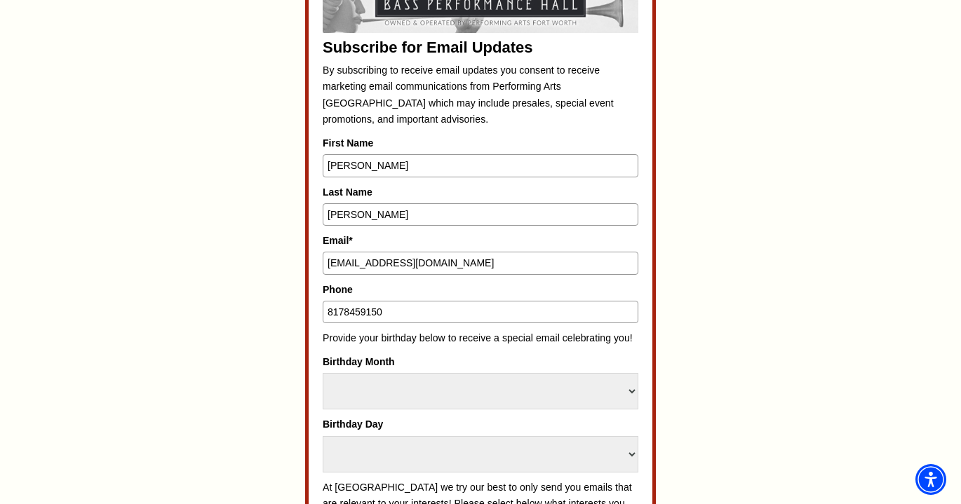
scroll to position [707, 0]
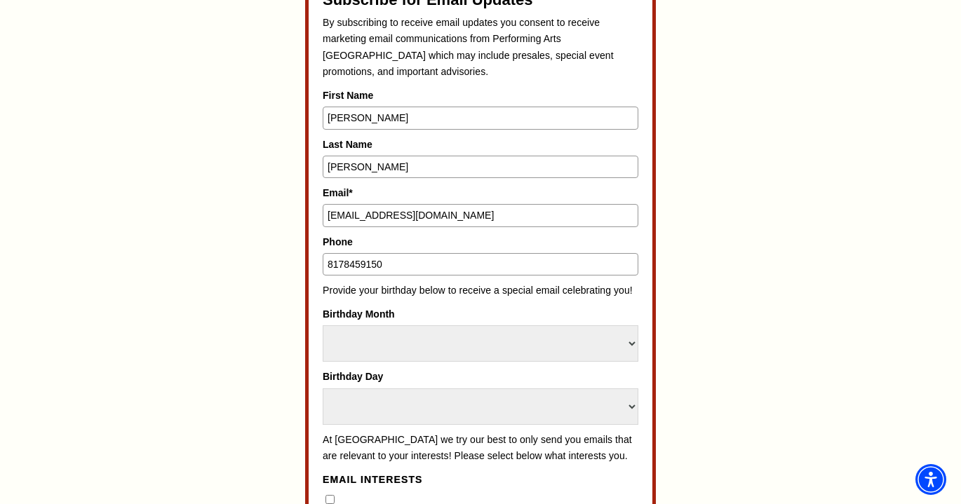
click at [398, 314] on label "Birthday Month" at bounding box center [481, 313] width 316 height 15
click at [398, 325] on select "Select Month January February March April May June July August September Octobe…" at bounding box center [481, 343] width 316 height 36
select select "December"
select select "25"
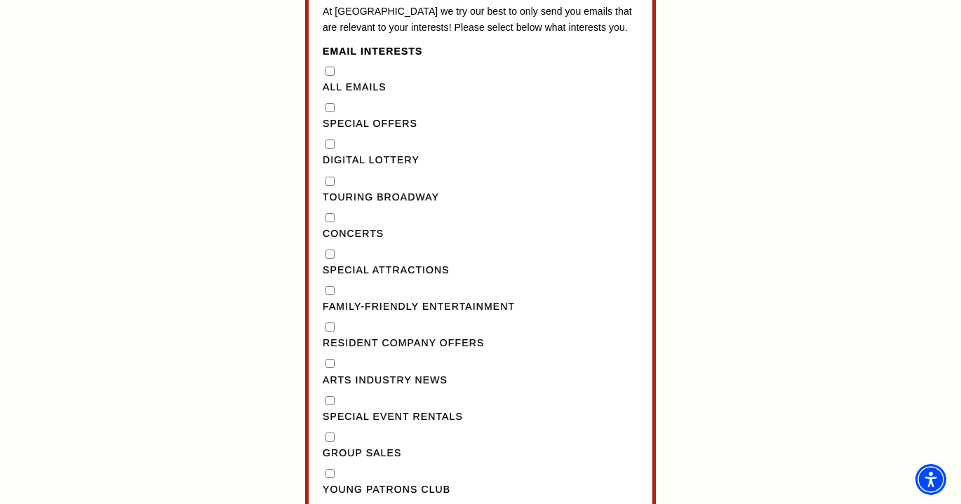
scroll to position [1125, 0]
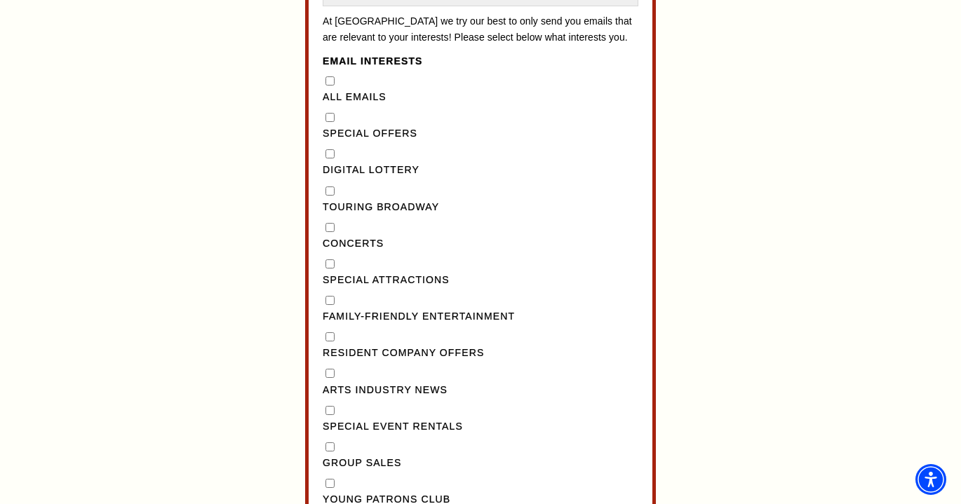
click at [328, 187] on Broadway"] "Touring Broadway" at bounding box center [329, 191] width 9 height 9
checkbox Broadway"] "true"
click at [330, 113] on "] "Special Offers" at bounding box center [329, 117] width 9 height 9
checkbox "] "true"
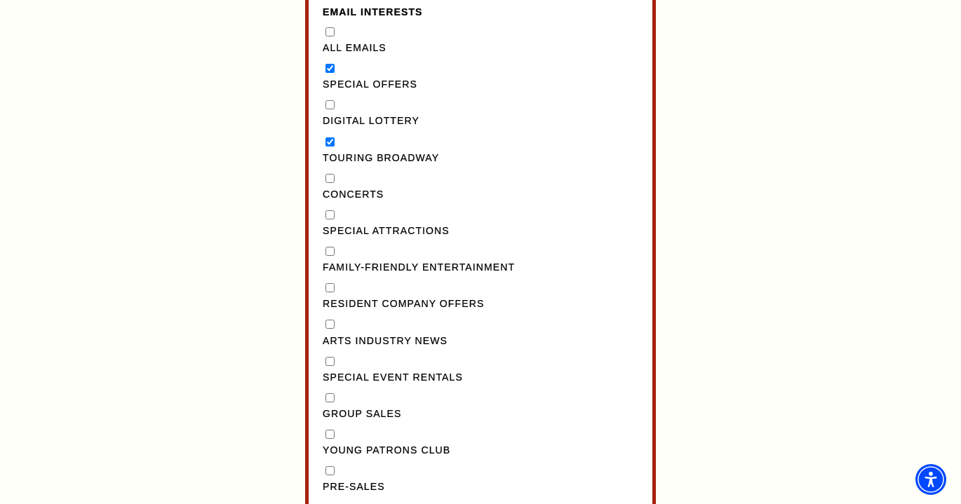
scroll to position [1189, 0]
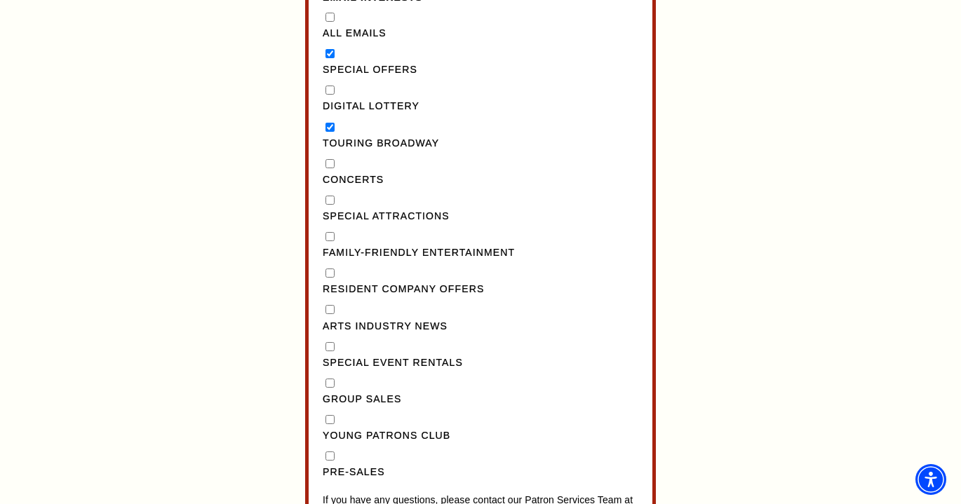
click at [327, 452] on input "Pre-Sales" at bounding box center [329, 456] width 9 height 9
checkbox input "true"
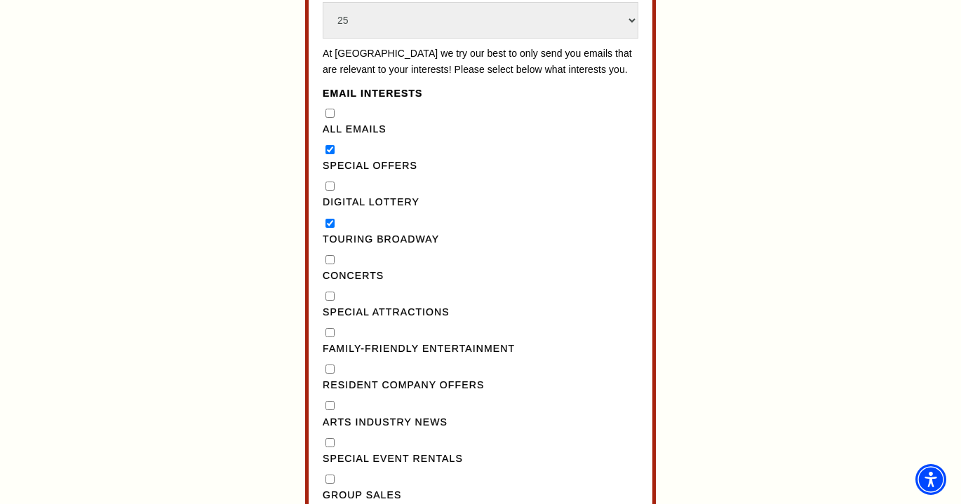
scroll to position [1087, 0]
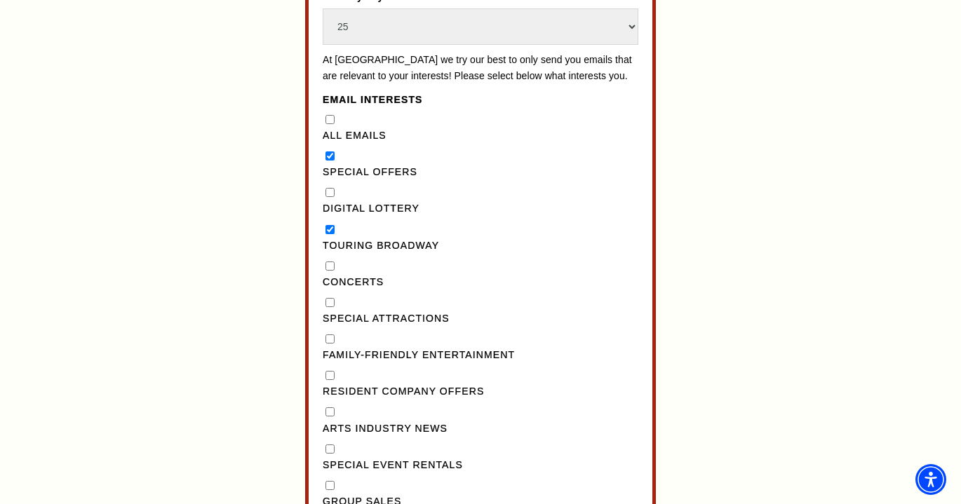
click at [330, 225] on Broadway"] "Touring Broadway" at bounding box center [329, 229] width 9 height 9
checkbox Broadway"] "false"
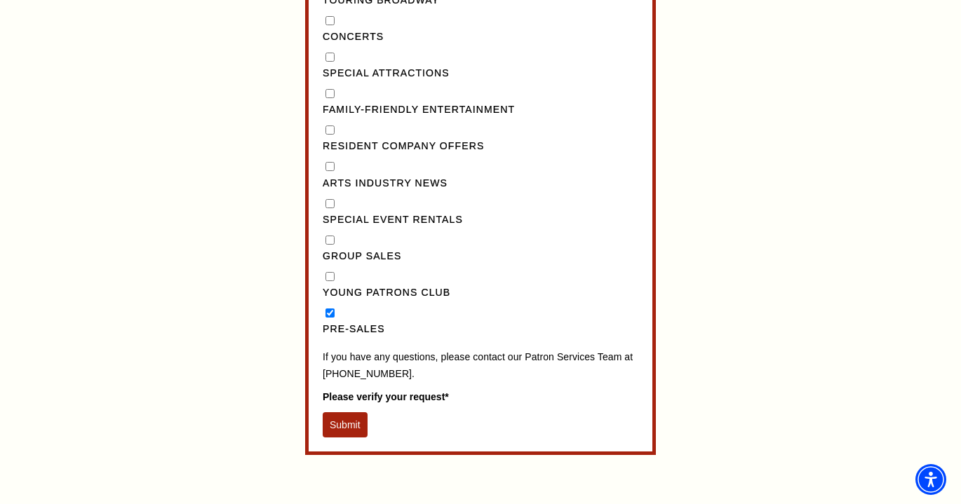
scroll to position [1334, 0]
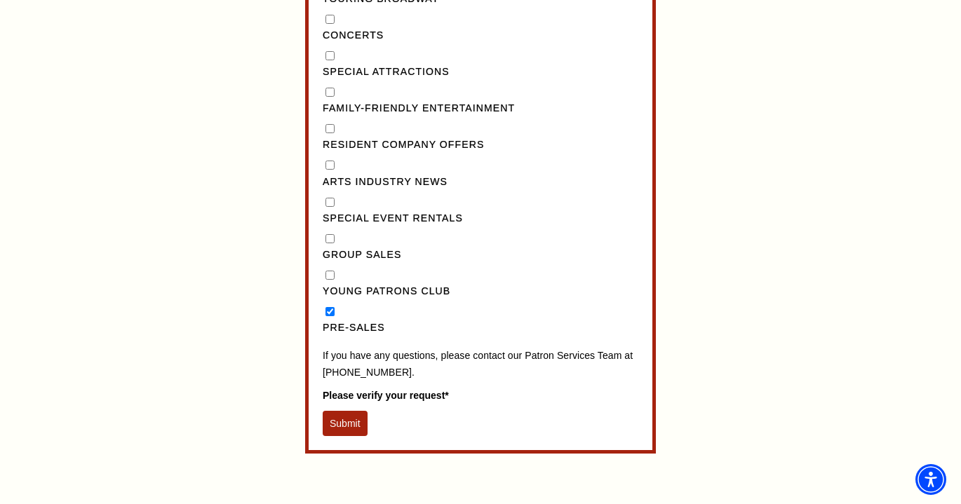
click at [337, 411] on button "Submit" at bounding box center [345, 423] width 45 height 25
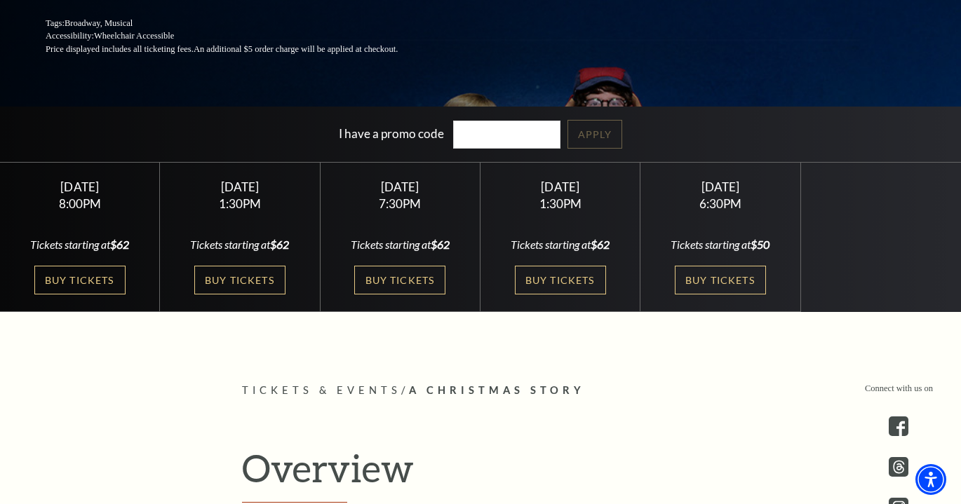
scroll to position [288, 0]
click at [718, 280] on link "Buy Tickets" at bounding box center [720, 280] width 91 height 29
click at [91, 277] on link "Buy Tickets" at bounding box center [79, 280] width 91 height 29
click at [736, 282] on link "Buy Tickets" at bounding box center [720, 280] width 91 height 29
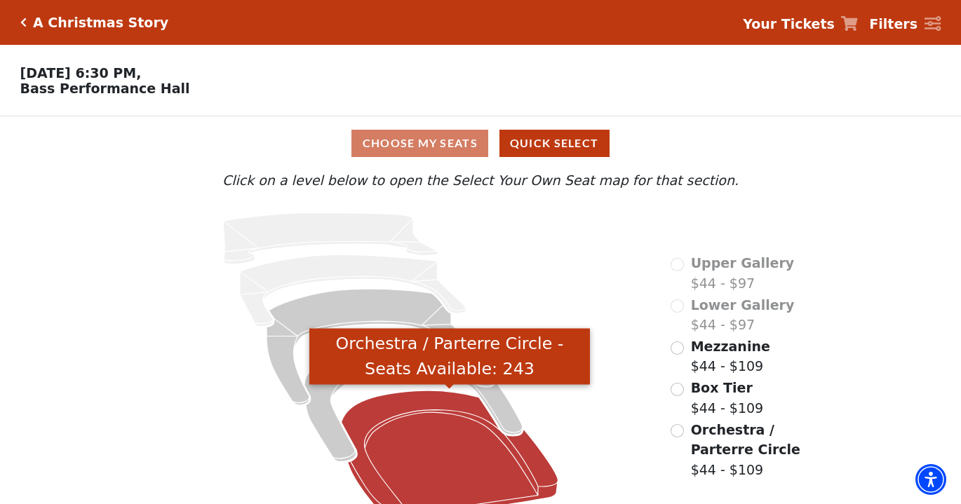
click at [457, 419] on icon "Orchestra / Parterre Circle - Seats Available: 243" at bounding box center [449, 456] width 217 height 130
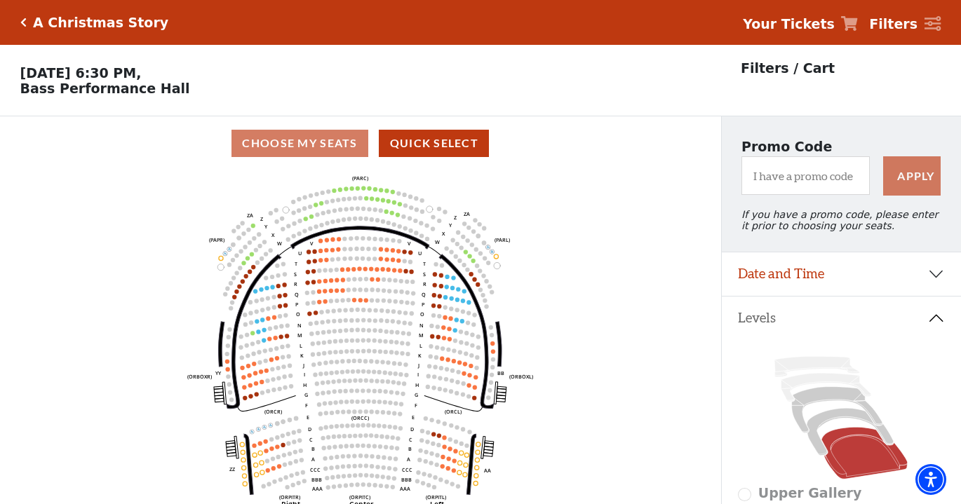
scroll to position [65, 0]
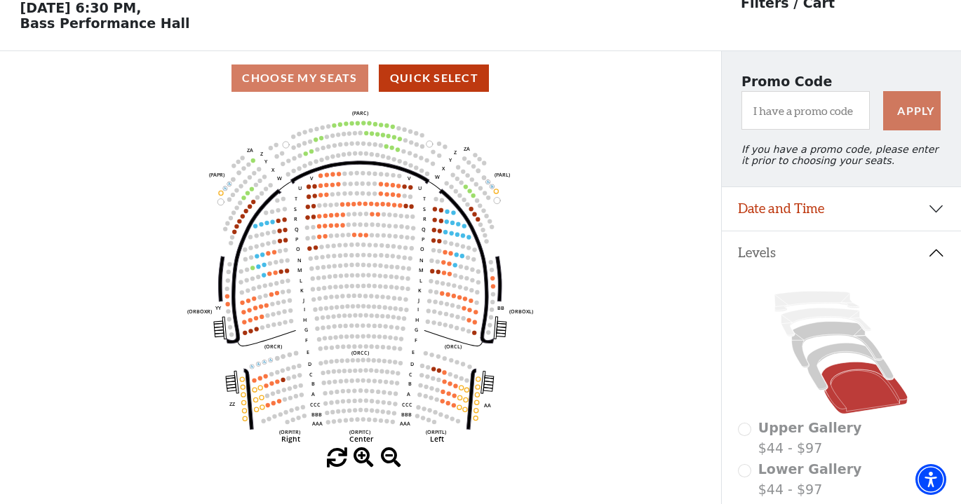
click at [277, 271] on use "Seat Selected" at bounding box center [275, 272] width 5 height 5
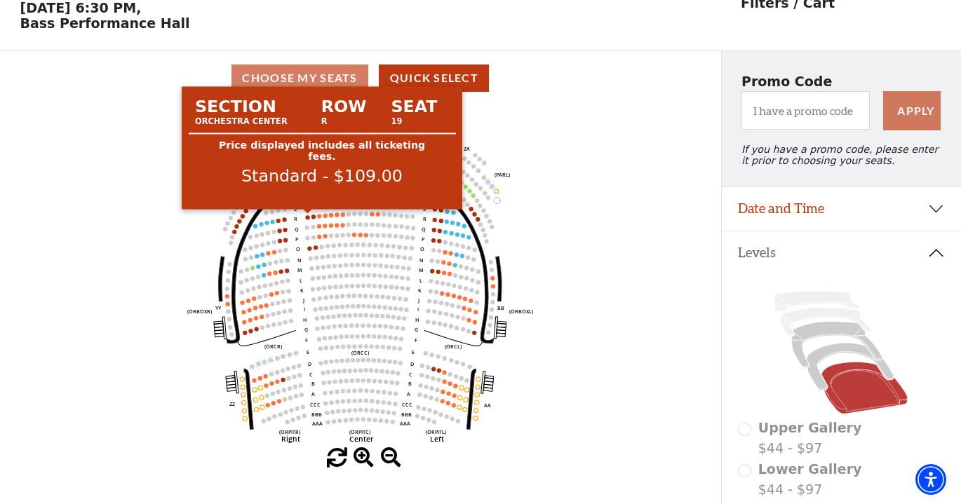
click at [307, 217] on circle at bounding box center [308, 217] width 4 height 4
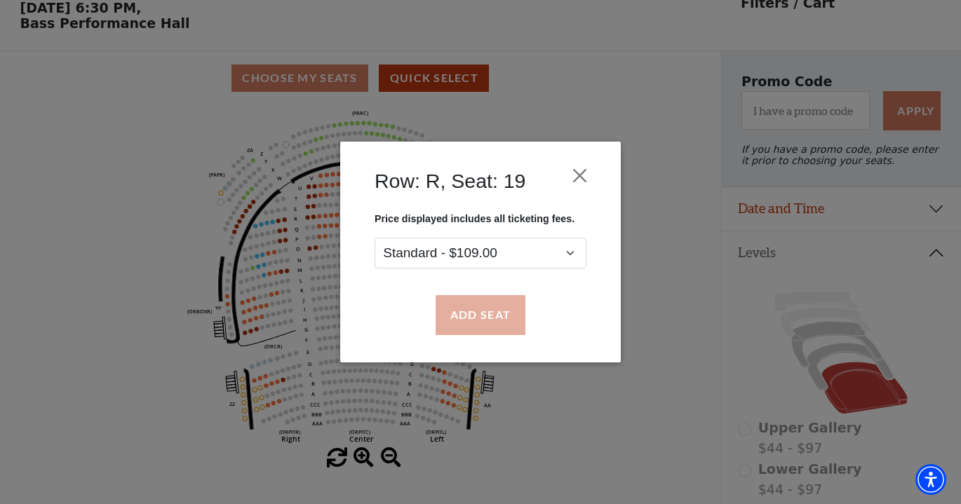
click at [492, 320] on button "Add Seat" at bounding box center [480, 315] width 90 height 39
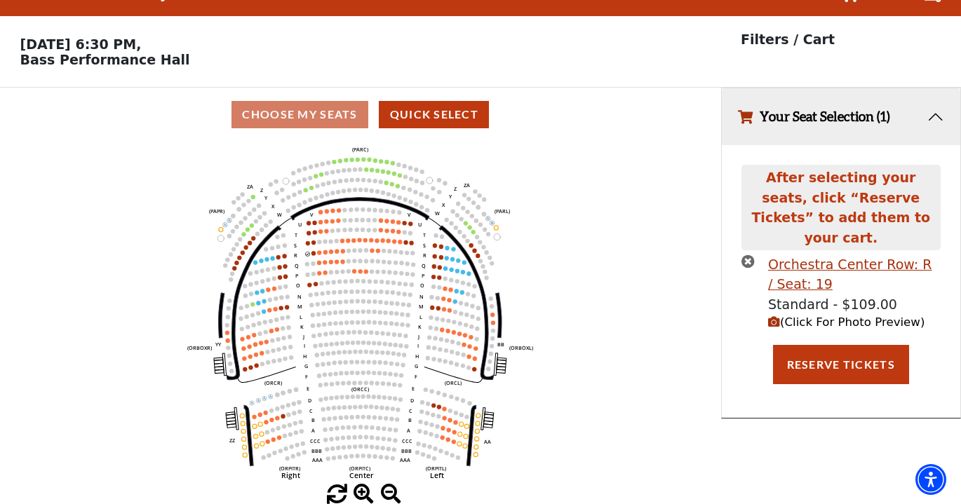
scroll to position [0, 0]
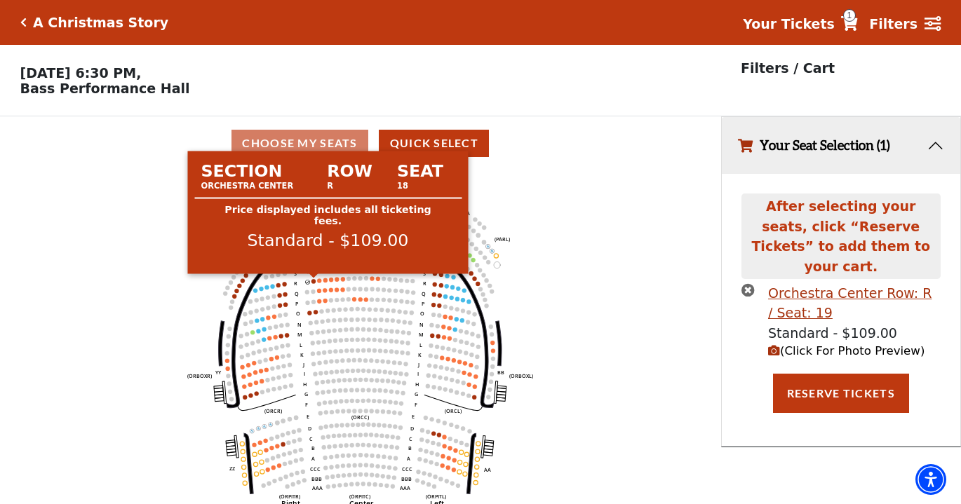
click at [315, 281] on circle at bounding box center [313, 281] width 4 height 4
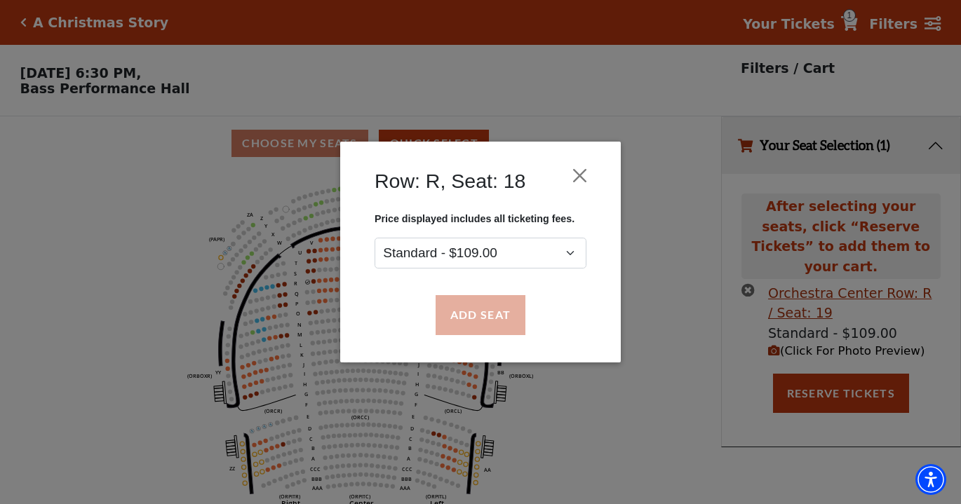
click at [458, 318] on button "Add Seat" at bounding box center [480, 315] width 90 height 39
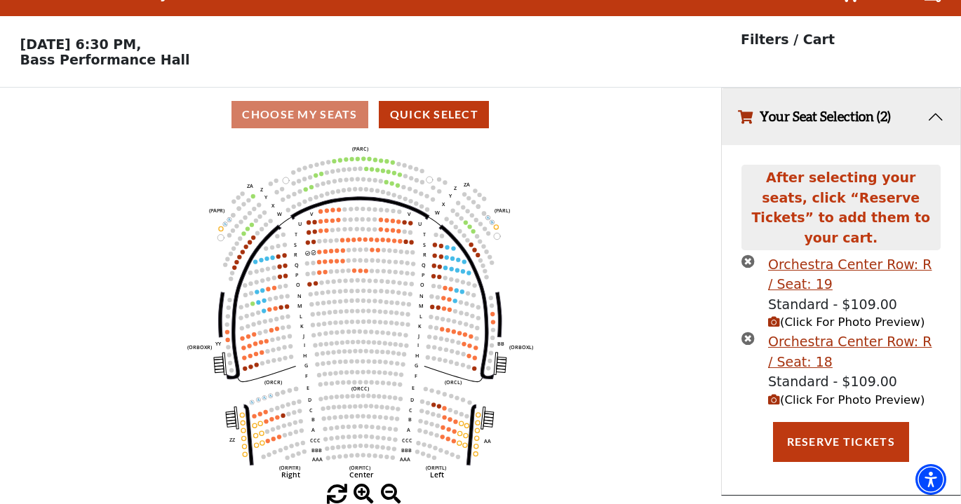
scroll to position [28, 0]
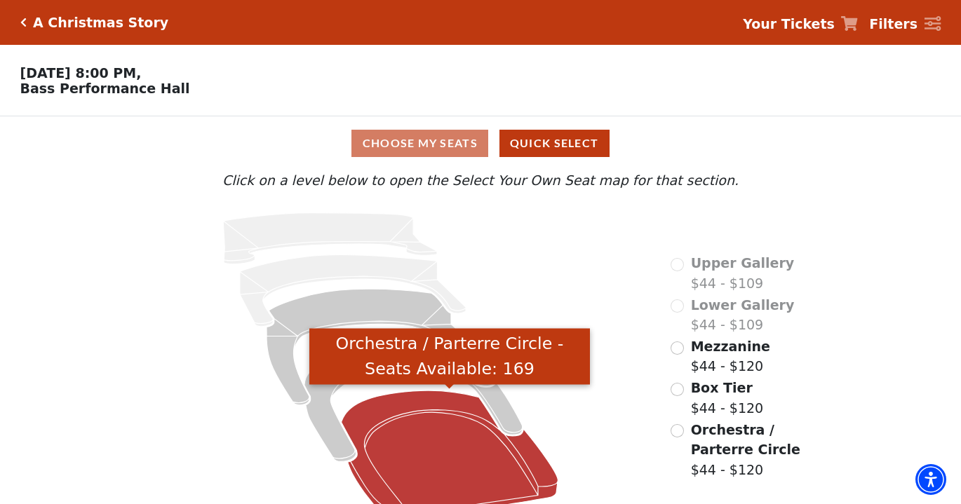
click at [490, 452] on icon "Orchestra / Parterre Circle - Seats Available: 169" at bounding box center [449, 456] width 217 height 130
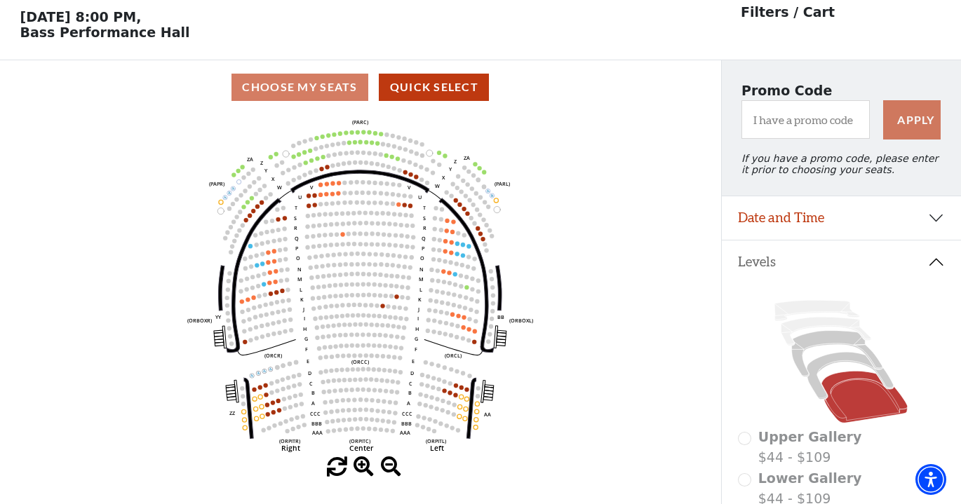
scroll to position [57, 0]
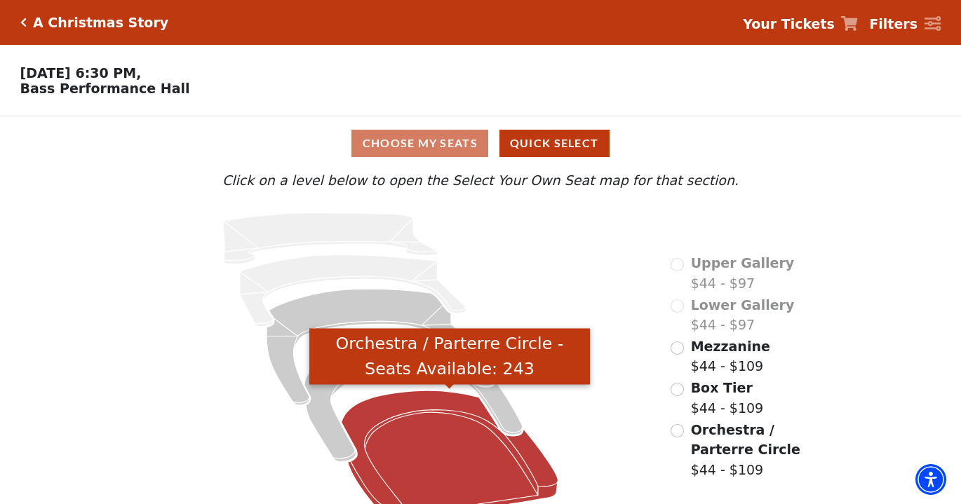
click at [454, 462] on icon "Orchestra / Parterre Circle - Seats Available: 243" at bounding box center [449, 456] width 217 height 130
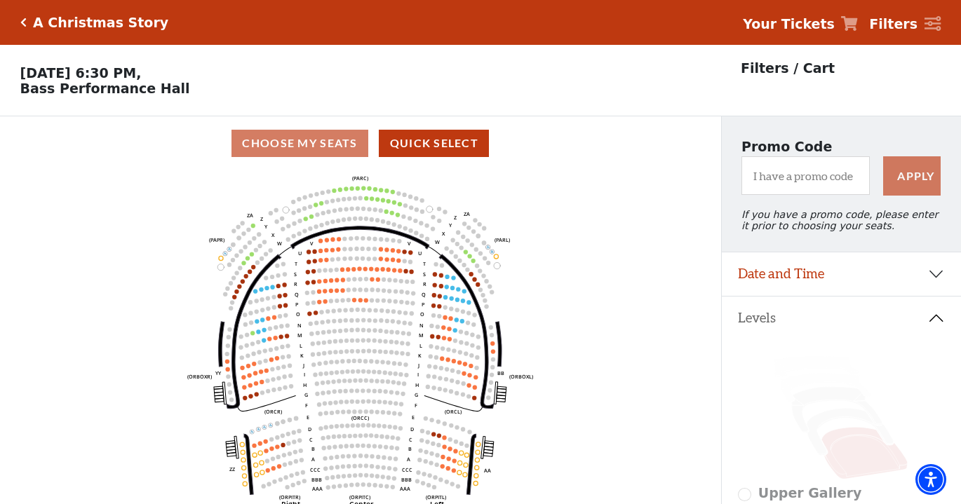
scroll to position [65, 0]
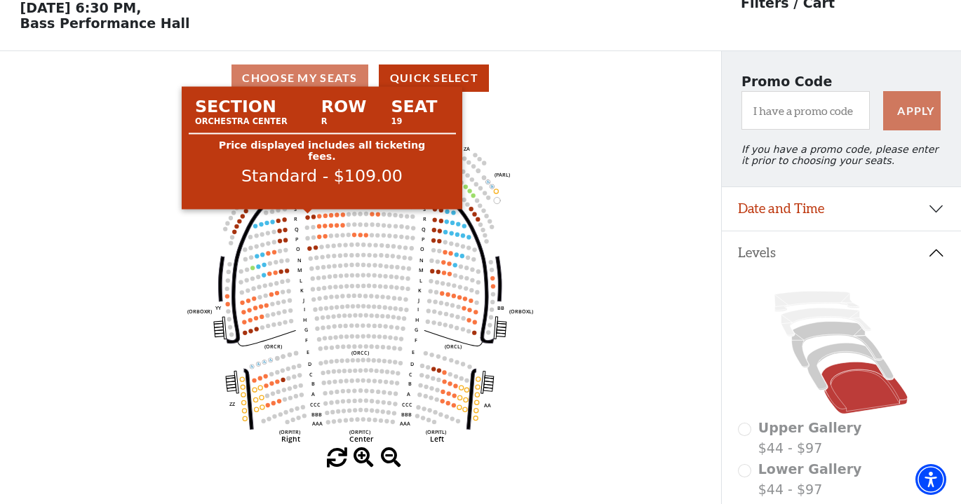
click at [308, 216] on circle at bounding box center [308, 217] width 4 height 4
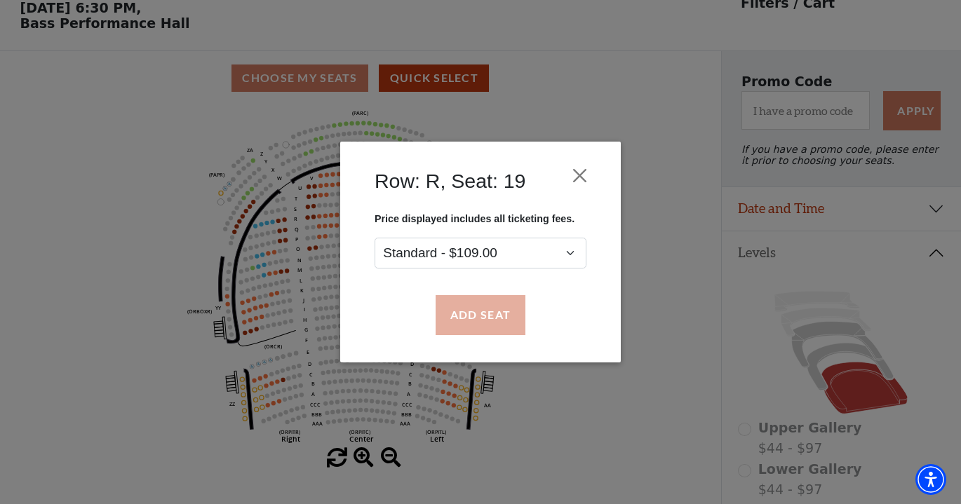
click at [468, 310] on button "Add Seat" at bounding box center [480, 315] width 90 height 39
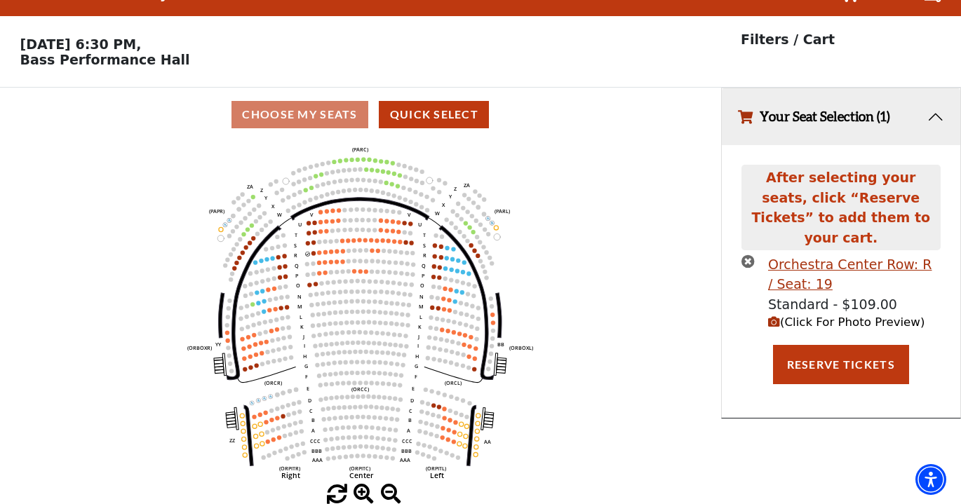
scroll to position [0, 0]
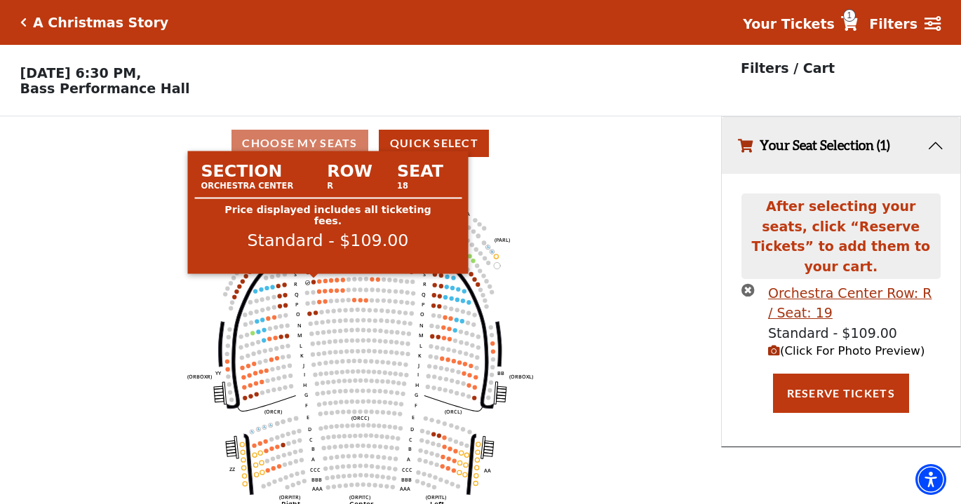
click at [314, 280] on circle at bounding box center [313, 282] width 4 height 4
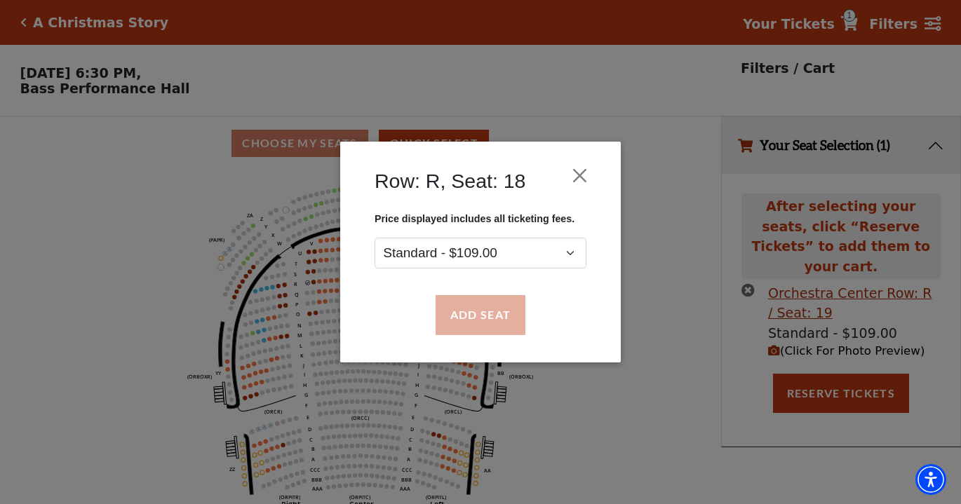
click at [461, 323] on button "Add Seat" at bounding box center [480, 315] width 90 height 39
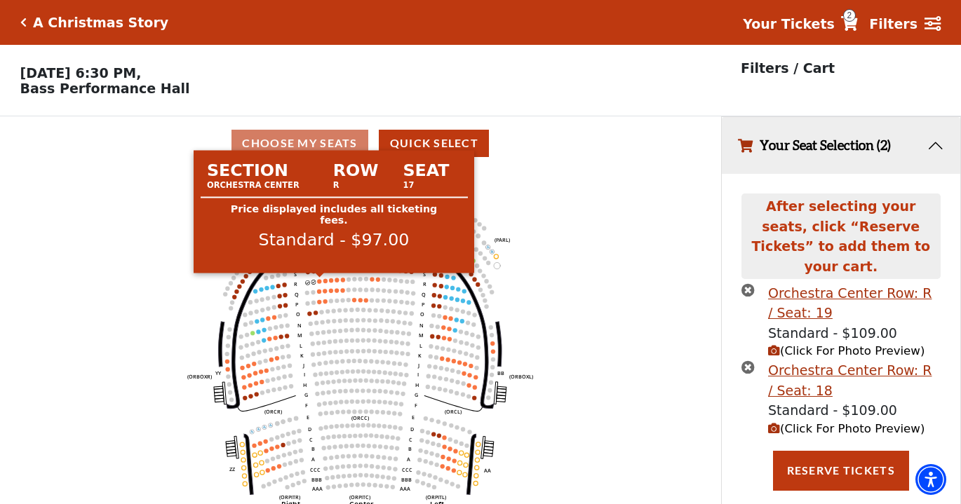
click at [320, 282] on circle at bounding box center [320, 281] width 4 height 4
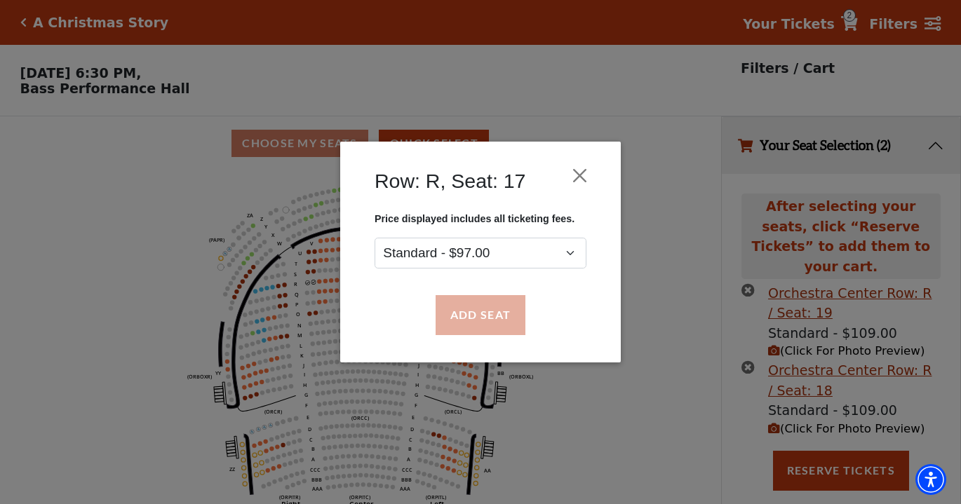
click at [477, 313] on button "Add Seat" at bounding box center [480, 315] width 90 height 39
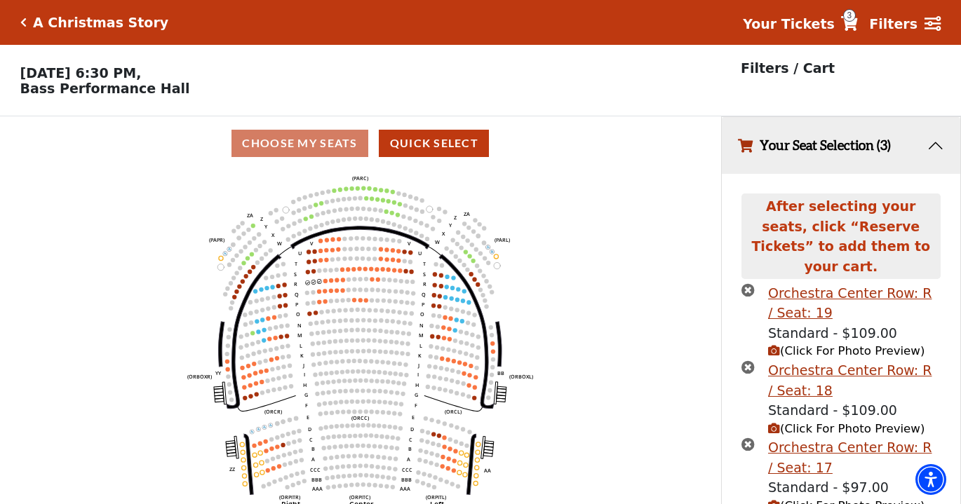
scroll to position [38, 0]
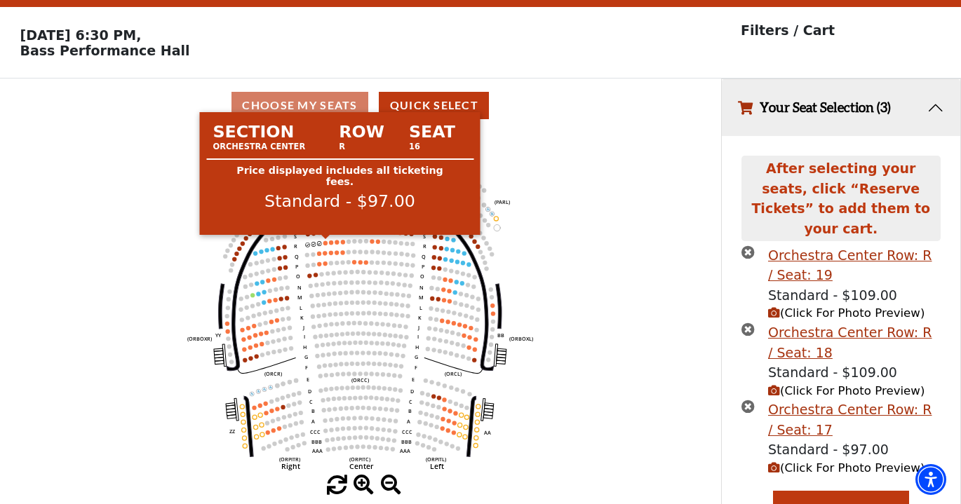
click at [325, 243] on circle at bounding box center [325, 243] width 4 height 4
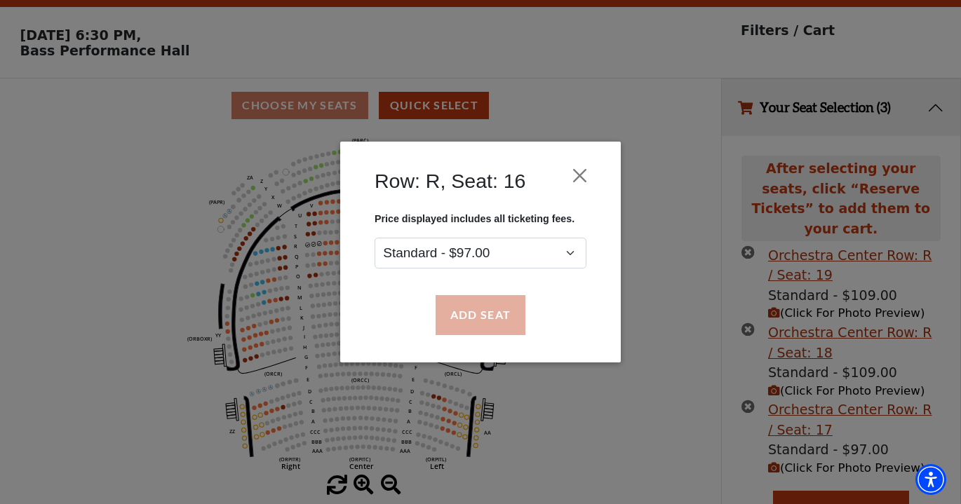
click at [487, 320] on button "Add Seat" at bounding box center [480, 315] width 90 height 39
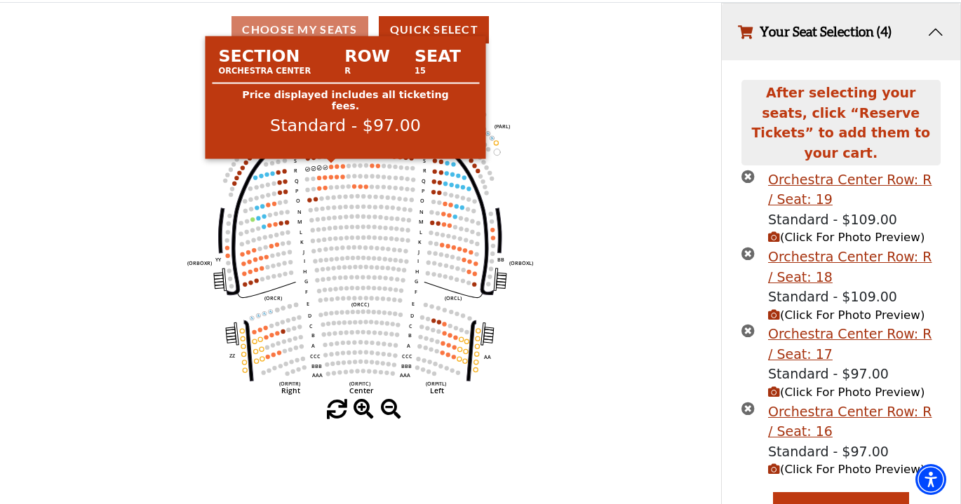
click at [332, 165] on div "Section Row Seat Orchestra Center R 15 Price displayed includes all ticketing f…" at bounding box center [345, 98] width 280 height 134
click at [332, 166] on circle at bounding box center [331, 167] width 4 height 4
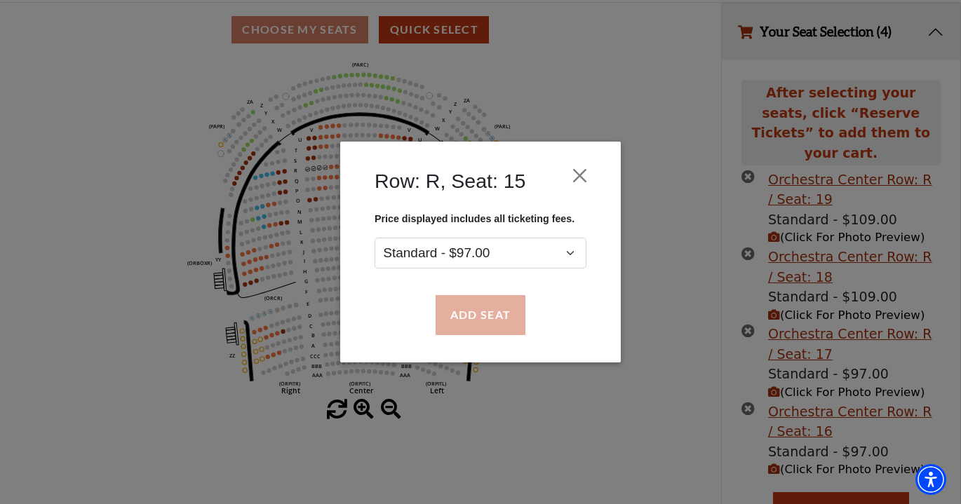
click at [468, 312] on button "Add Seat" at bounding box center [480, 315] width 90 height 39
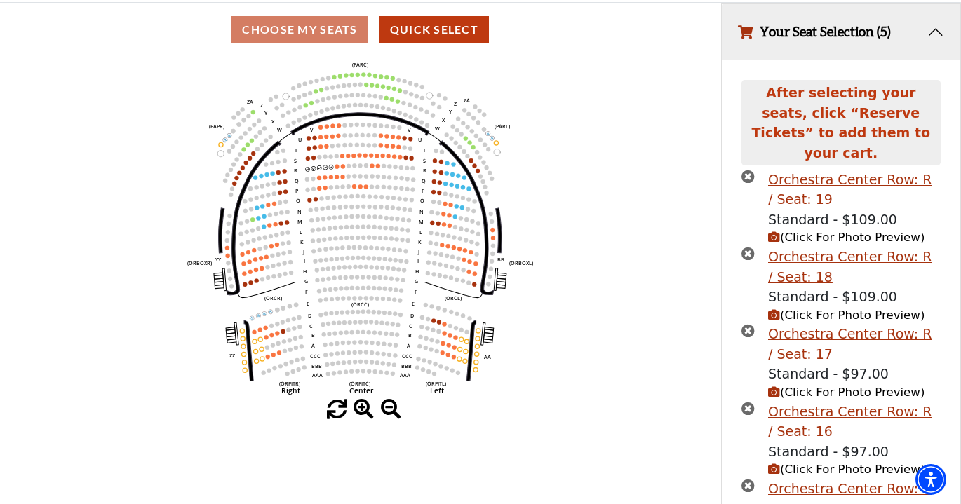
scroll to position [189, 0]
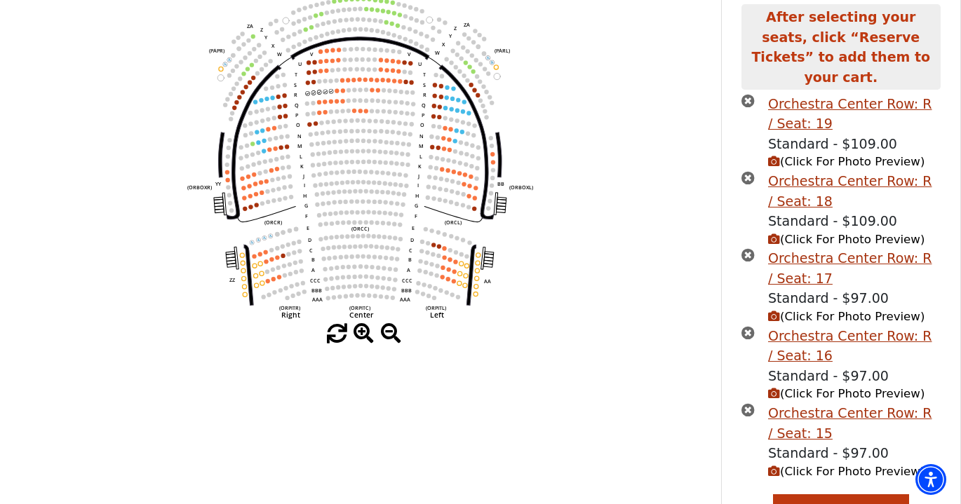
click at [814, 155] on span "(Click For Photo Preview)" at bounding box center [846, 161] width 156 height 13
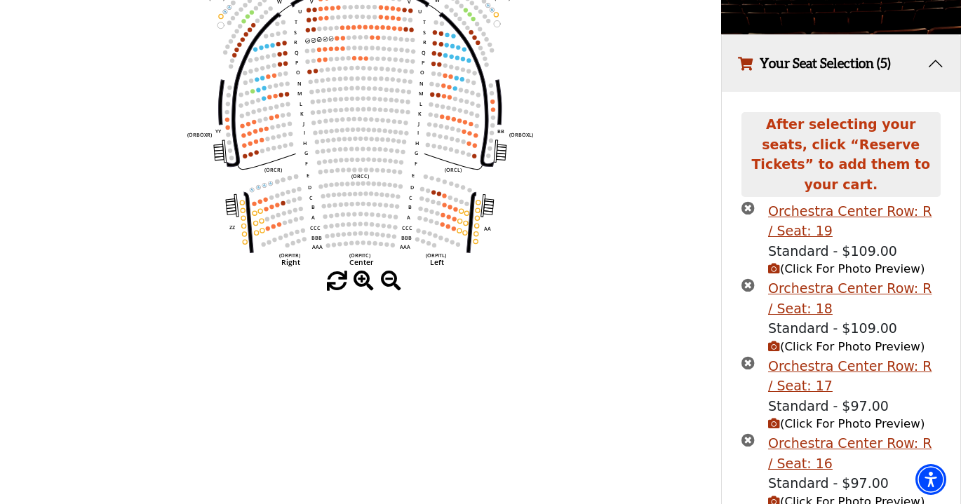
scroll to position [259, 0]
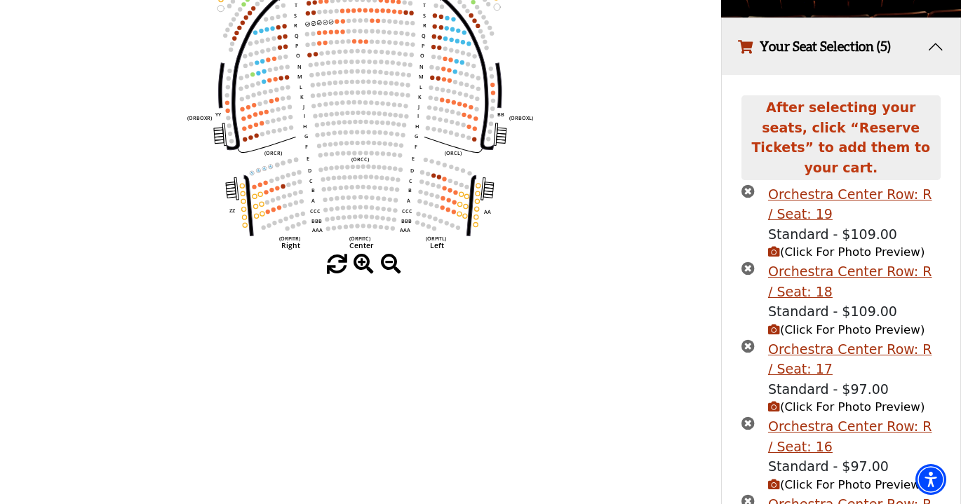
click at [822, 323] on span "(Click For Photo Preview)" at bounding box center [846, 329] width 156 height 13
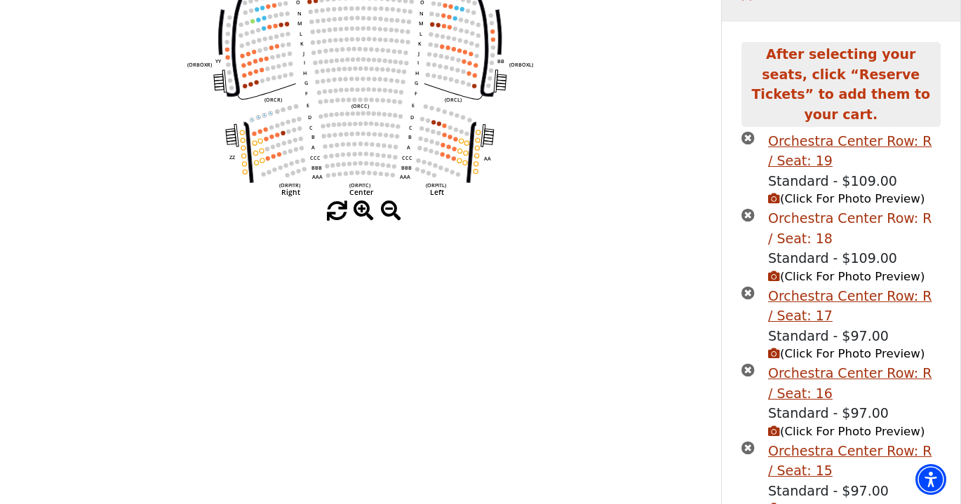
scroll to position [358, 0]
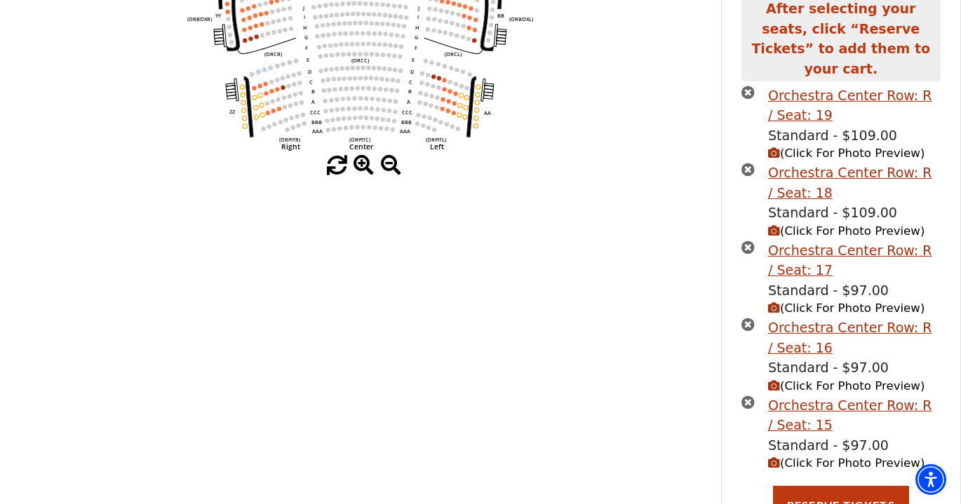
click at [840, 302] on span "(Click For Photo Preview)" at bounding box center [846, 308] width 156 height 13
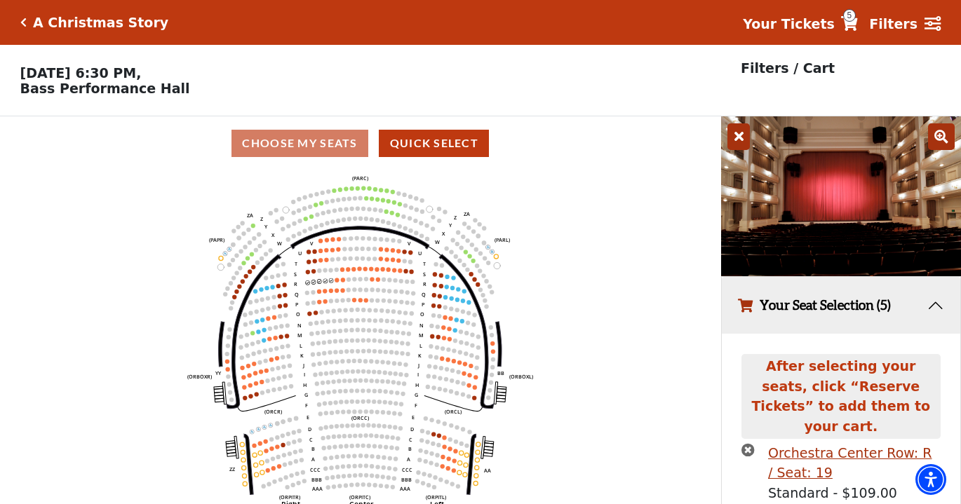
scroll to position [0, 0]
click at [825, 27] on strong "Your Tickets" at bounding box center [789, 23] width 92 height 15
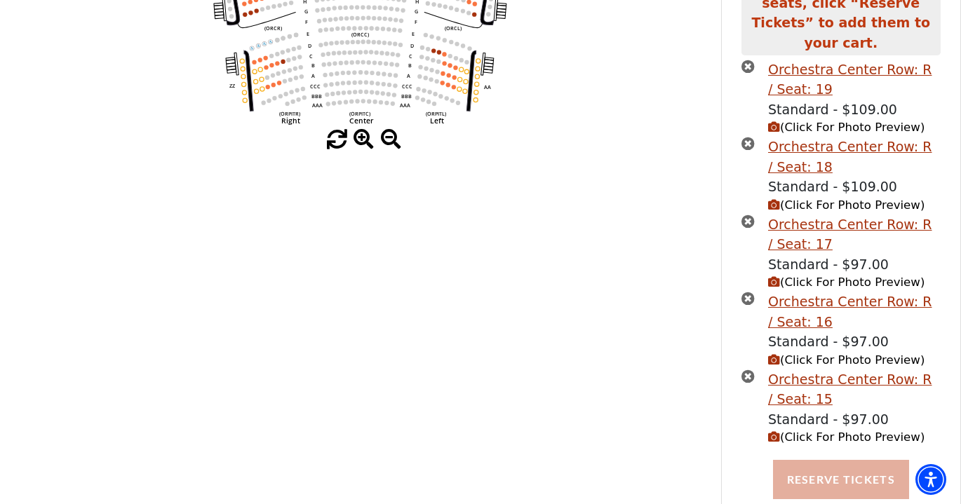
scroll to position [383, 0]
click at [845, 461] on button "Reserve Tickets" at bounding box center [841, 480] width 136 height 39
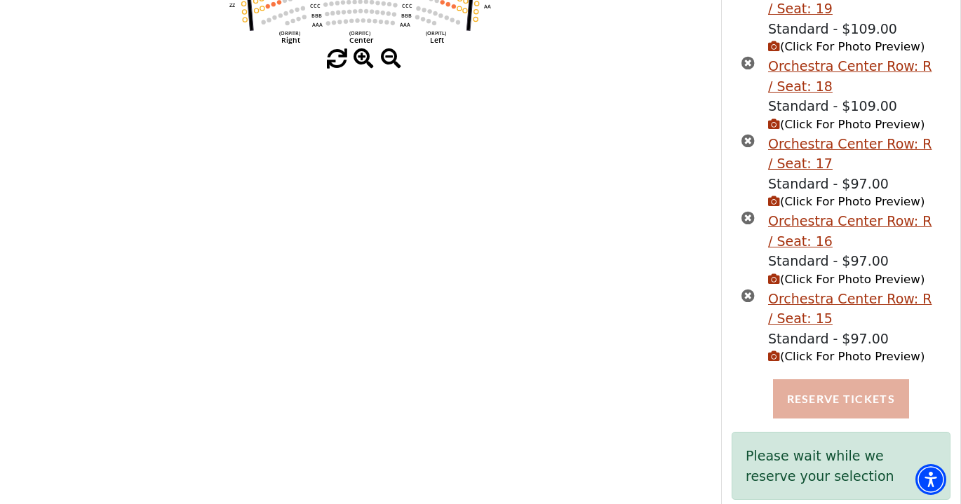
scroll to position [464, 0]
click at [841, 380] on button "Reserve Tickets" at bounding box center [841, 399] width 136 height 39
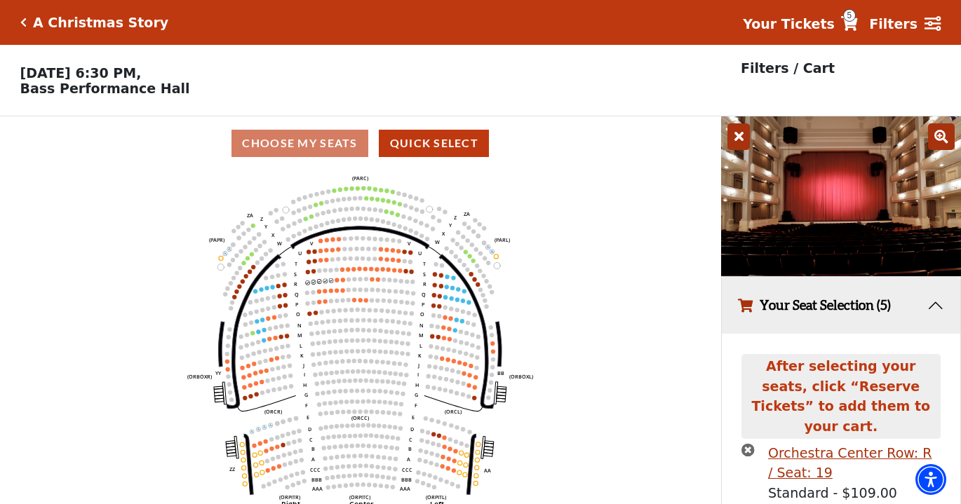
scroll to position [0, 0]
click at [856, 21] on span "5" at bounding box center [849, 15] width 13 height 13
click at [818, 22] on strong "Your Tickets" at bounding box center [789, 23] width 92 height 15
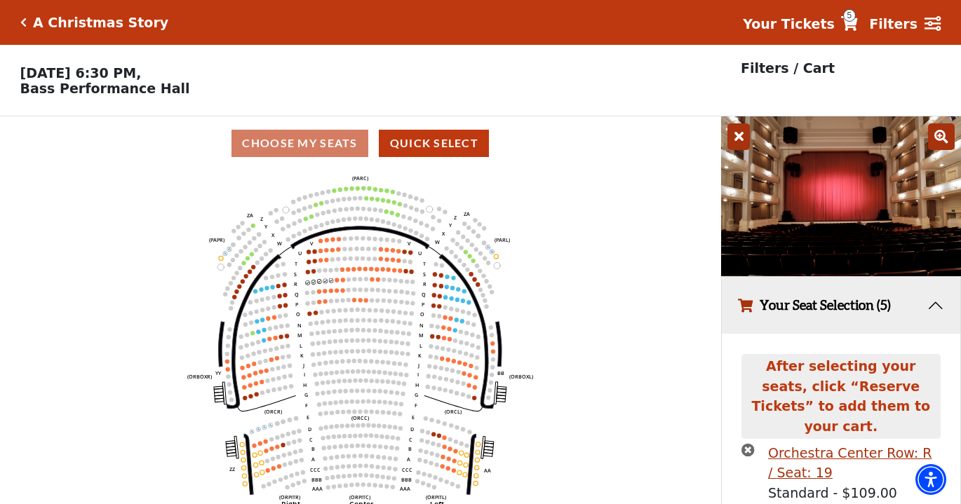
click at [858, 27] on icon at bounding box center [849, 23] width 17 height 15
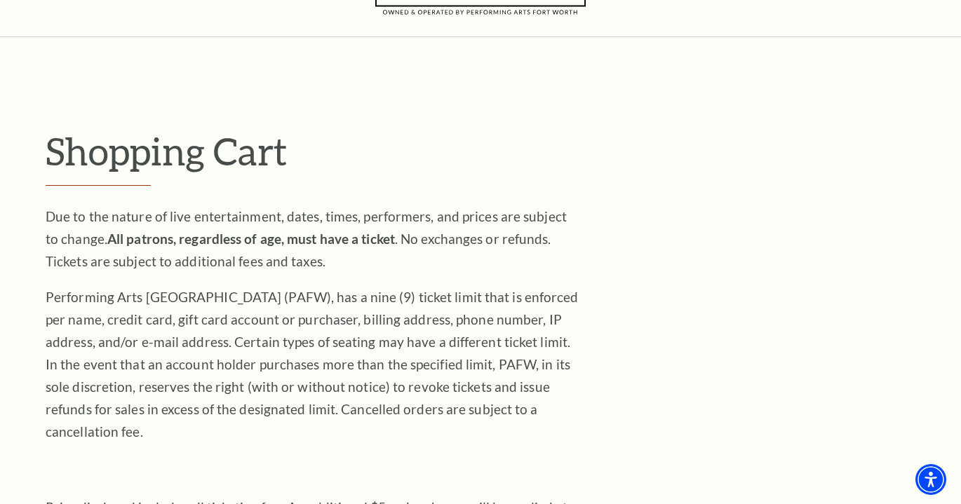
scroll to position [377, 0]
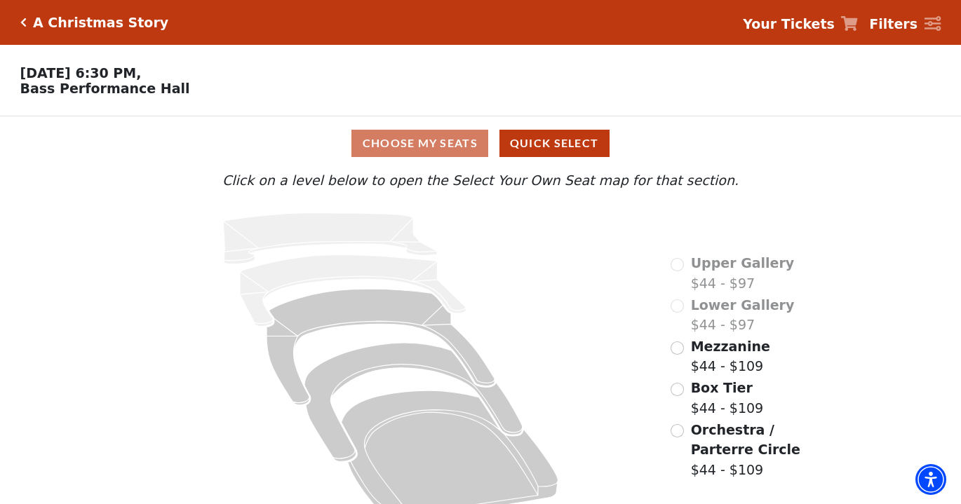
click at [858, 25] on icon at bounding box center [849, 23] width 17 height 15
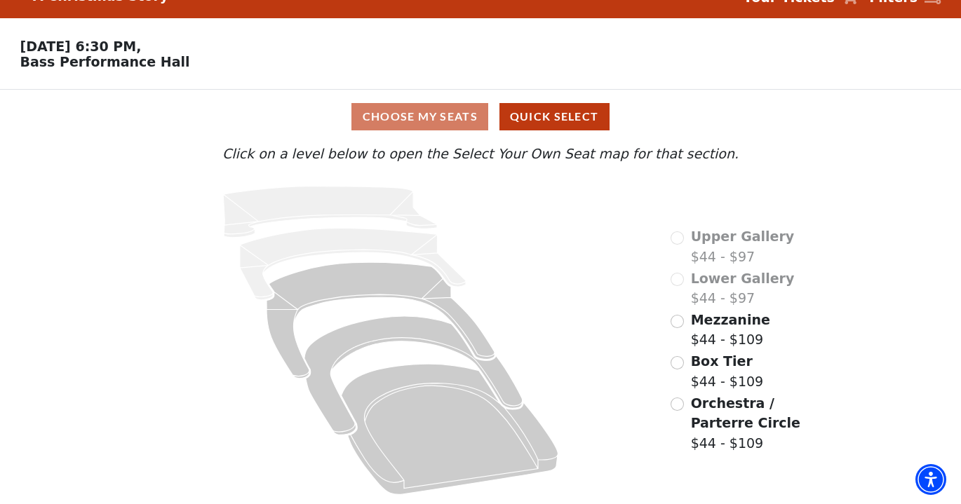
scroll to position [27, 0]
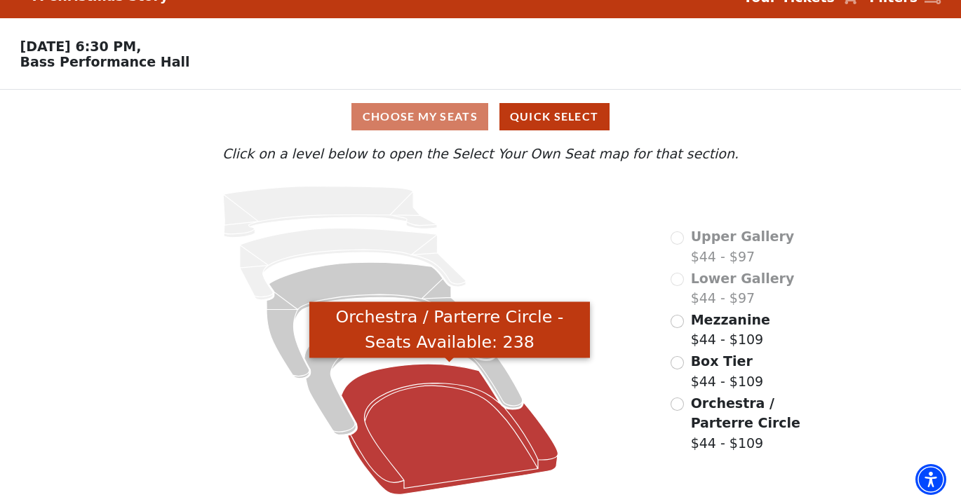
click at [478, 447] on icon "Orchestra / Parterre Circle - Seats Available: 238" at bounding box center [449, 429] width 217 height 130
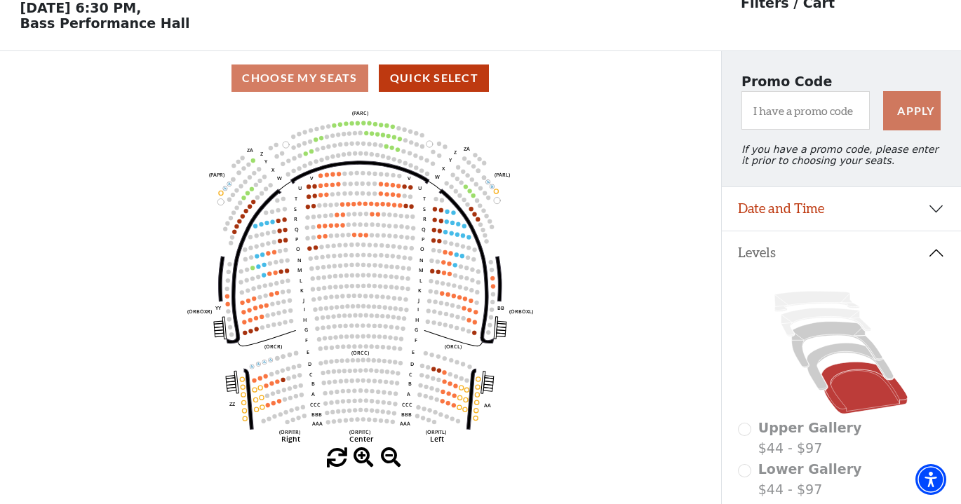
scroll to position [0, 0]
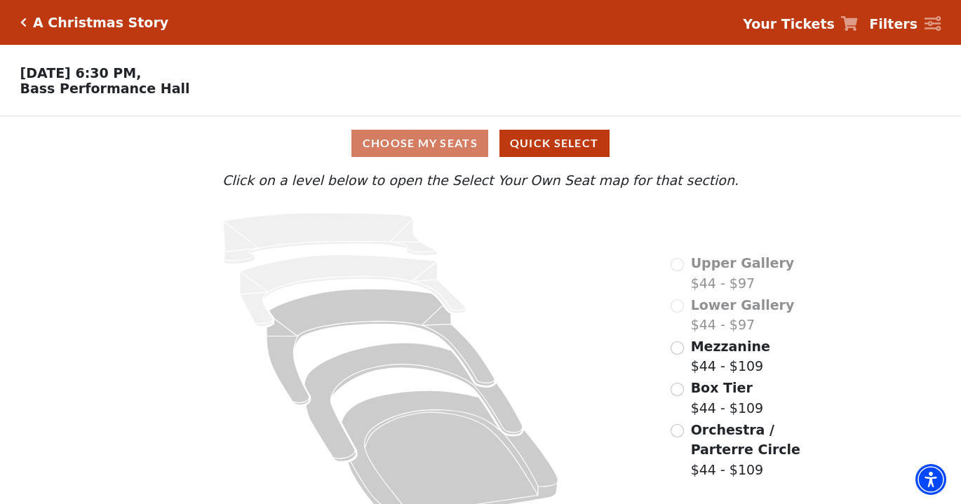
click at [807, 25] on strong "Your Tickets" at bounding box center [789, 23] width 92 height 15
click at [872, 17] on div "Your Tickets Filters" at bounding box center [835, 23] width 209 height 24
click at [858, 22] on icon at bounding box center [849, 23] width 17 height 15
click at [856, 22] on icon at bounding box center [849, 23] width 17 height 15
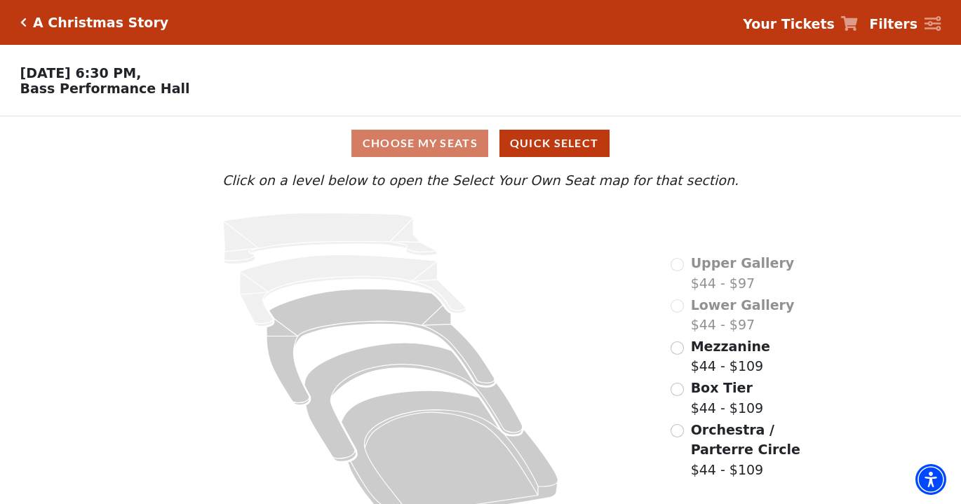
click at [856, 22] on icon at bounding box center [849, 23] width 17 height 15
click at [38, 22] on h5 "A Christmas Story" at bounding box center [100, 23] width 135 height 16
click at [23, 22] on icon "Click here to go back to filters" at bounding box center [23, 23] width 6 height 10
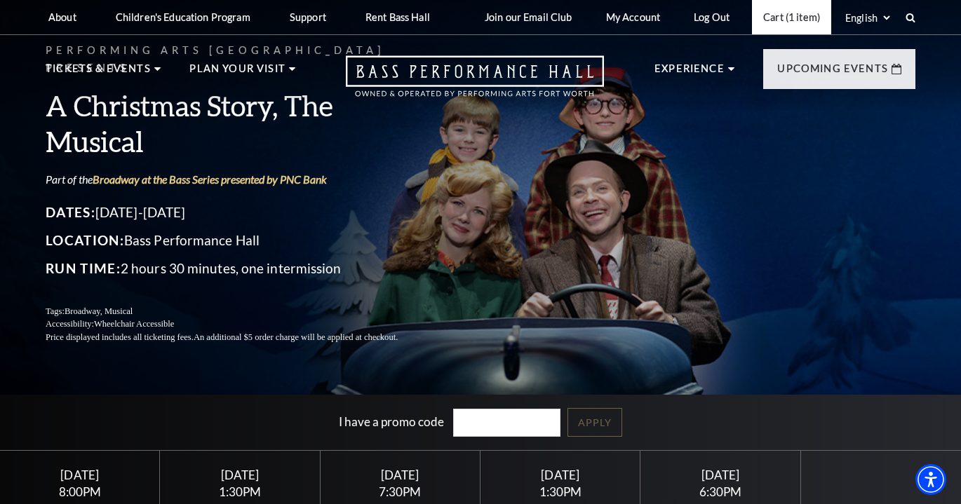
click at [797, 20] on link "Cart (1 item)" at bounding box center [791, 17] width 79 height 34
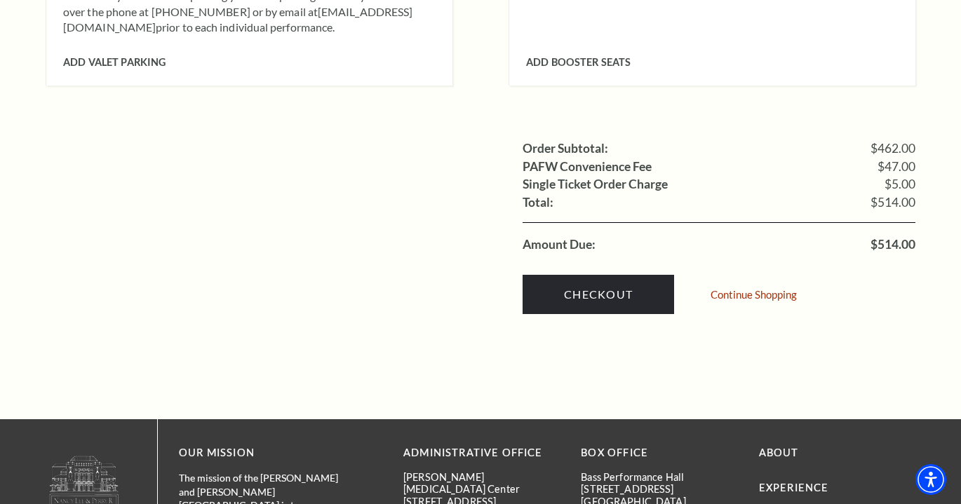
scroll to position [1539, 0]
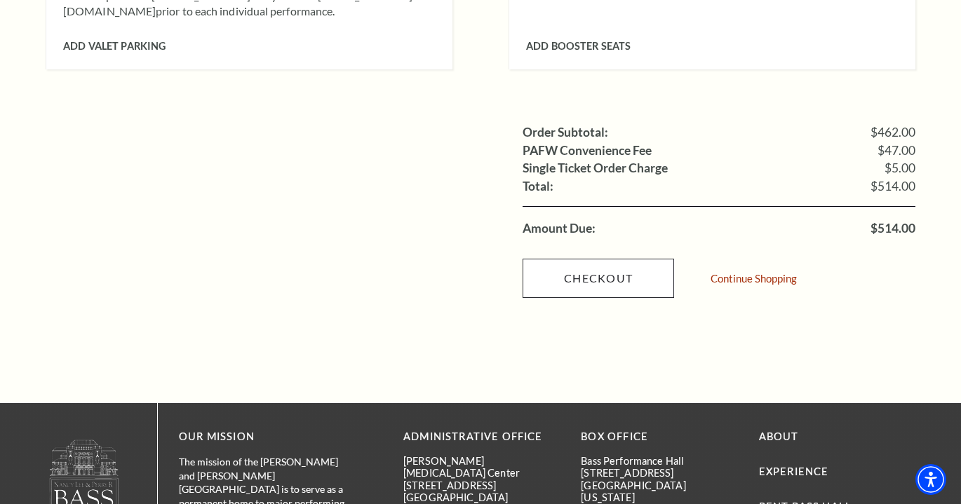
click at [606, 259] on link "Checkout" at bounding box center [597, 278] width 151 height 39
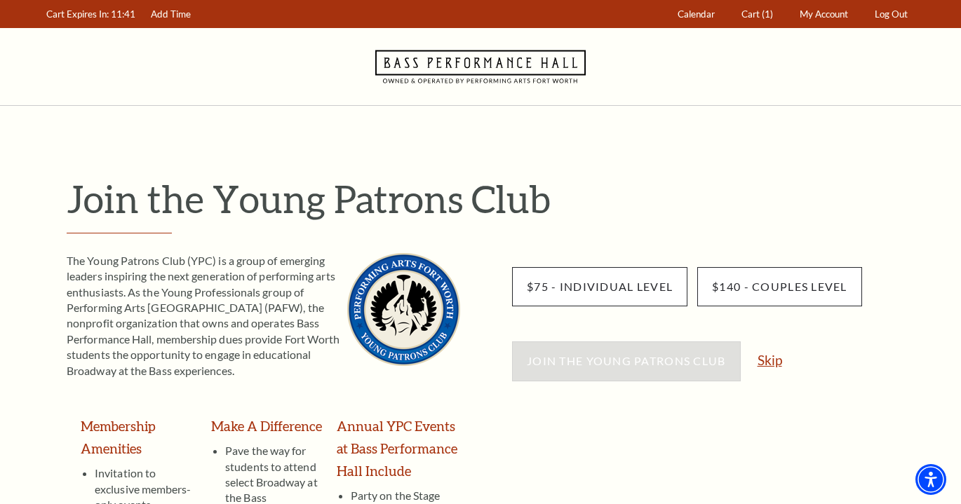
click at [776, 364] on link "Skip" at bounding box center [769, 359] width 25 height 13
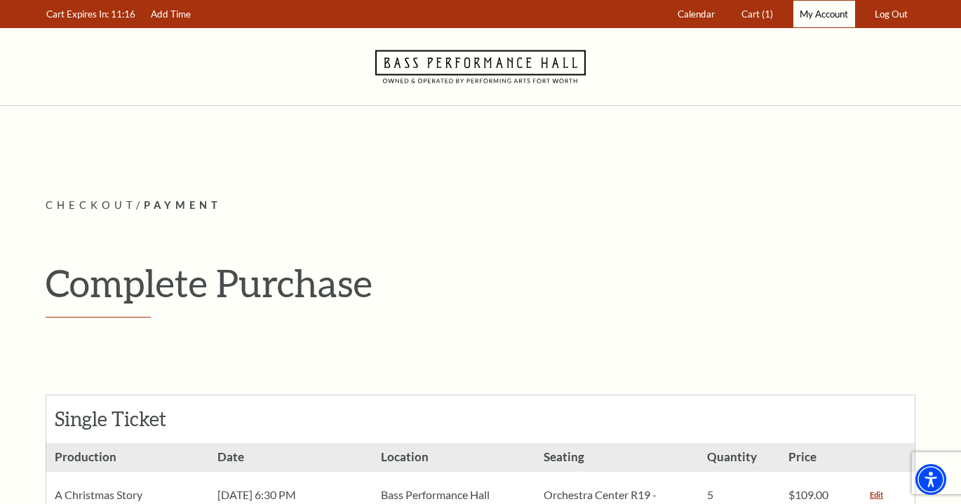
click at [832, 19] on span "My Account" at bounding box center [823, 13] width 48 height 11
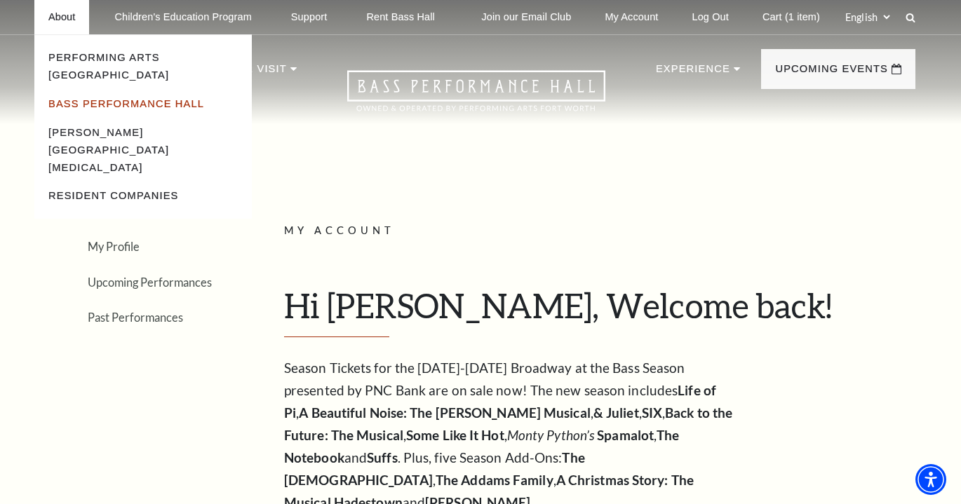
click at [74, 98] on link "Bass Performance Hall" at bounding box center [126, 103] width 156 height 11
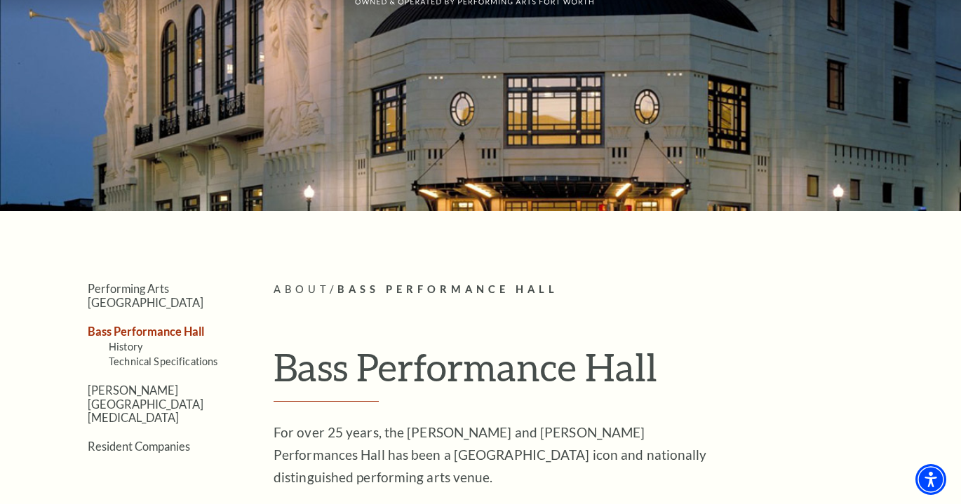
scroll to position [101, 0]
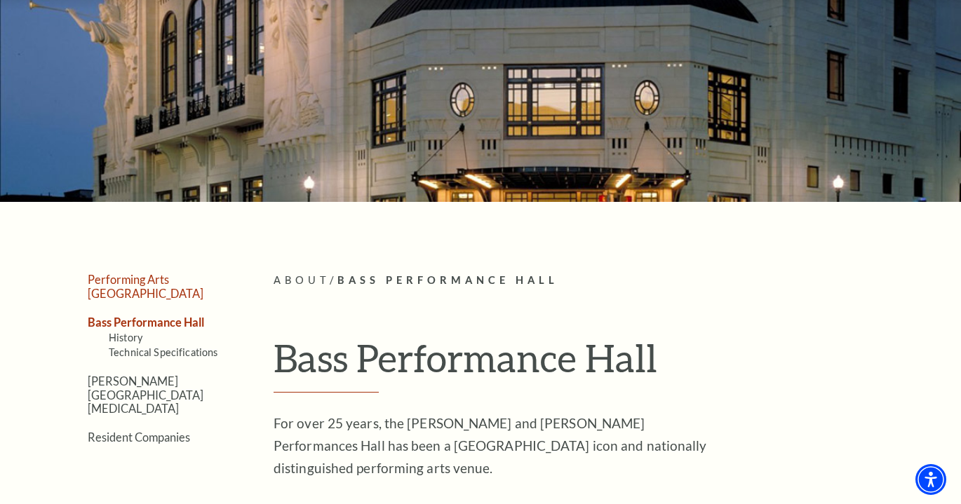
click at [175, 279] on link "Performing Arts [GEOGRAPHIC_DATA]" at bounding box center [146, 286] width 116 height 27
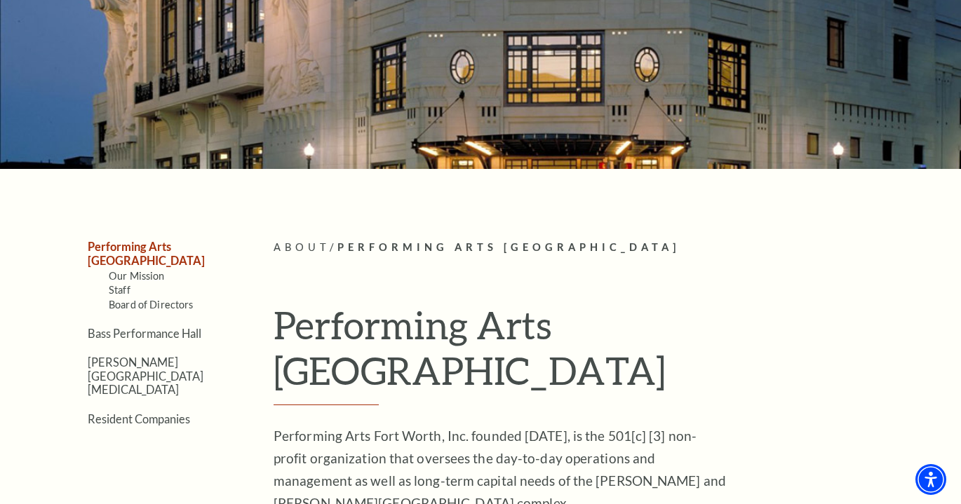
scroll to position [27, 0]
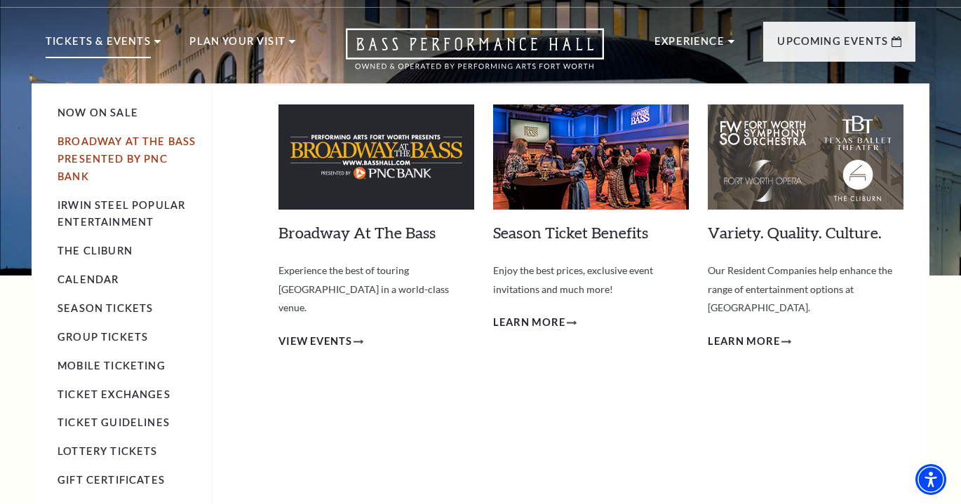
click at [102, 140] on link "Broadway At The Bass presented by PNC Bank" at bounding box center [127, 158] width 138 height 47
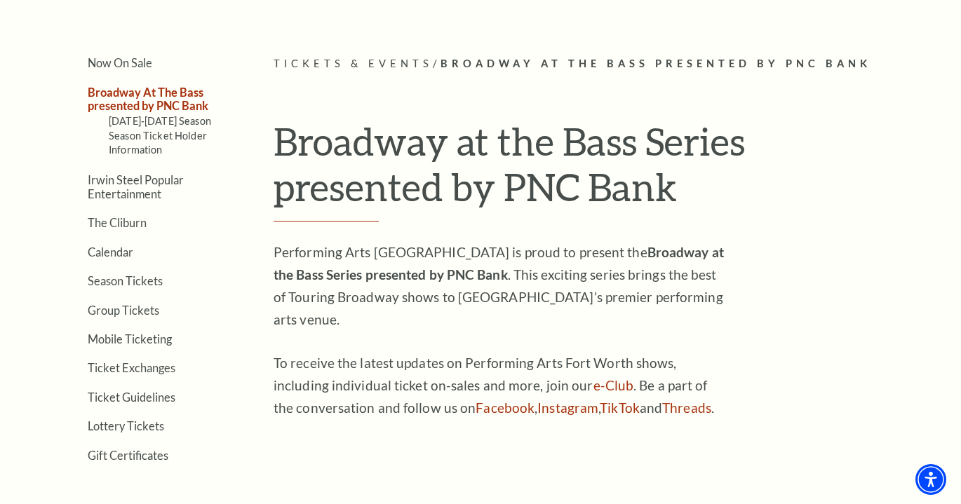
scroll to position [313, 0]
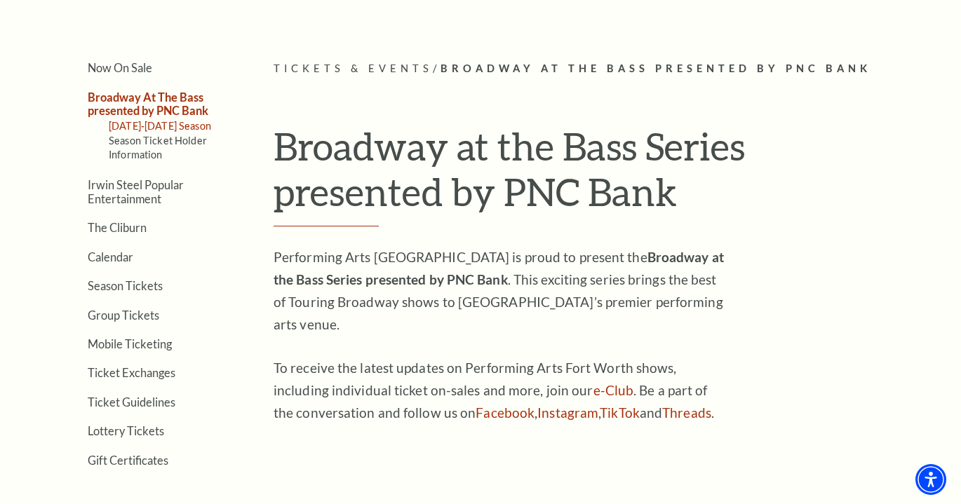
click at [183, 124] on link "[DATE]-[DATE] Season" at bounding box center [160, 126] width 102 height 12
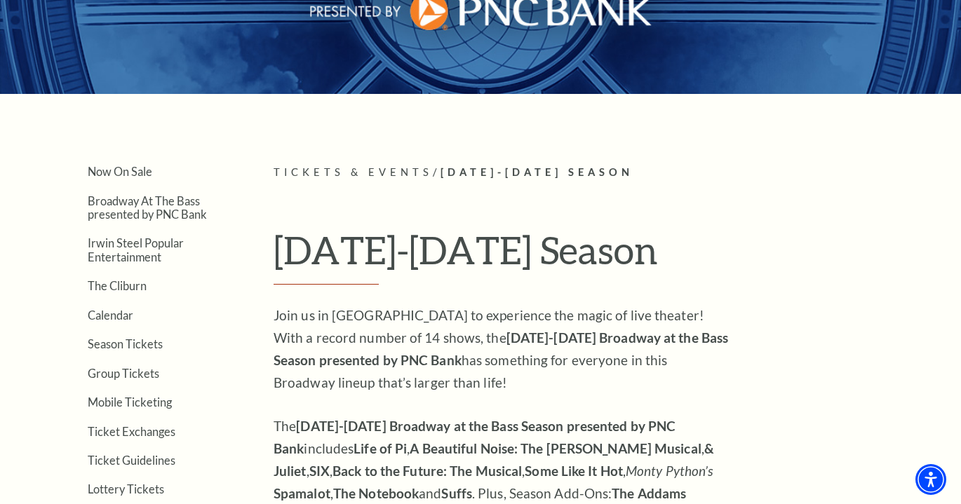
scroll to position [121, 0]
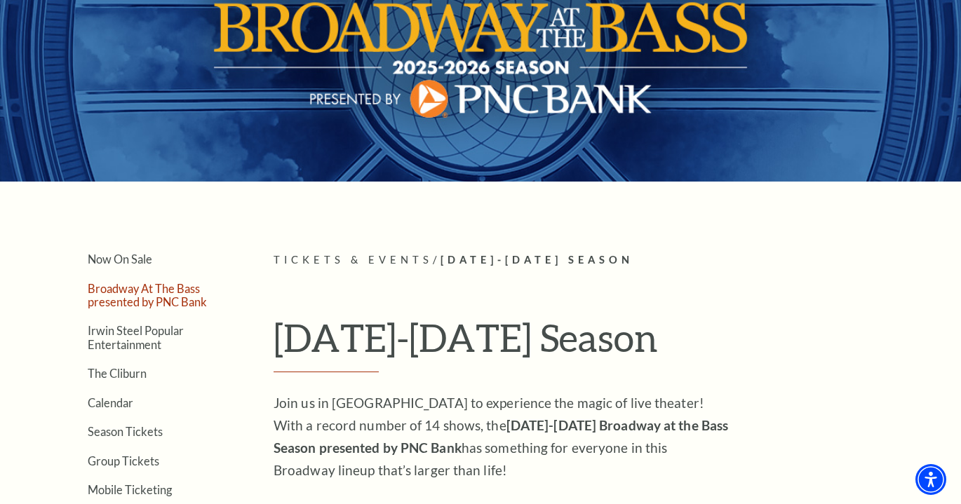
click at [139, 298] on link "Broadway At The Bass presented by PNC Bank" at bounding box center [147, 295] width 119 height 27
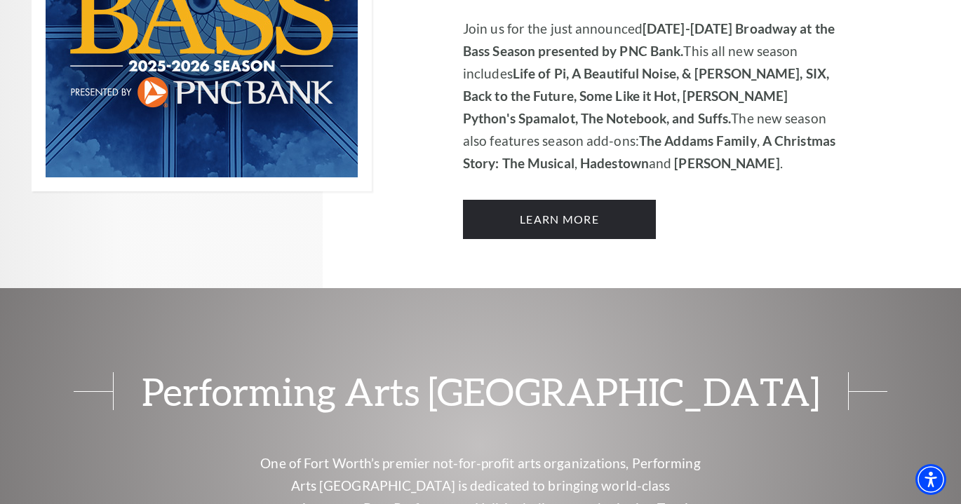
scroll to position [985, 0]
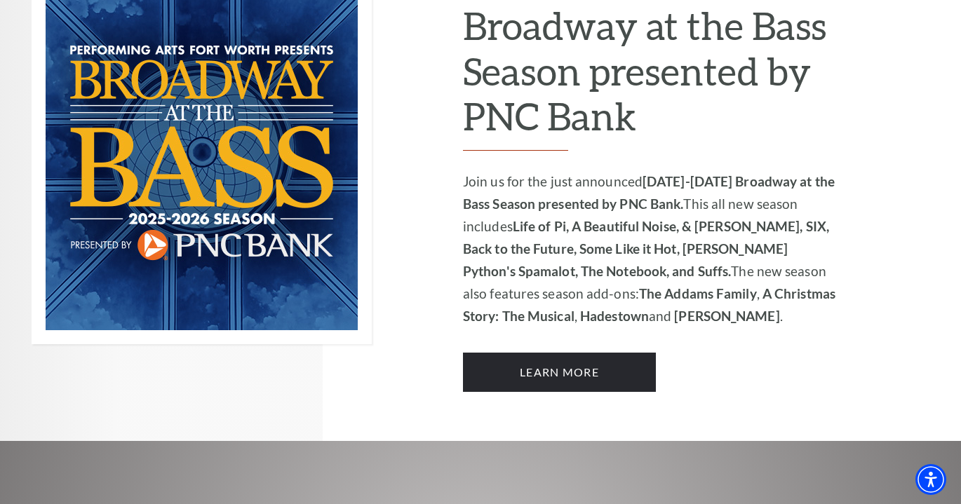
click at [560, 372] on div "Performing Arts [GEOGRAPHIC_DATA] Presents [DATE]-[DATE] Broadway at the Bass S…" at bounding box center [696, 153] width 466 height 576
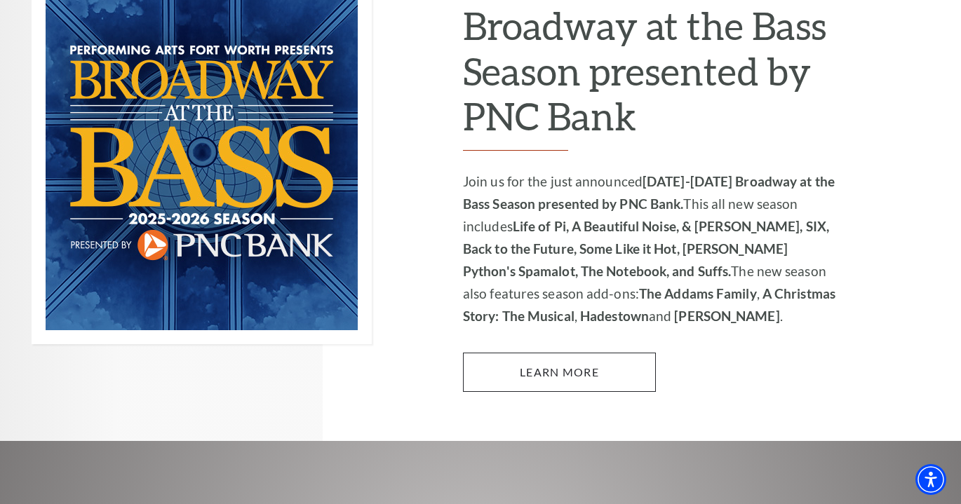
click at [555, 353] on link "Learn More" at bounding box center [559, 372] width 193 height 39
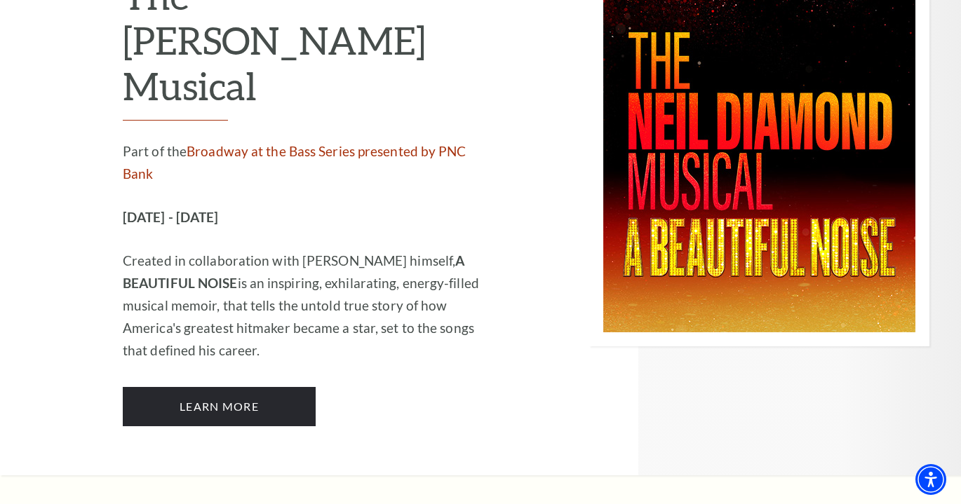
scroll to position [3365, 0]
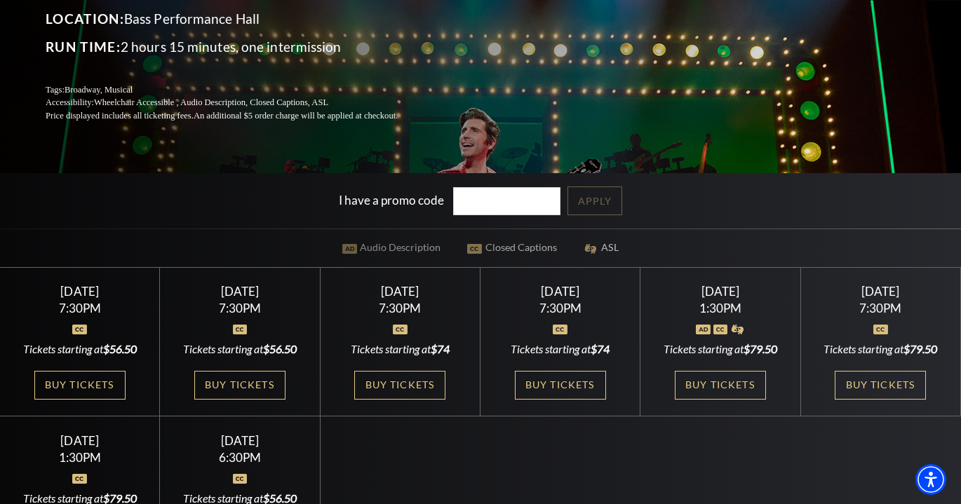
scroll to position [291, 0]
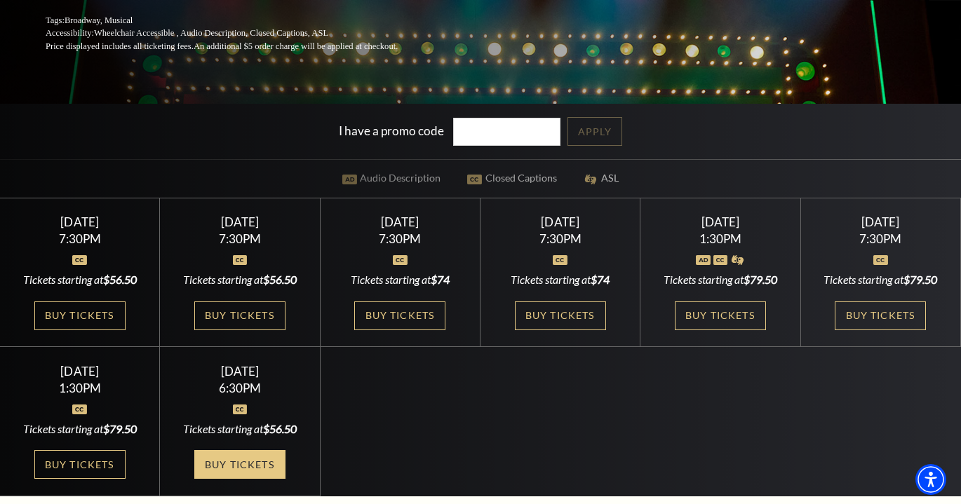
click at [240, 468] on link "Buy Tickets" at bounding box center [239, 464] width 91 height 29
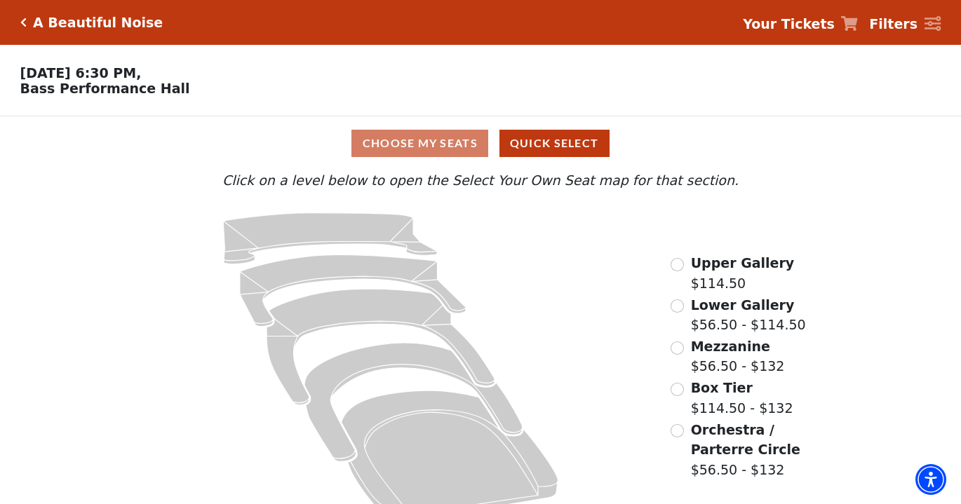
scroll to position [27, 0]
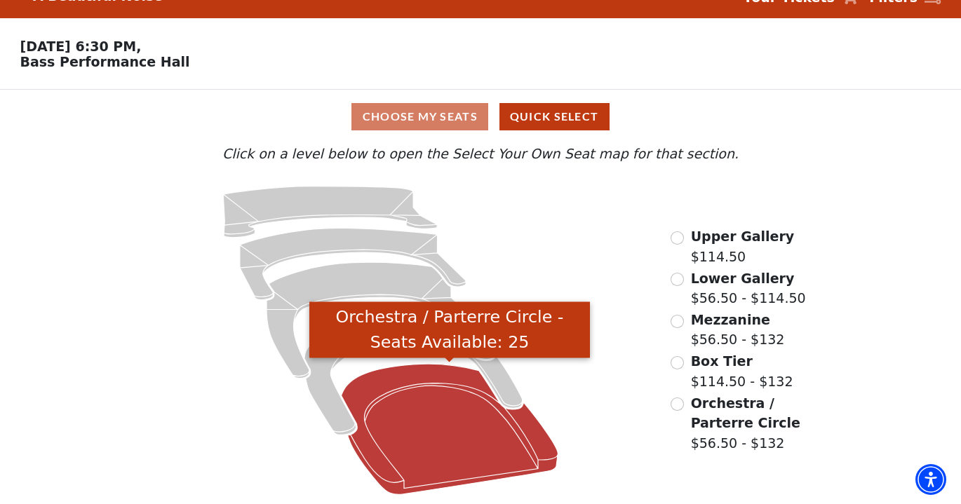
click at [442, 421] on icon "Orchestra / Parterre Circle - Seats Available: 25" at bounding box center [449, 429] width 217 height 130
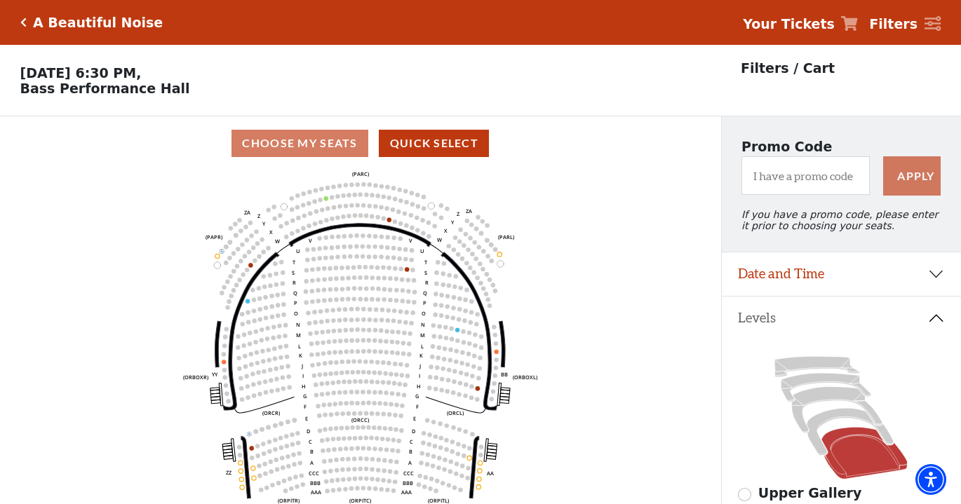
scroll to position [65, 0]
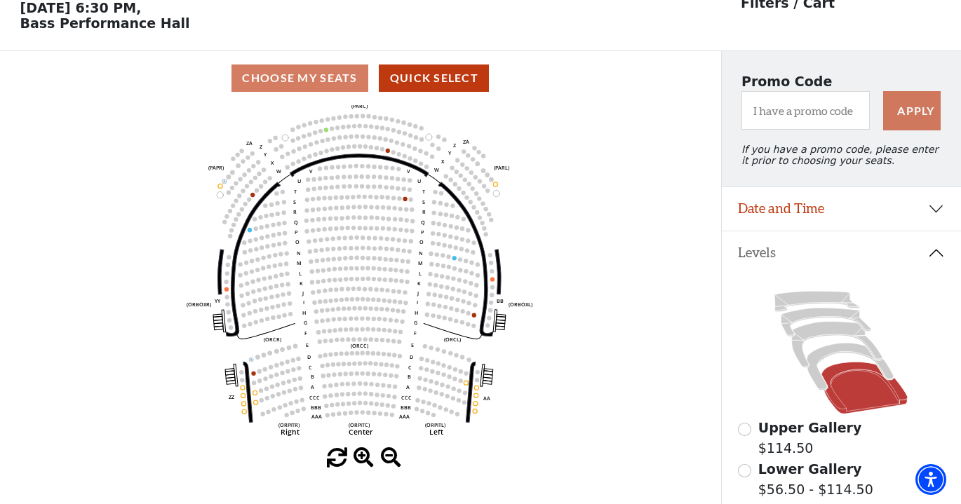
drag, startPoint x: 474, startPoint y: 322, endPoint x: 473, endPoint y: 304, distance: 17.6
click at [472, 304] on icon "Left (ORPITL) Right (ORPITR) Center (ORPITC) ZZ AA YY BB ZA ZA (ORCL) (ORCR) (O…" at bounding box center [360, 276] width 649 height 343
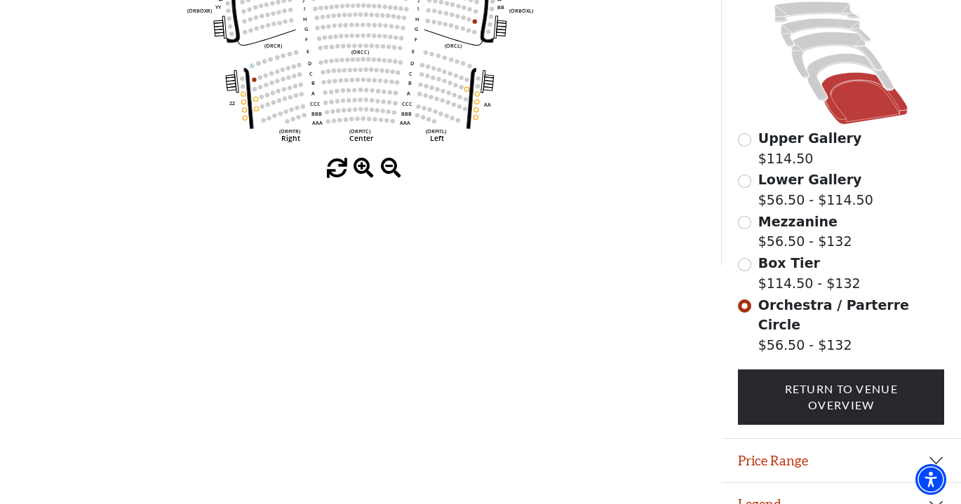
scroll to position [354, 0]
click at [834, 440] on button "Price Range" at bounding box center [842, 461] width 240 height 43
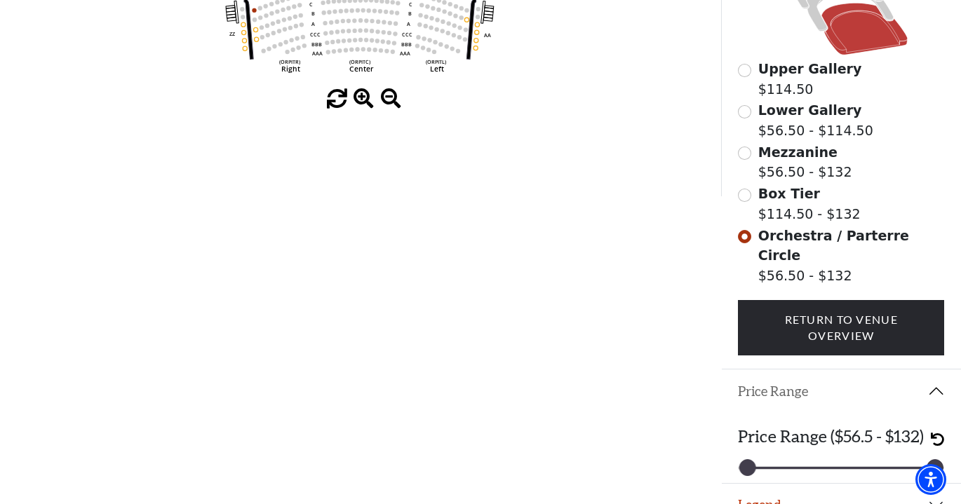
scroll to position [424, 0]
click at [929, 370] on button "Price Range" at bounding box center [842, 391] width 240 height 43
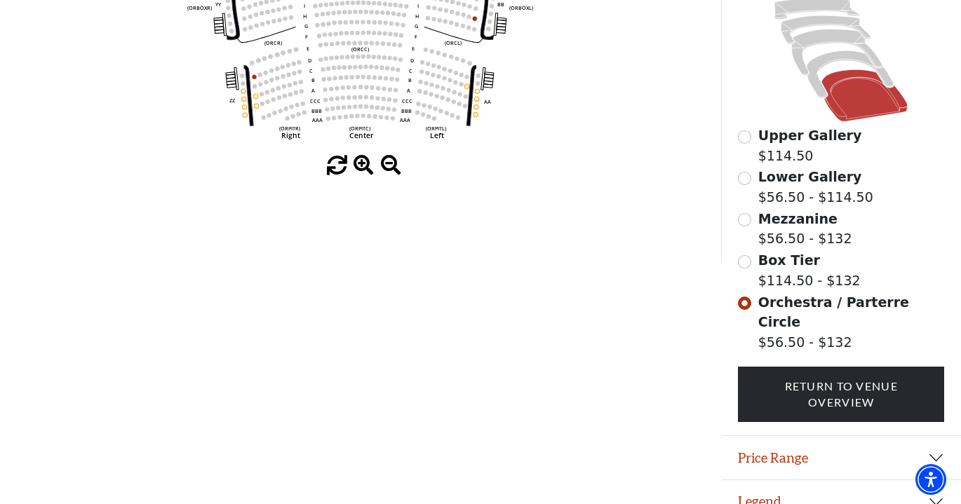
scroll to position [354, 0]
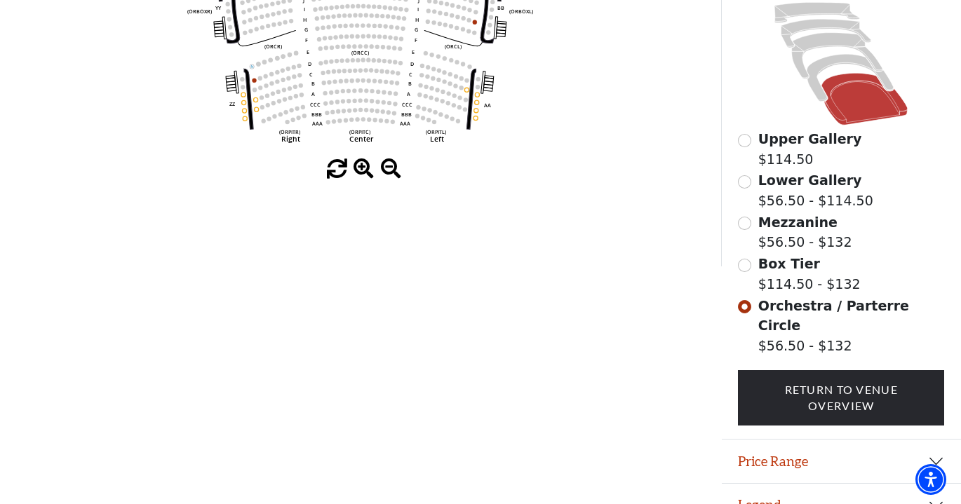
click at [783, 484] on button "Legend" at bounding box center [842, 505] width 240 height 43
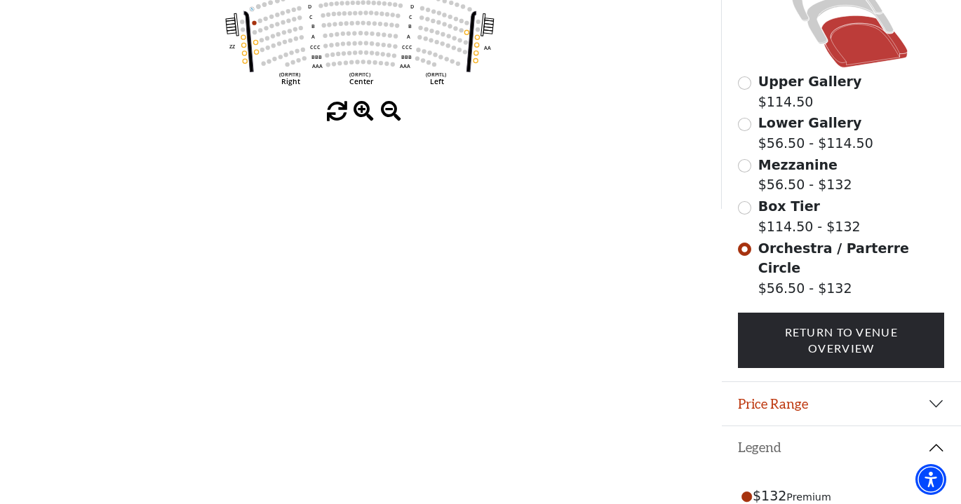
scroll to position [444, 0]
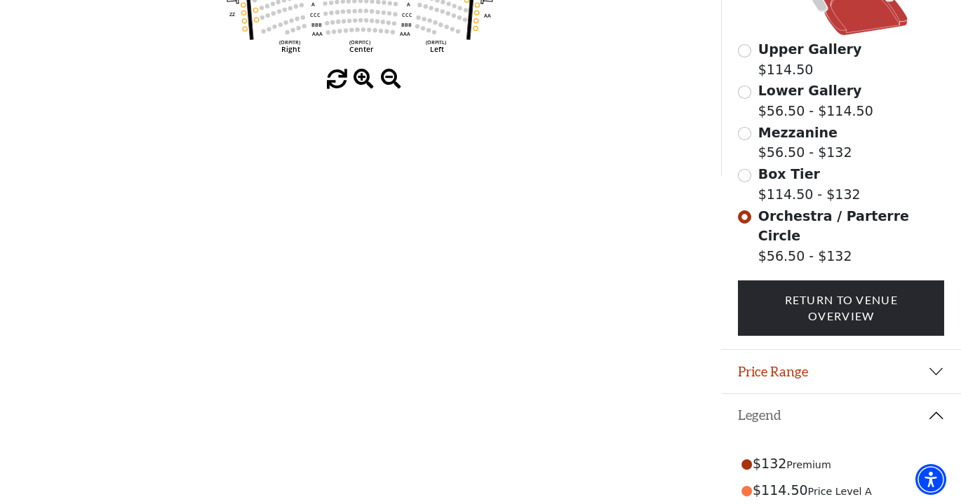
click at [936, 398] on button "Legend" at bounding box center [842, 415] width 240 height 43
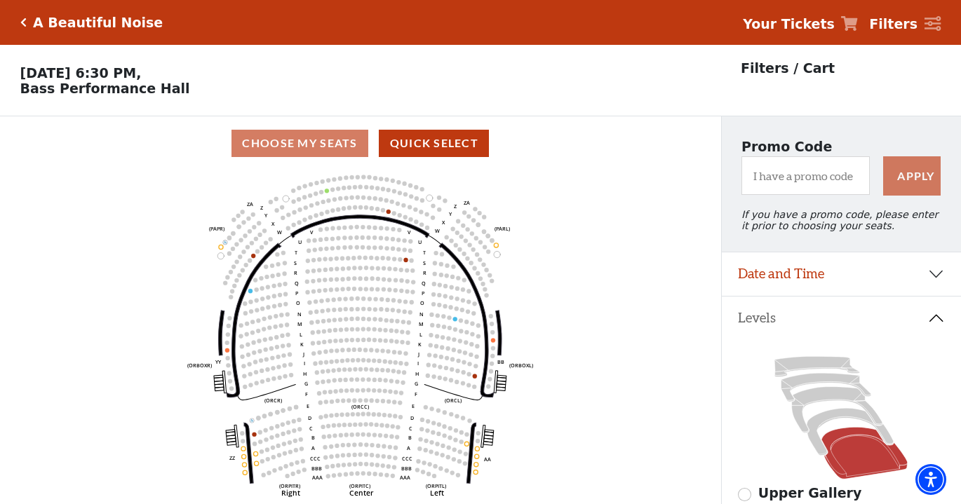
scroll to position [0, 0]
click at [852, 22] on icon at bounding box center [849, 23] width 17 height 15
click at [23, 25] on icon "Click here to go back to filters" at bounding box center [23, 23] width 6 height 10
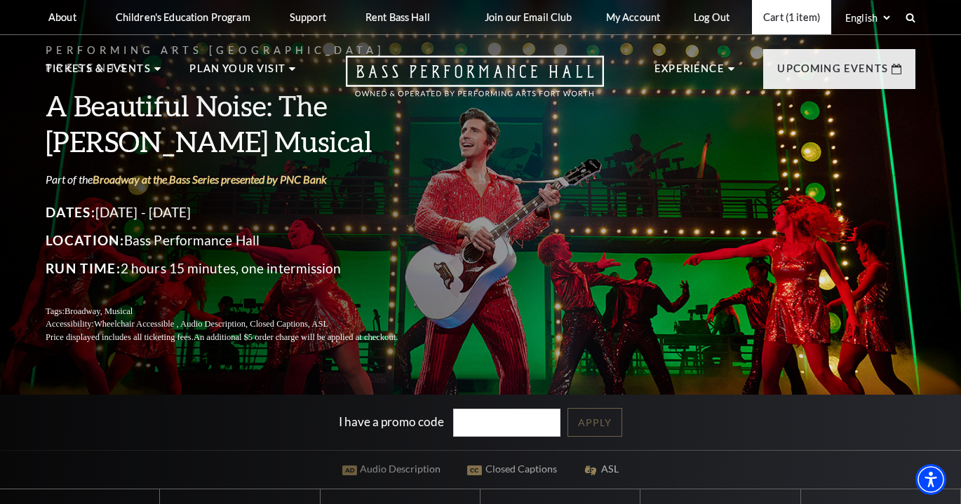
click at [779, 19] on link "Cart (1 item)" at bounding box center [791, 17] width 79 height 34
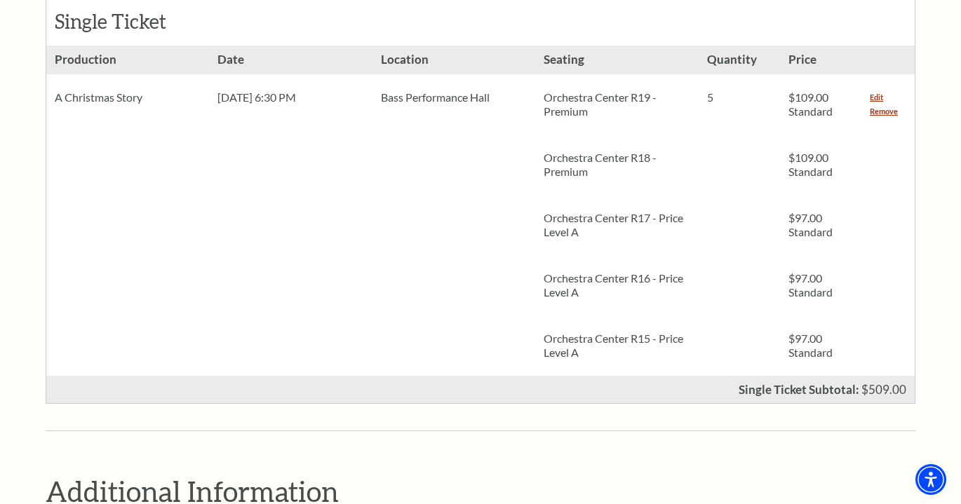
scroll to position [634, 0]
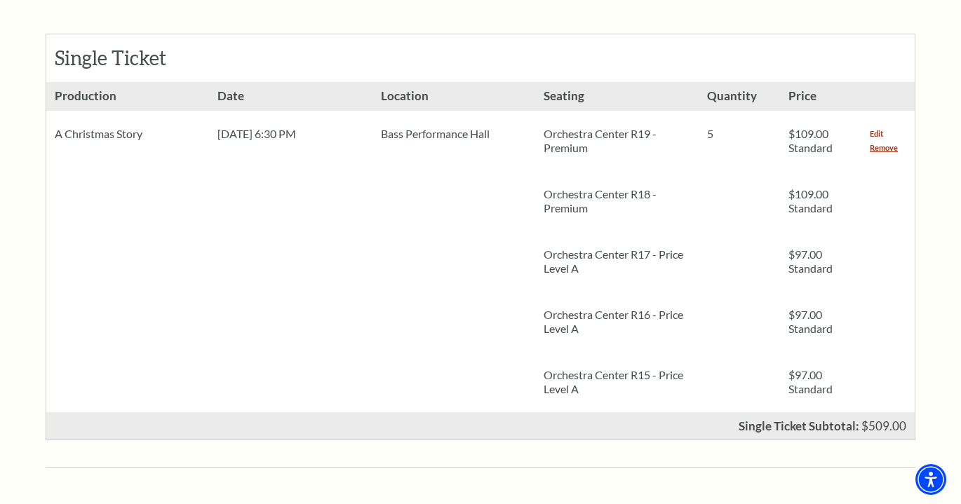
click at [878, 127] on link "Edit" at bounding box center [876, 134] width 13 height 14
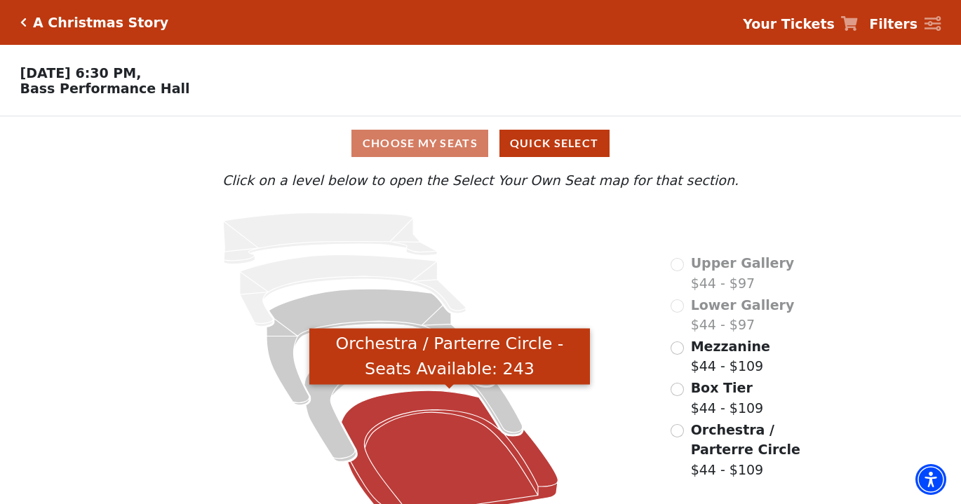
click at [395, 480] on icon "Orchestra / Parterre Circle - Seats Available: 243" at bounding box center [449, 456] width 217 height 130
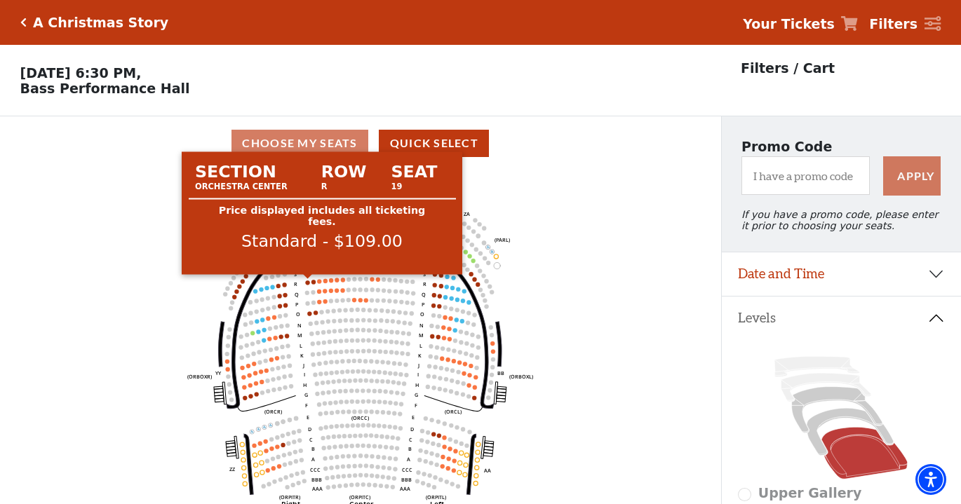
click at [308, 282] on circle at bounding box center [308, 282] width 4 height 4
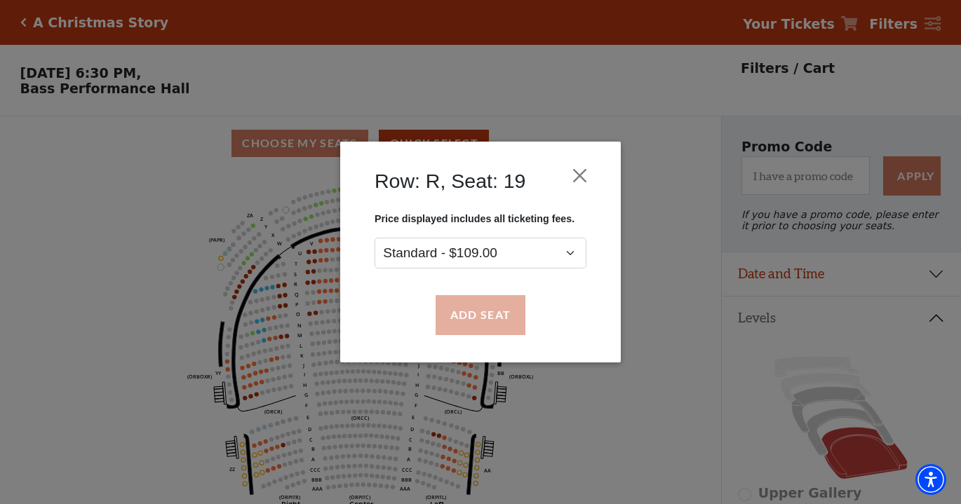
click at [452, 316] on button "Add Seat" at bounding box center [480, 315] width 90 height 39
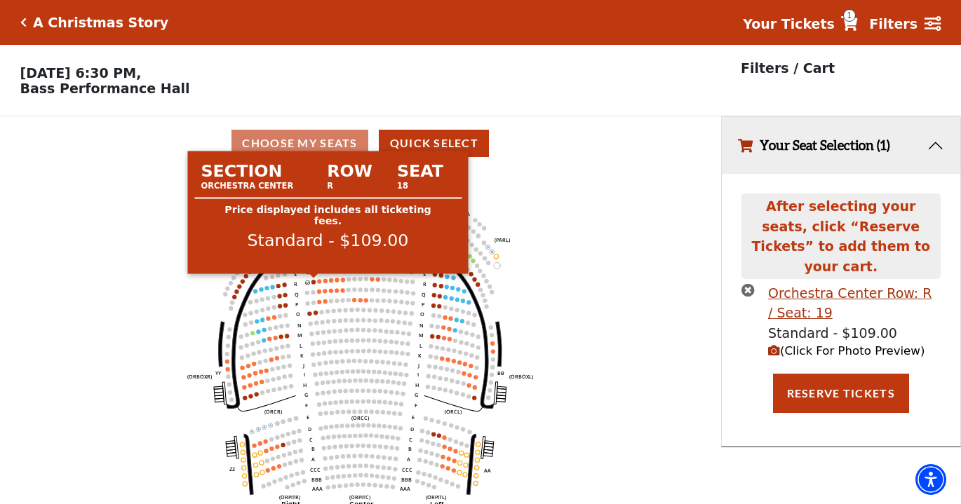
click at [313, 280] on circle at bounding box center [313, 282] width 4 height 4
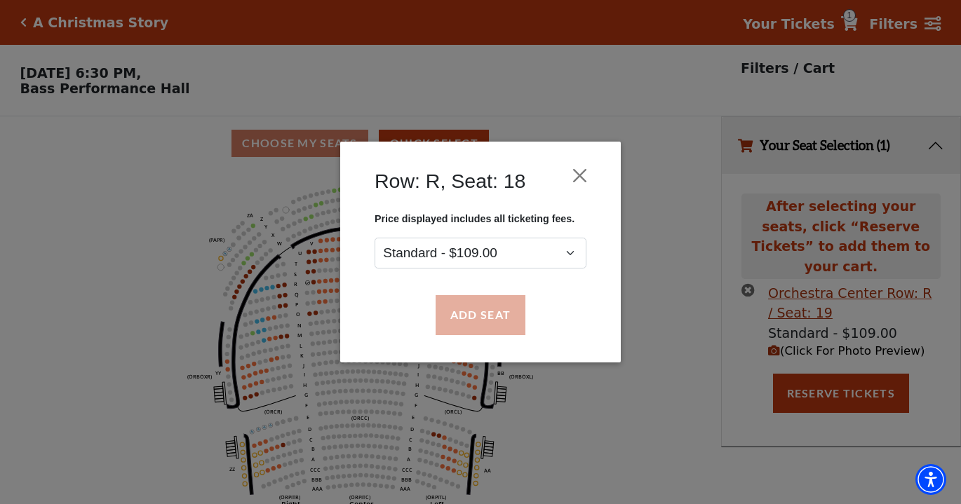
click at [466, 324] on button "Add Seat" at bounding box center [480, 315] width 90 height 39
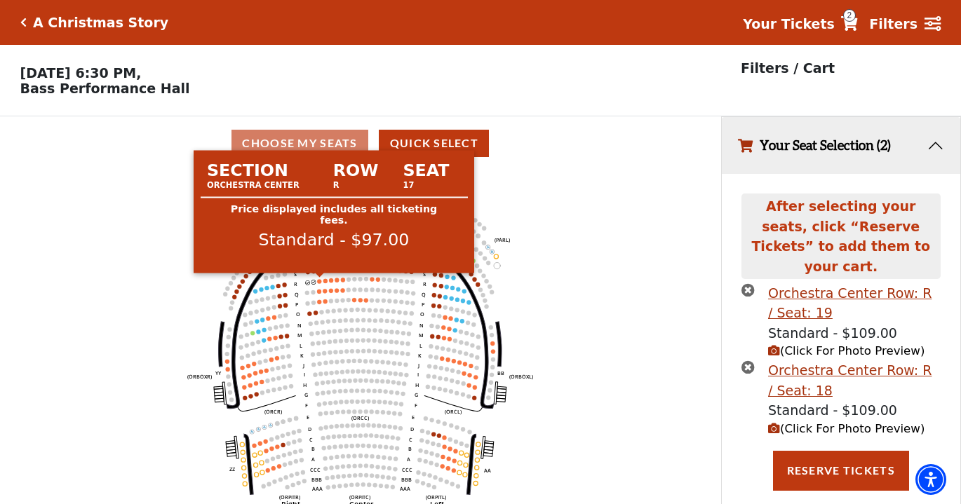
click at [320, 280] on circle at bounding box center [320, 281] width 4 height 4
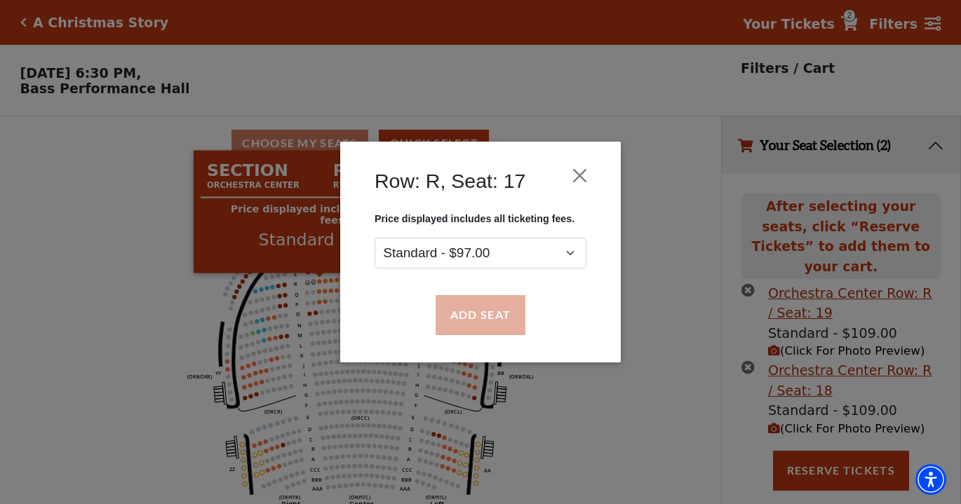
click at [486, 299] on button "Add Seat" at bounding box center [480, 315] width 90 height 39
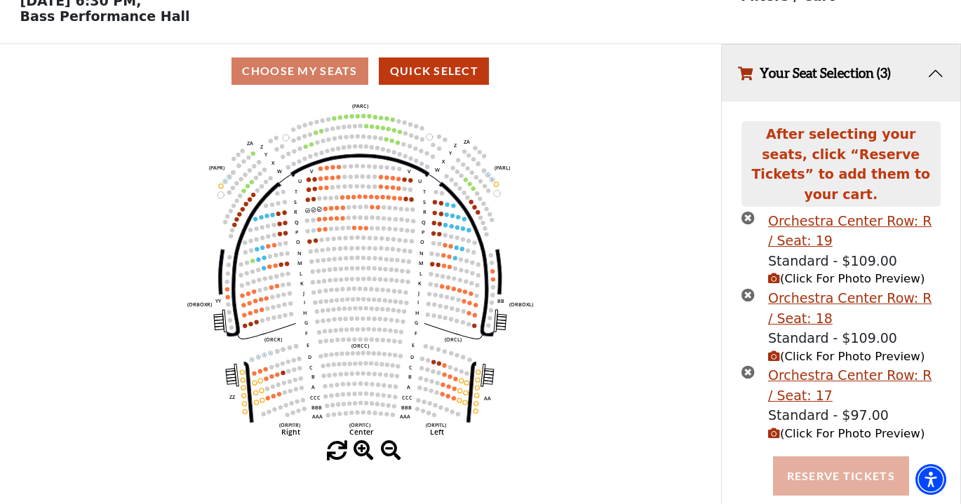
scroll to position [72, 0]
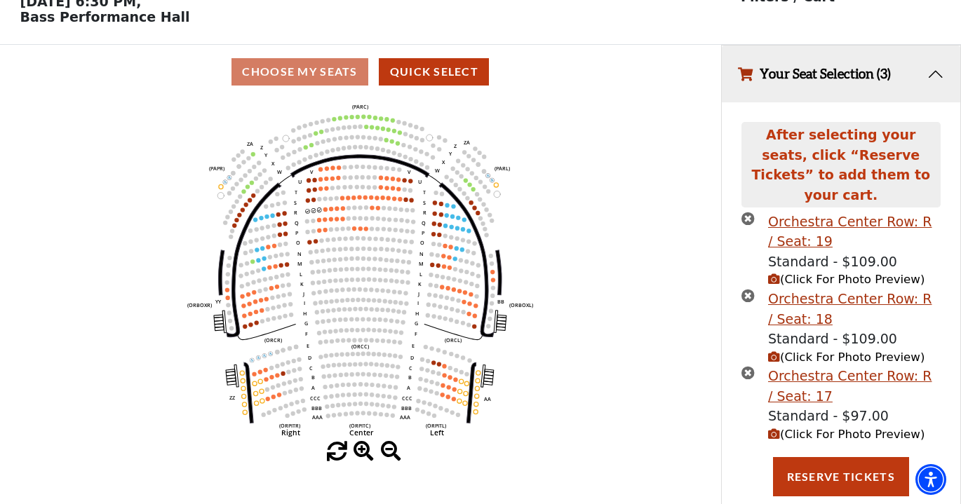
click at [833, 428] on span "(Click For Photo Preview)" at bounding box center [846, 434] width 156 height 13
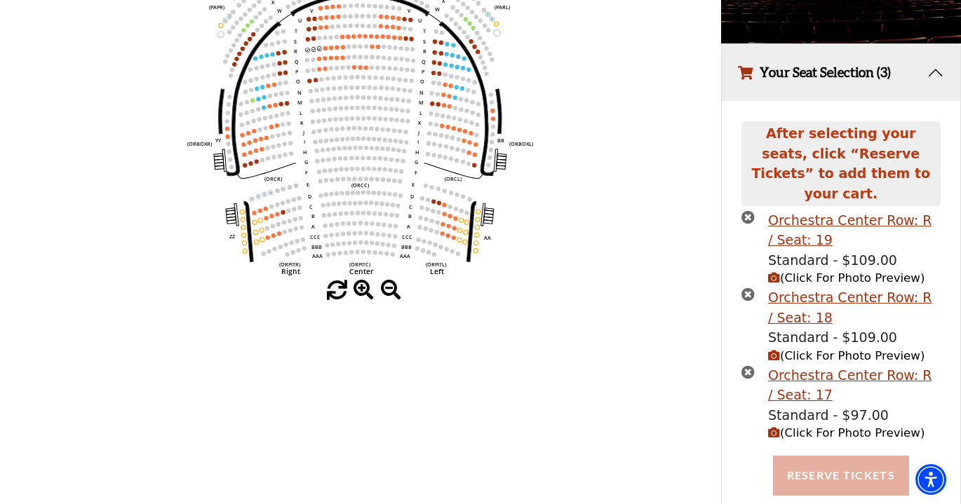
scroll to position [231, 0]
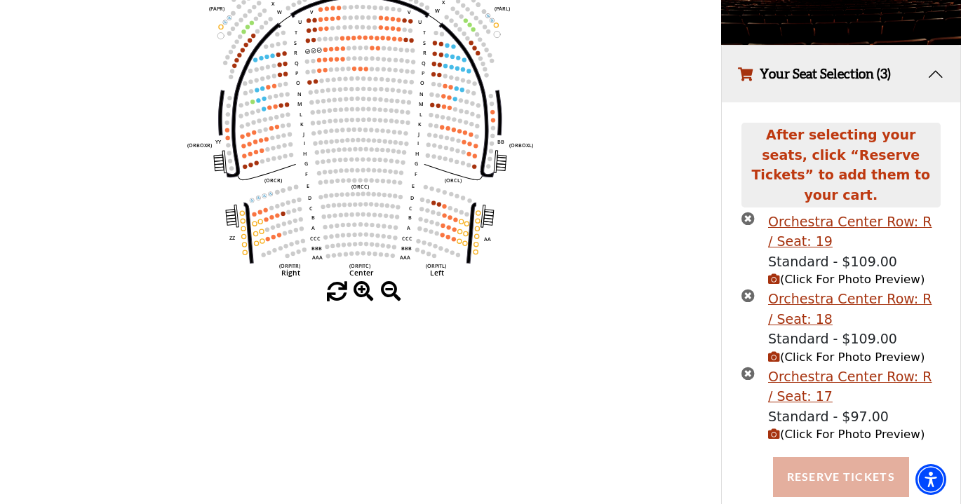
click at [825, 457] on button "Reserve Tickets" at bounding box center [841, 476] width 136 height 39
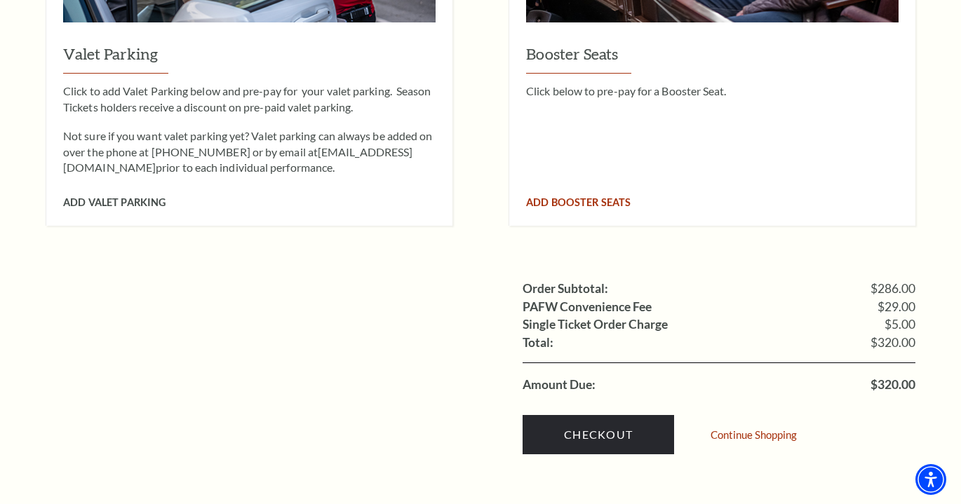
scroll to position [1264, 0]
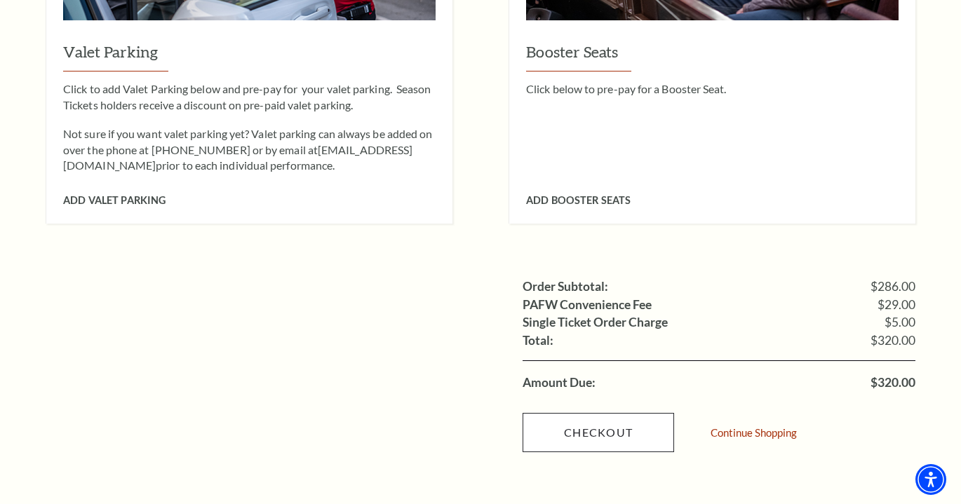
click at [590, 413] on link "Checkout" at bounding box center [597, 432] width 151 height 39
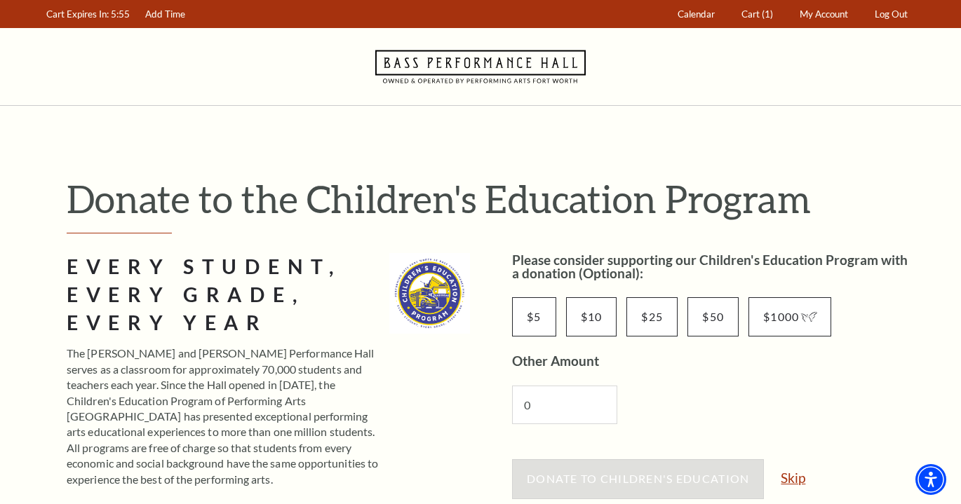
click at [797, 480] on link "Skip" at bounding box center [792, 477] width 25 height 13
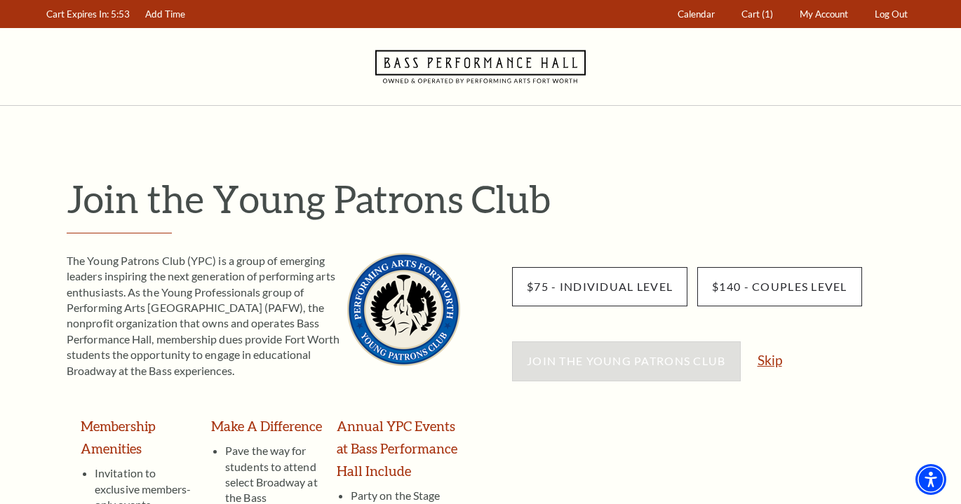
click at [771, 356] on link "Skip" at bounding box center [769, 359] width 25 height 13
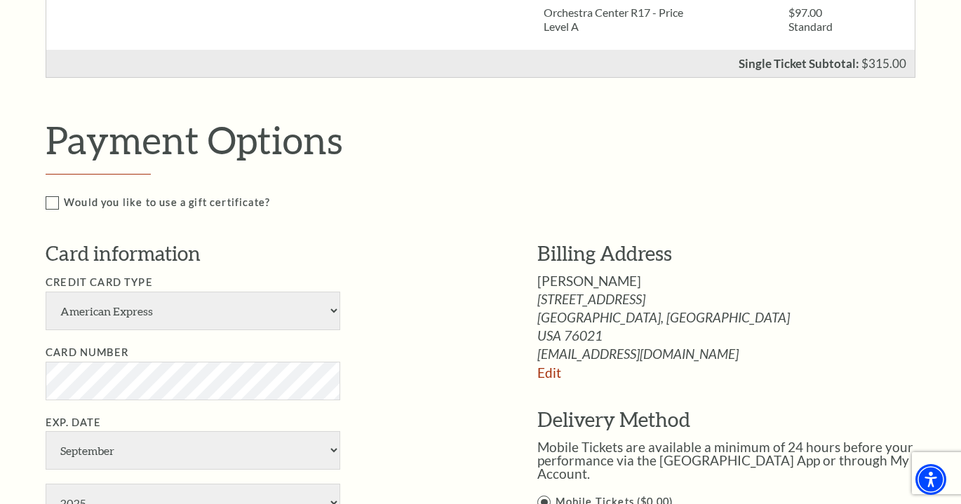
scroll to position [605, 0]
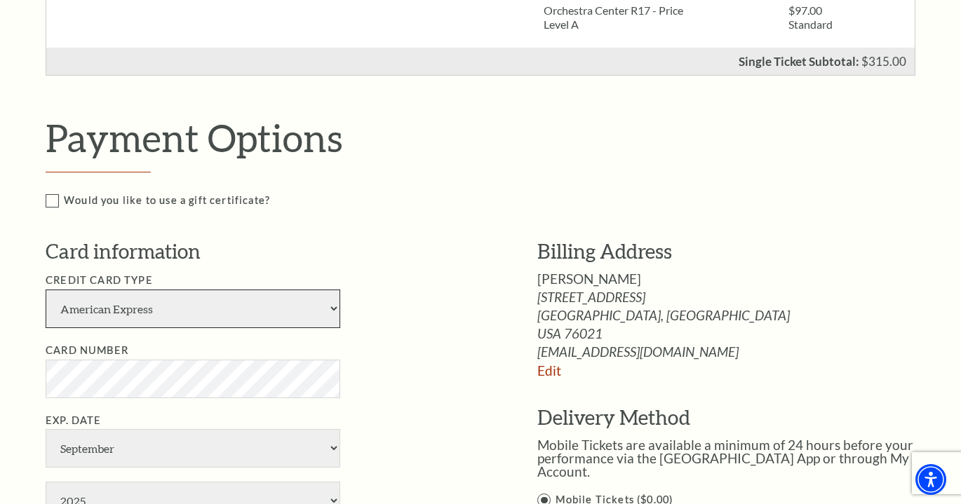
select select "24"
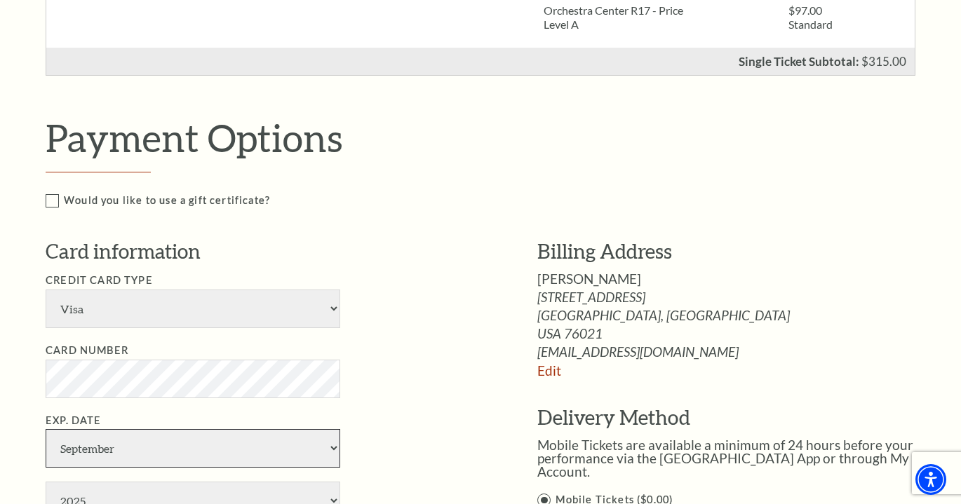
select select "3"
select select "2030"
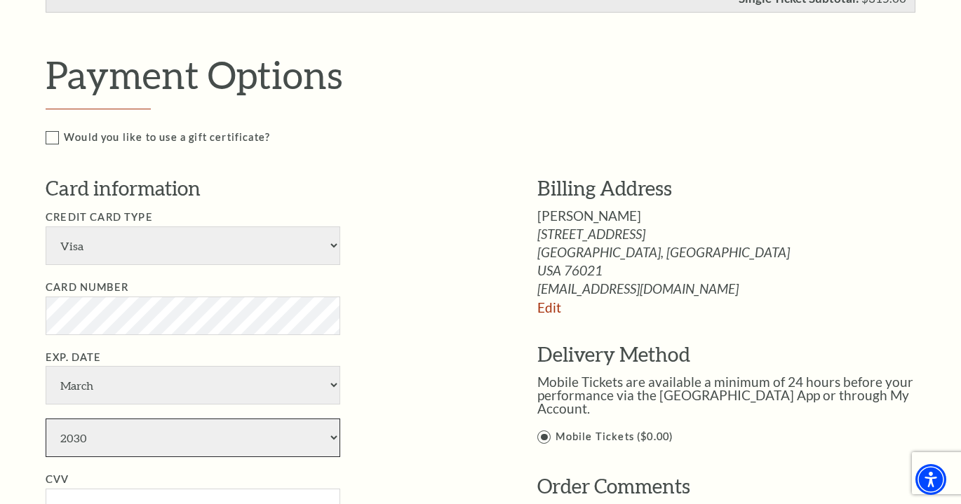
scroll to position [701, 0]
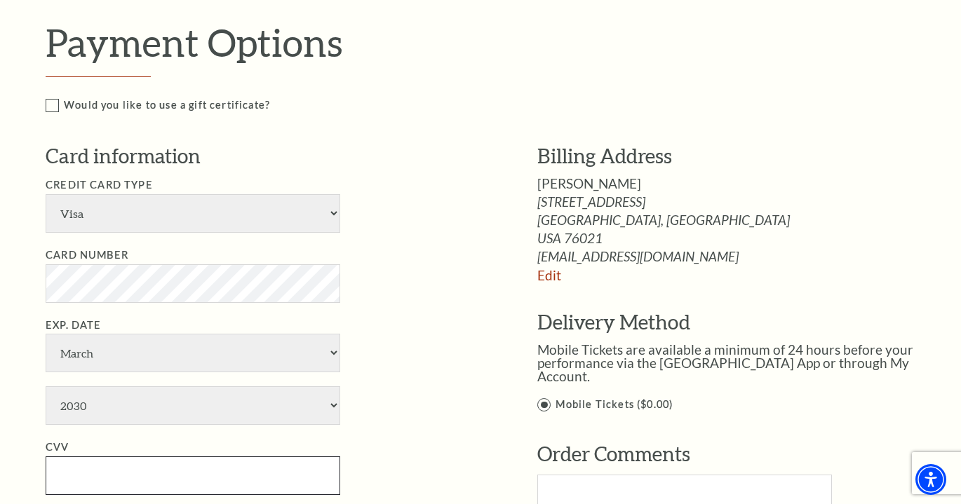
click at [102, 457] on input "CVV" at bounding box center [193, 476] width 295 height 39
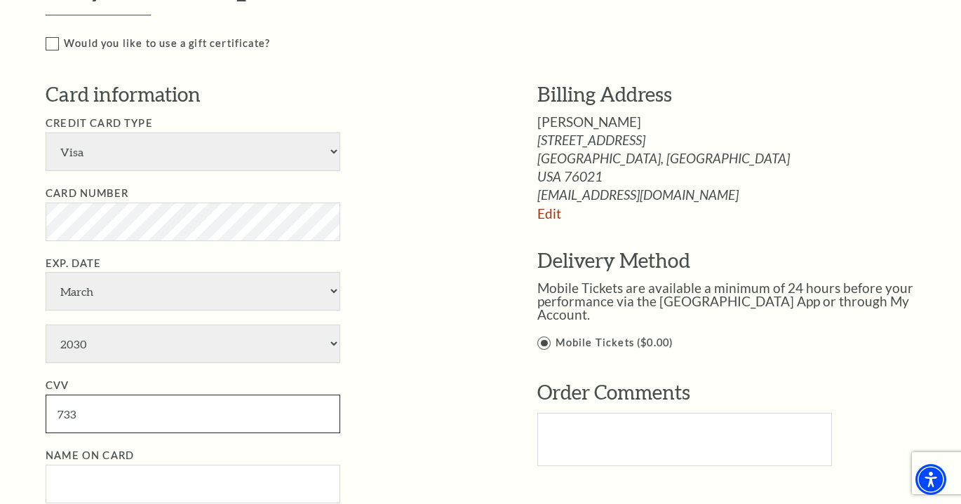
scroll to position [786, 0]
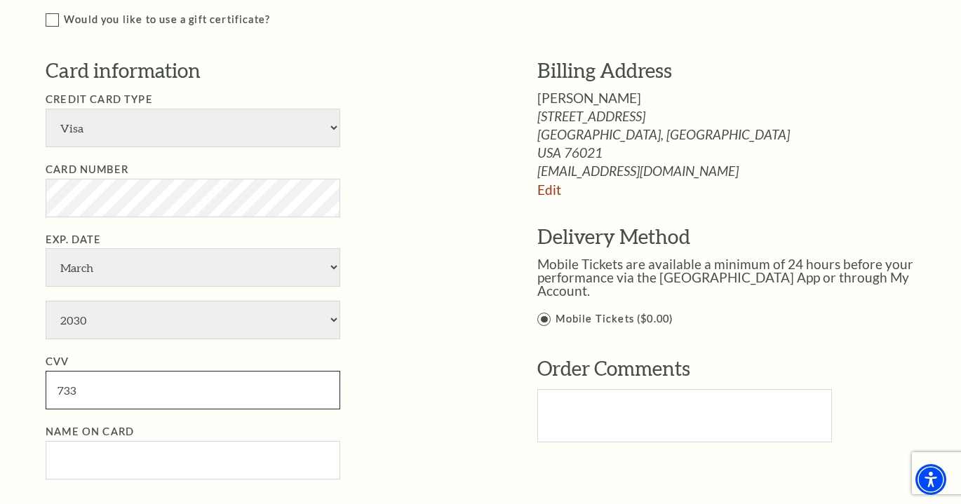
type input "733"
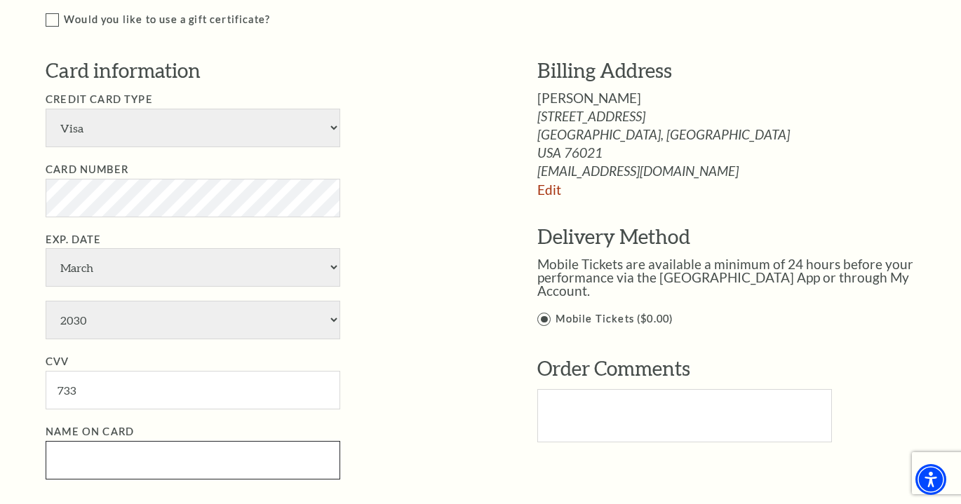
click at [126, 441] on input "Name on Card" at bounding box center [193, 460] width 295 height 39
type input "[PERSON_NAME]"
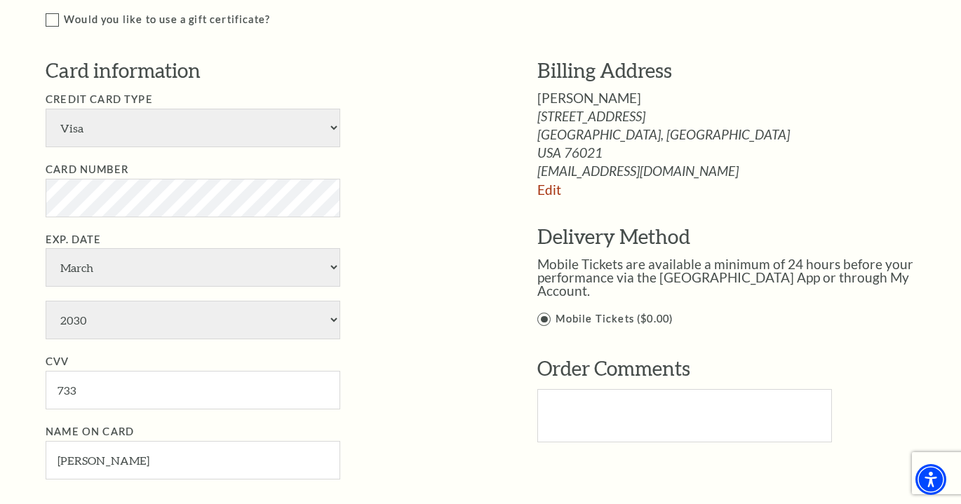
click at [434, 250] on li "Exp. Date January February March April May June July August September October N…" at bounding box center [270, 285] width 449 height 109
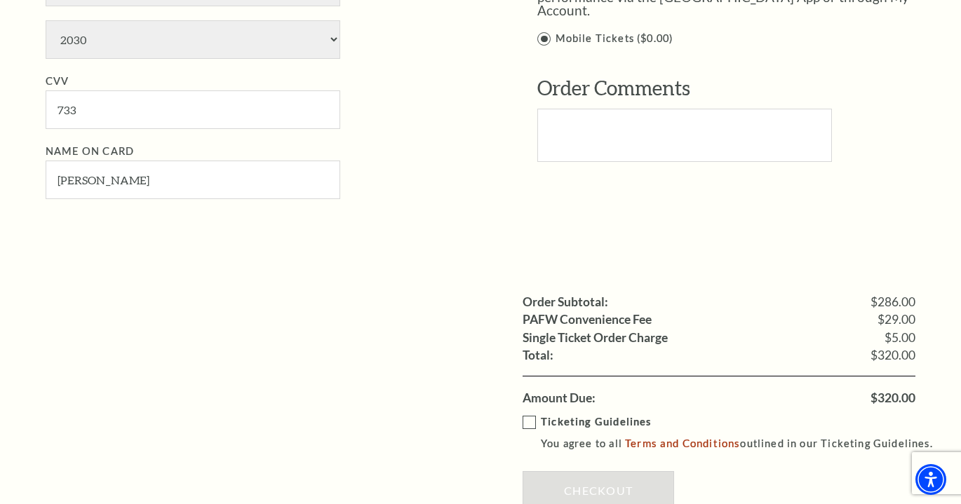
scroll to position [1093, 0]
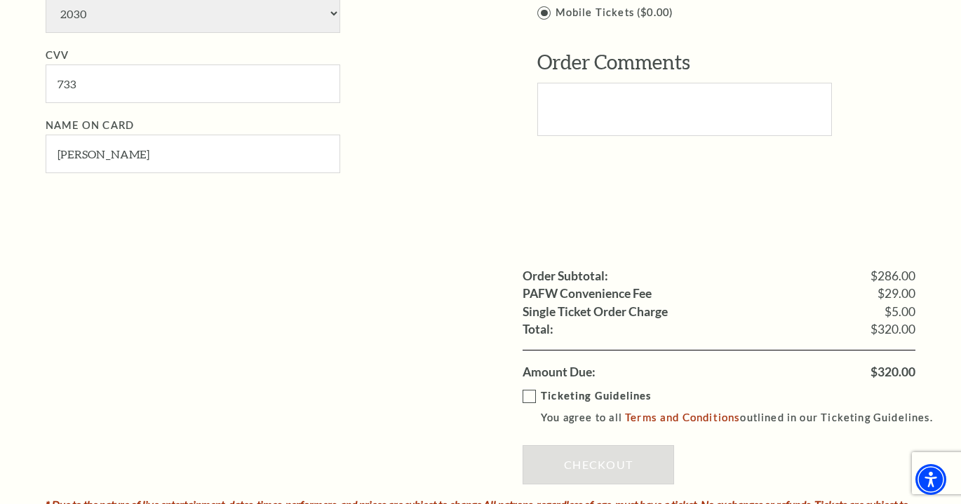
click at [531, 388] on label "Ticketing Guidelines You agree to all Terms and Conditions outlined in our Tick…" at bounding box center [733, 407] width 423 height 39
click at [0, 0] on input "Ticketing Guidelines You agree to all Terms and Conditions outlined in our Tick…" at bounding box center [0, 0] width 0 height 0
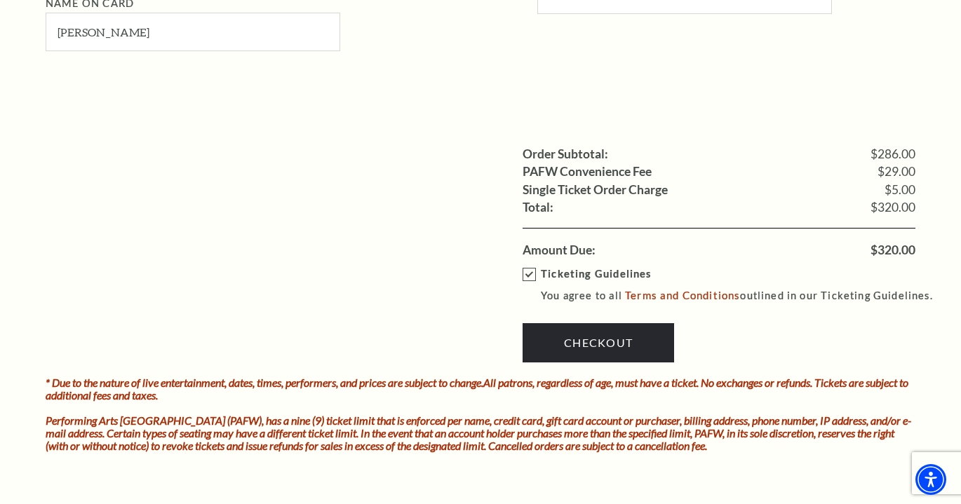
scroll to position [1215, 0]
click at [667, 288] on link "Terms and Conditions" at bounding box center [682, 294] width 115 height 13
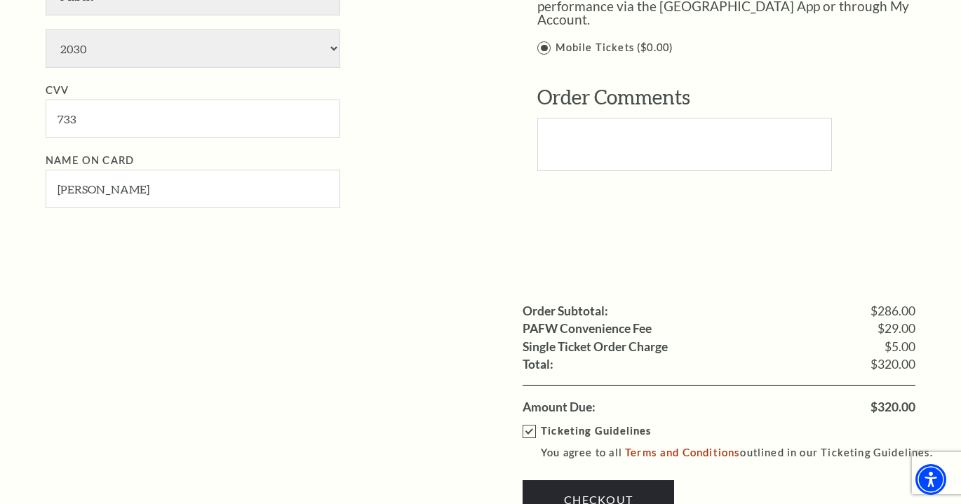
scroll to position [1095, 0]
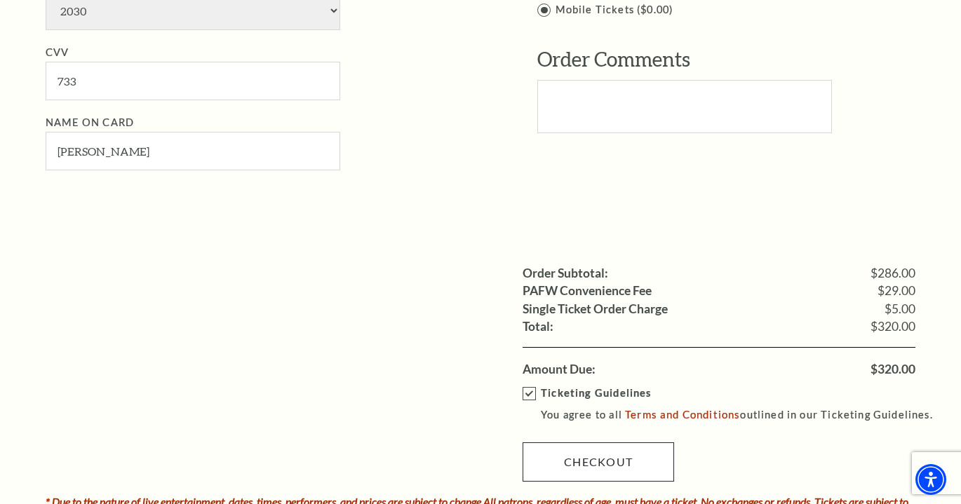
click at [586, 442] on link "Checkout" at bounding box center [597, 461] width 151 height 39
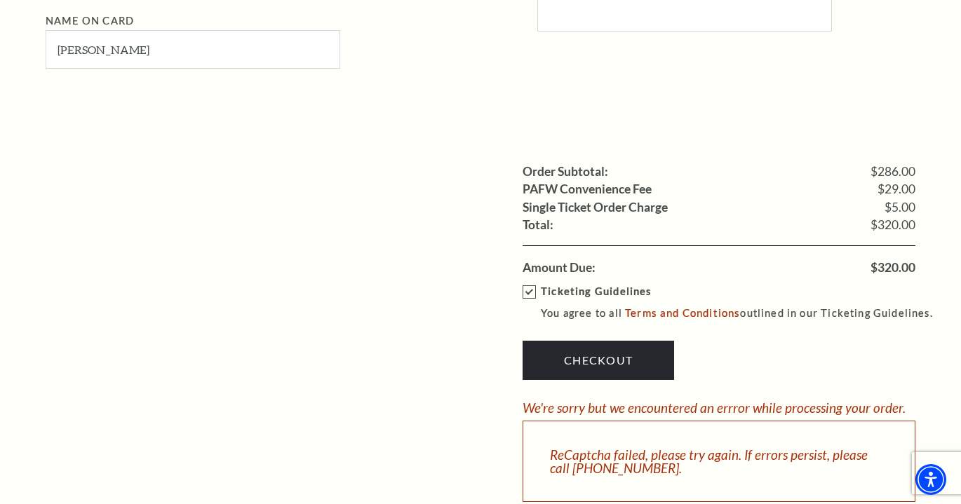
scroll to position [1203, 0]
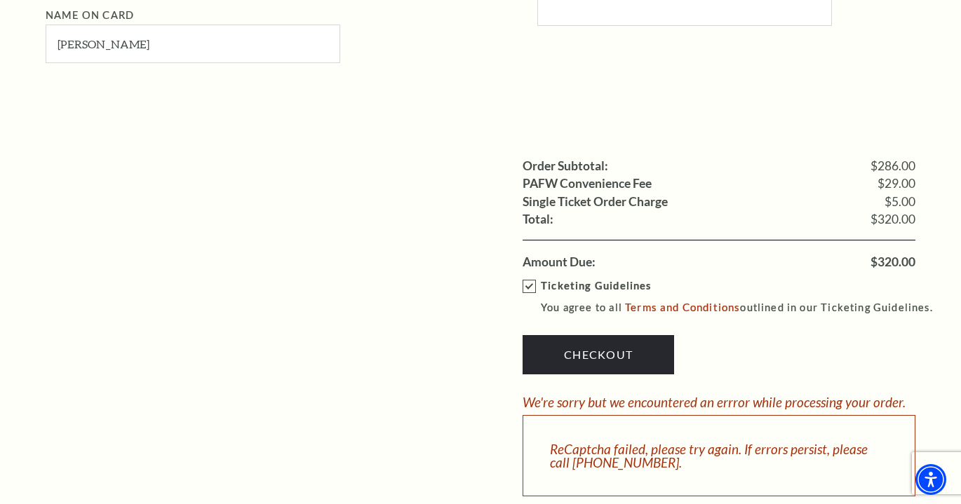
click at [737, 271] on div "Ticketing Guidelines You agree to all Terms and Conditions outlined in our Tick…" at bounding box center [718, 384] width 393 height 226
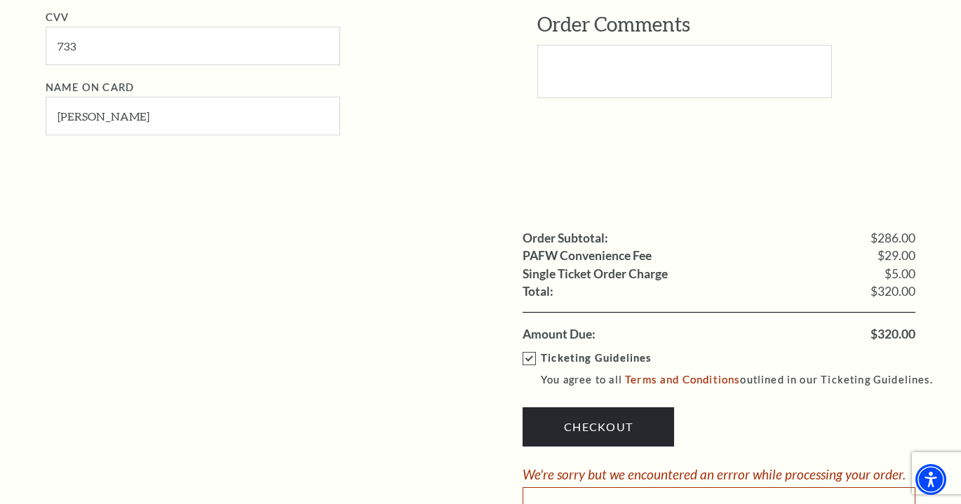
scroll to position [1190, 0]
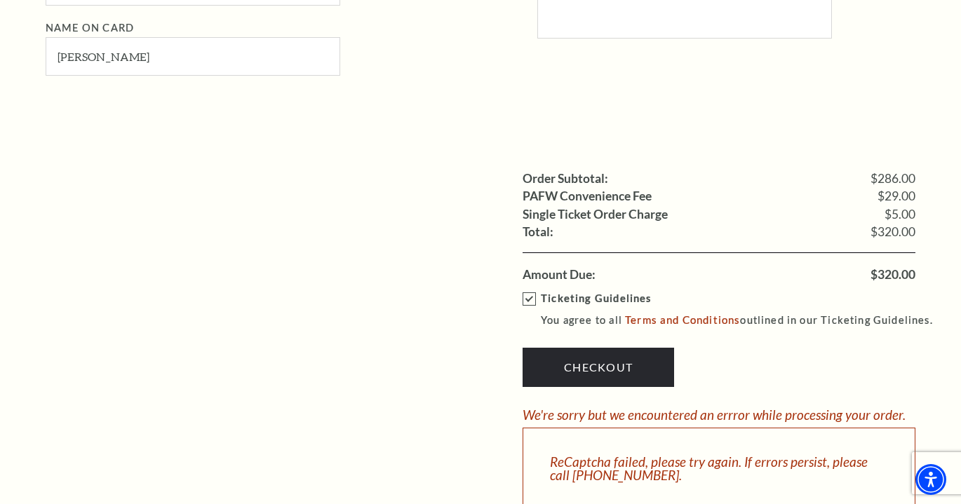
click at [530, 290] on label "Ticketing Guidelines You agree to all Terms and Conditions outlined in our Tick…" at bounding box center [733, 309] width 423 height 39
click at [0, 0] on input "Ticketing Guidelines You agree to all Terms and Conditions outlined in our Tick…" at bounding box center [0, 0] width 0 height 0
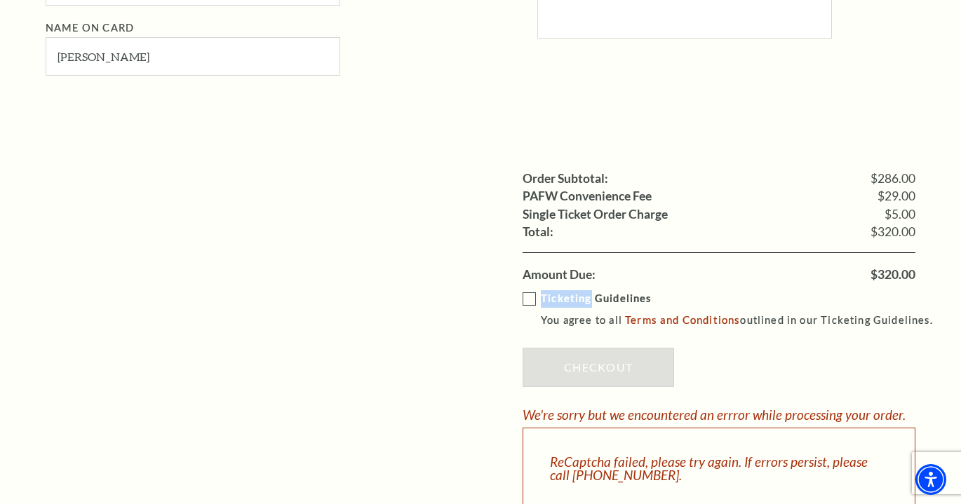
click at [530, 290] on label "Ticketing Guidelines You agree to all Terms and Conditions outlined in our Tick…" at bounding box center [733, 309] width 423 height 39
click at [0, 0] on input "Ticketing Guidelines You agree to all Terms and Conditions outlined in our Tick…" at bounding box center [0, 0] width 0 height 0
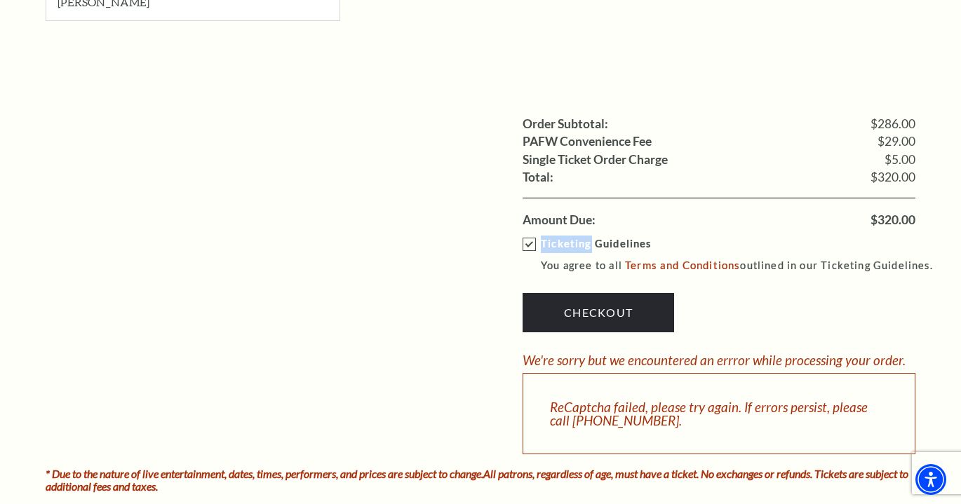
scroll to position [1276, 0]
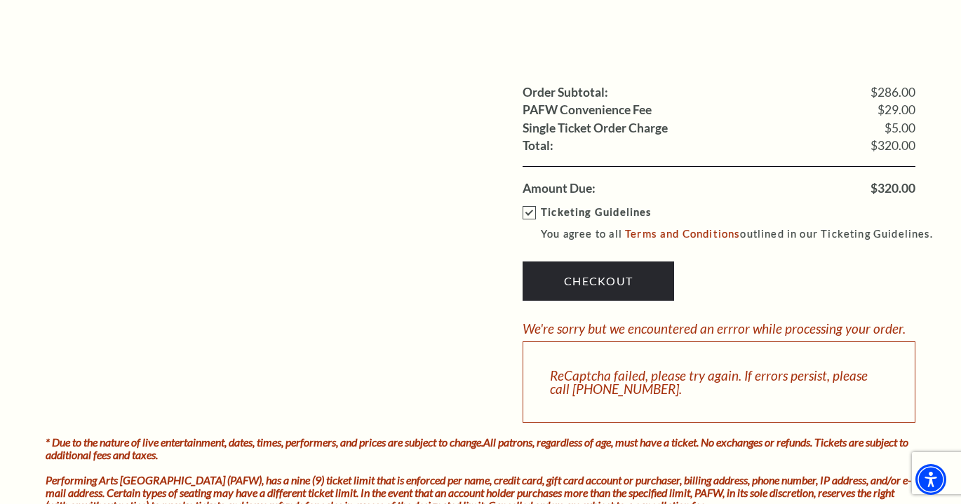
click at [743, 341] on div "ReCaptcha failed, please try again. If errors persist, please call [PHONE_NUMBE…" at bounding box center [718, 381] width 393 height 81
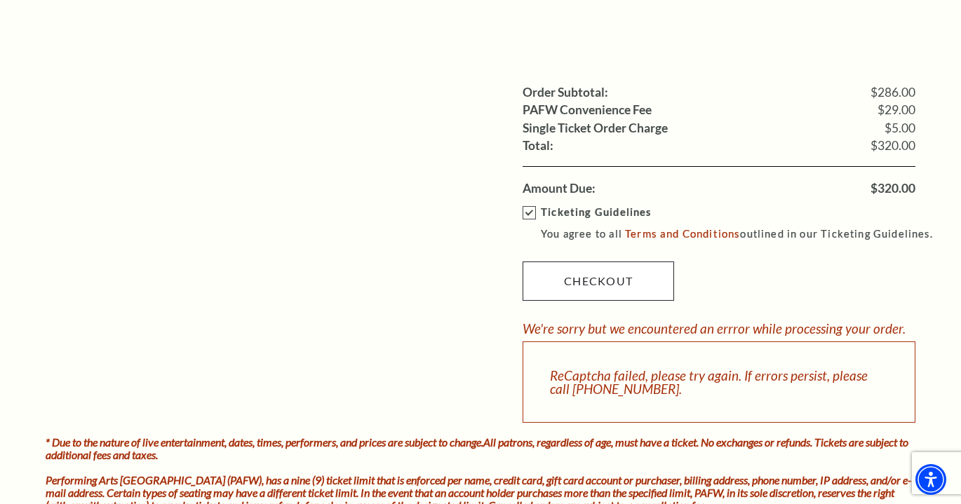
click at [581, 262] on link "Checkout" at bounding box center [597, 281] width 151 height 39
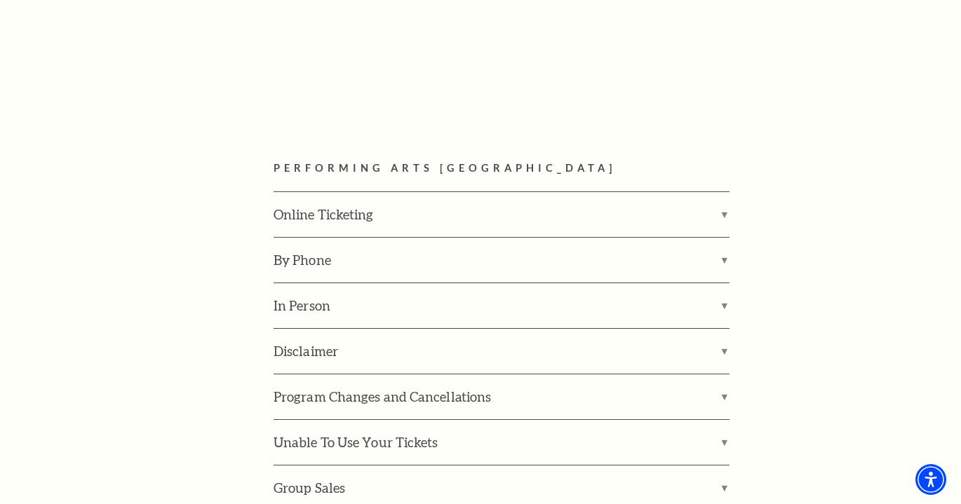
scroll to position [1858, 0]
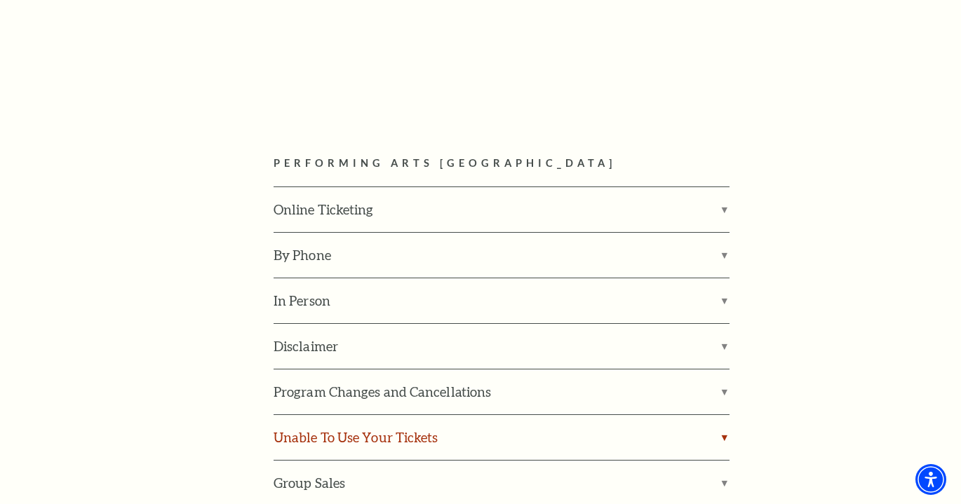
click at [713, 415] on label "Unable To Use Your Tickets" at bounding box center [501, 437] width 456 height 45
click at [0, 0] on input "Unable To Use Your Tickets" at bounding box center [0, 0] width 0 height 0
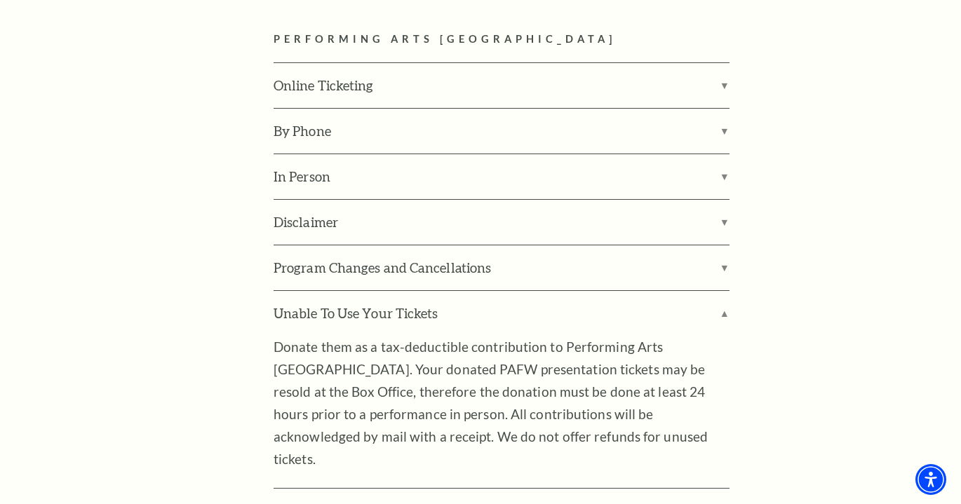
scroll to position [1984, 0]
click at [722, 290] on label "Unable To Use Your Tickets" at bounding box center [501, 312] width 456 height 45
click at [0, 0] on input "Unable To Use Your Tickets" at bounding box center [0, 0] width 0 height 0
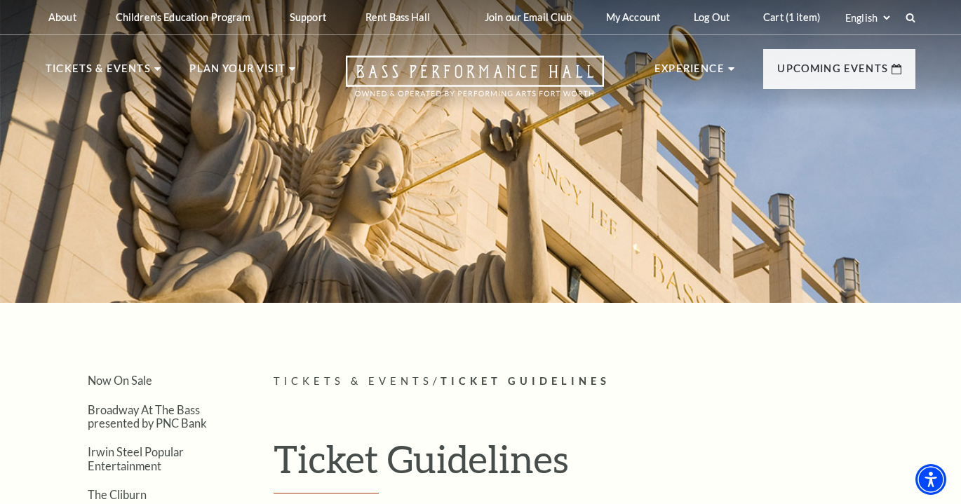
scroll to position [0, 0]
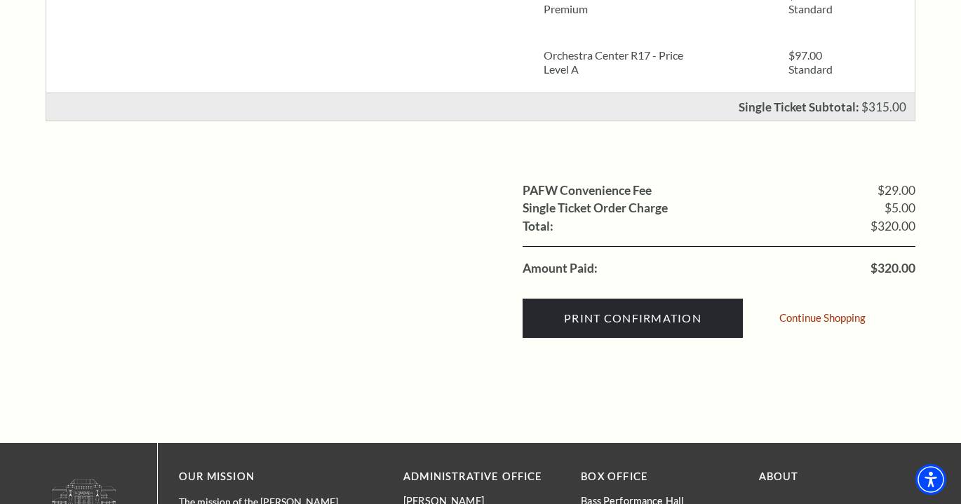
scroll to position [541, 0]
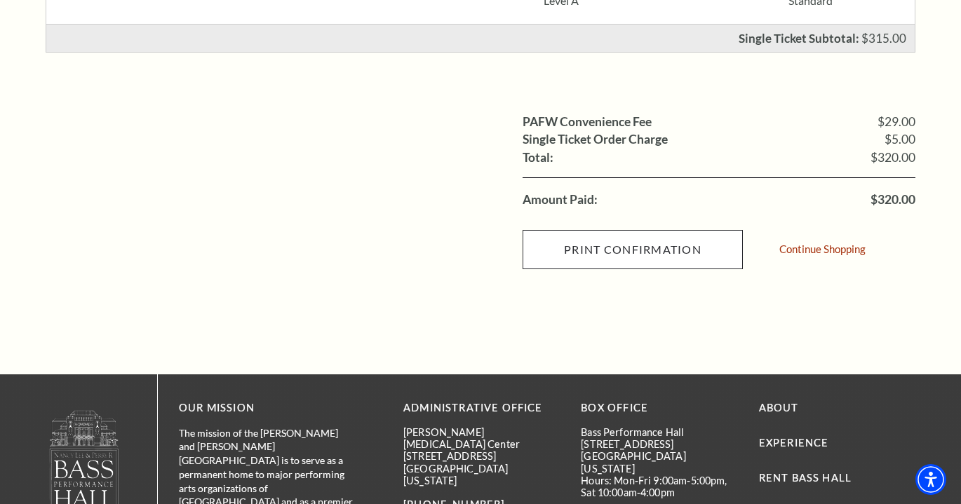
click at [609, 249] on input "Print Confirmation" at bounding box center [632, 249] width 220 height 39
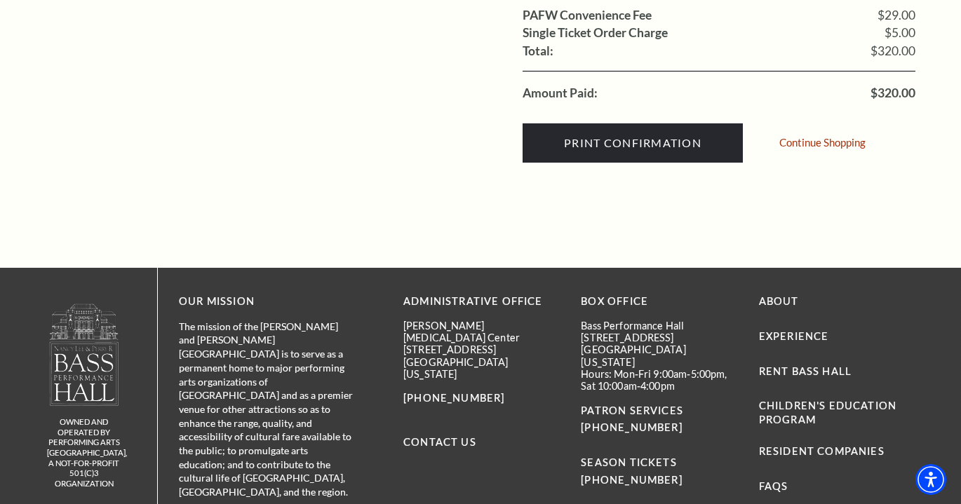
scroll to position [665, 0]
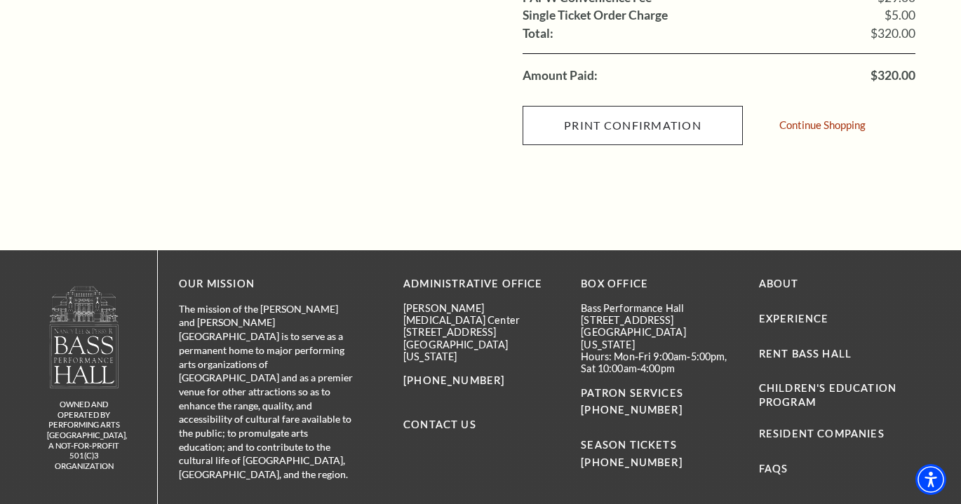
click at [658, 123] on input "Print Confirmation" at bounding box center [632, 125] width 220 height 39
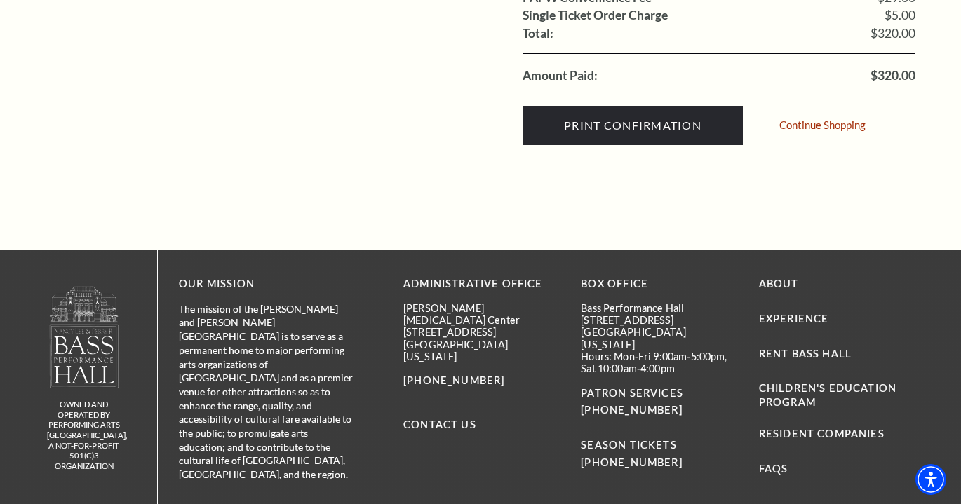
scroll to position [269, 0]
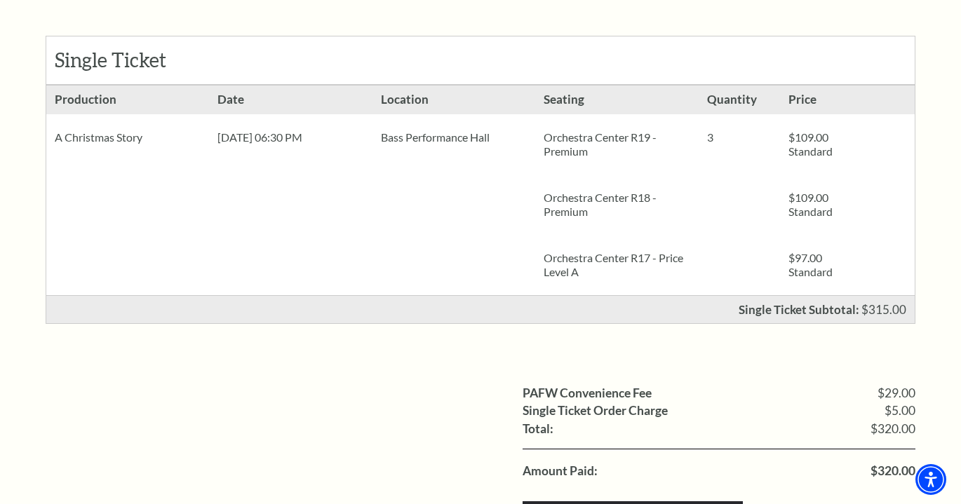
click at [651, 251] on p "Orchestra Center R17 - Price Level A" at bounding box center [616, 265] width 146 height 28
click at [447, 381] on div "PAFW Convenience Fee $29.00 Single Ticket Order Charge $5.00 Shipping: Total: $…" at bounding box center [481, 453] width 870 height 204
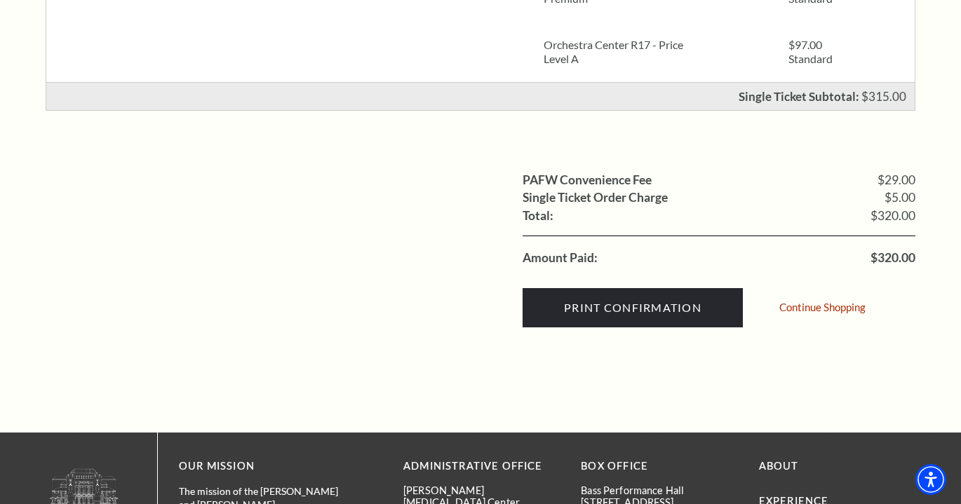
scroll to position [525, 0]
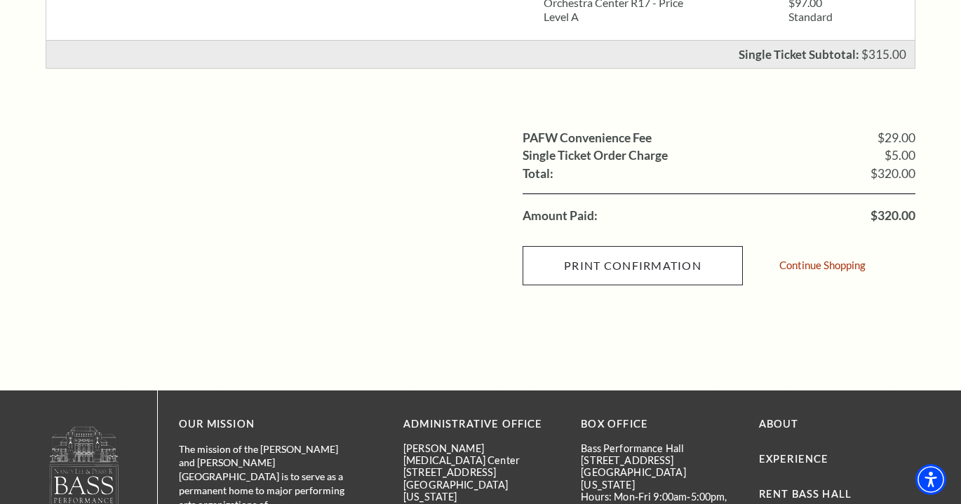
click at [620, 263] on input "Print Confirmation" at bounding box center [632, 265] width 220 height 39
